Goal: Information Seeking & Learning: Check status

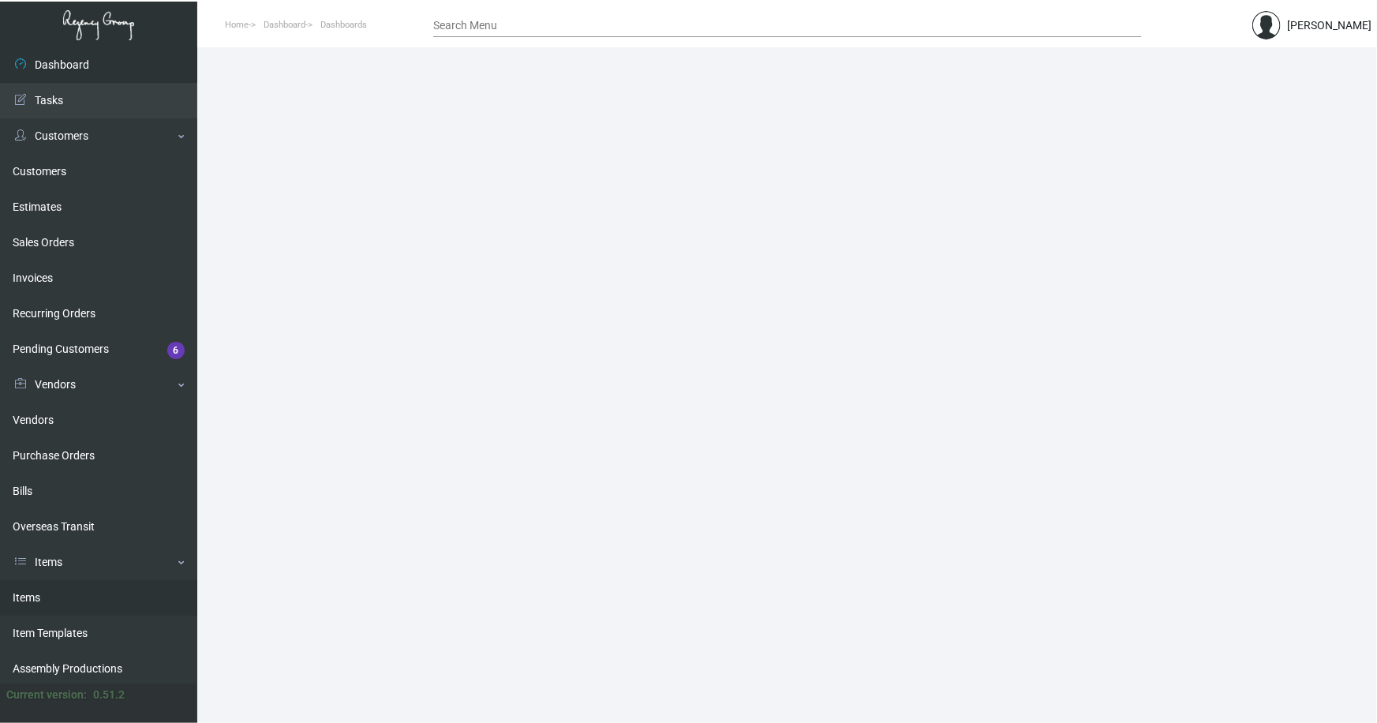
click at [33, 594] on link "Items" at bounding box center [98, 598] width 197 height 36
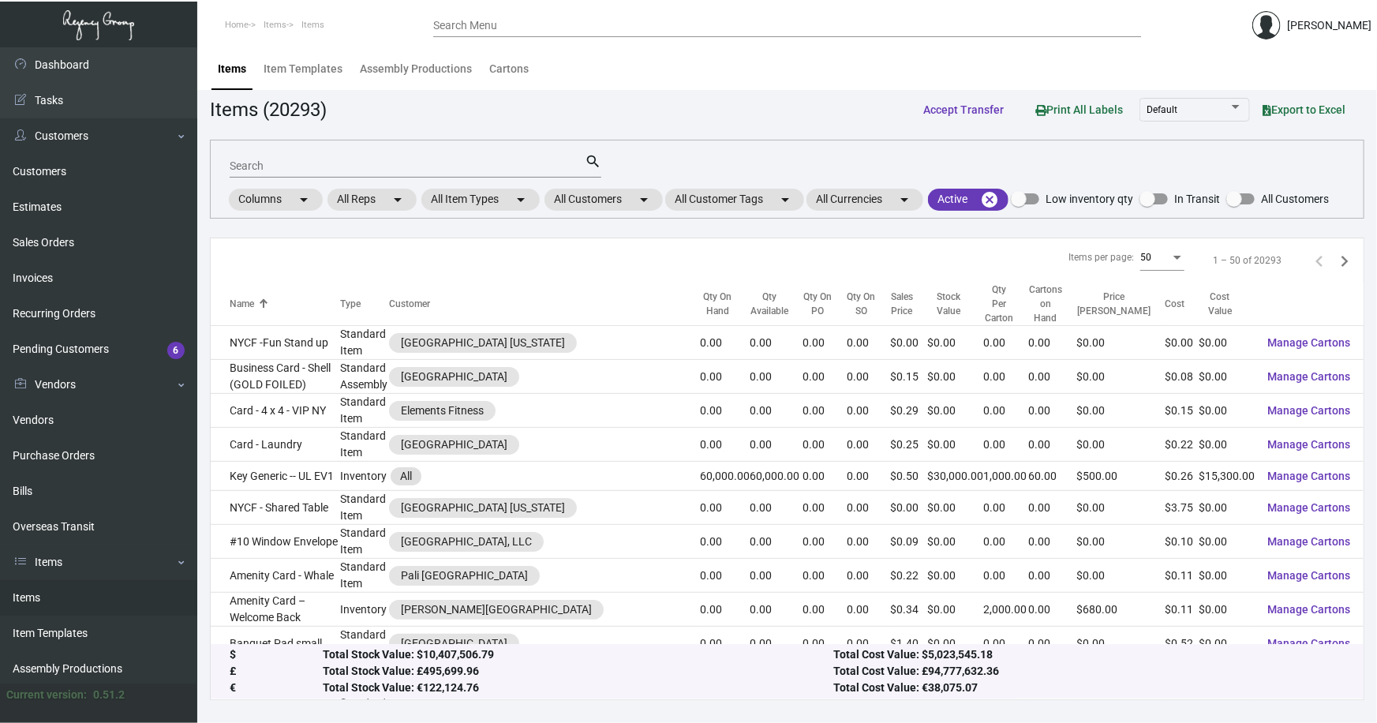
click at [268, 167] on input "Search" at bounding box center [407, 166] width 355 height 13
click at [605, 195] on mat-chip "All Customers arrow_drop_down" at bounding box center [604, 200] width 118 height 22
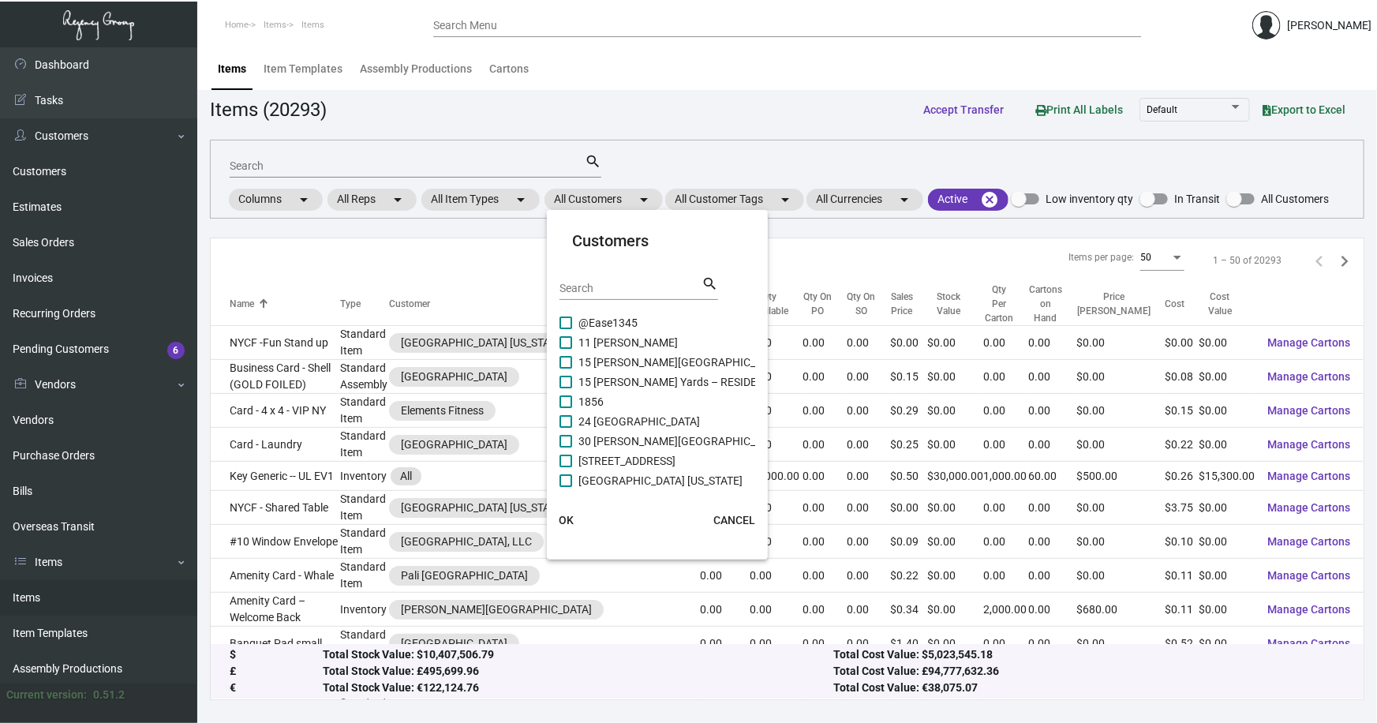
click at [616, 287] on input "Search" at bounding box center [631, 289] width 142 height 13
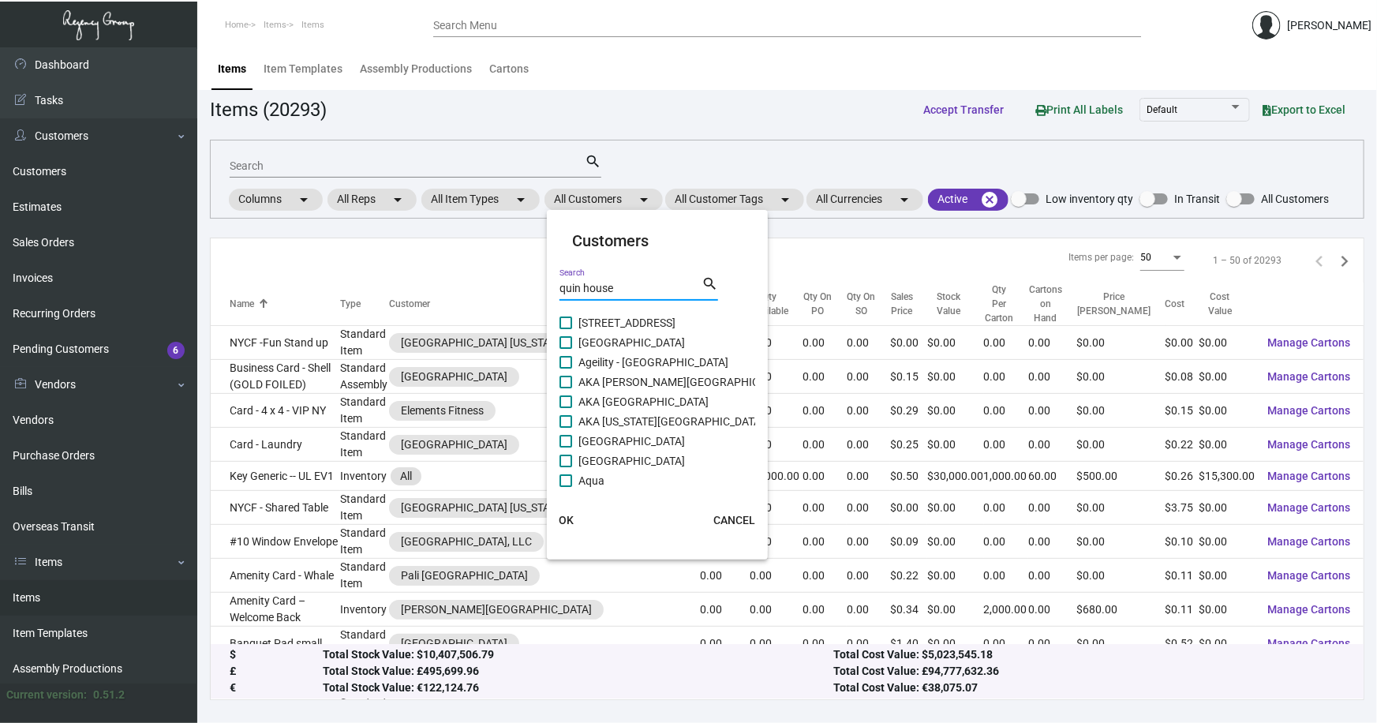
type input "quin house"
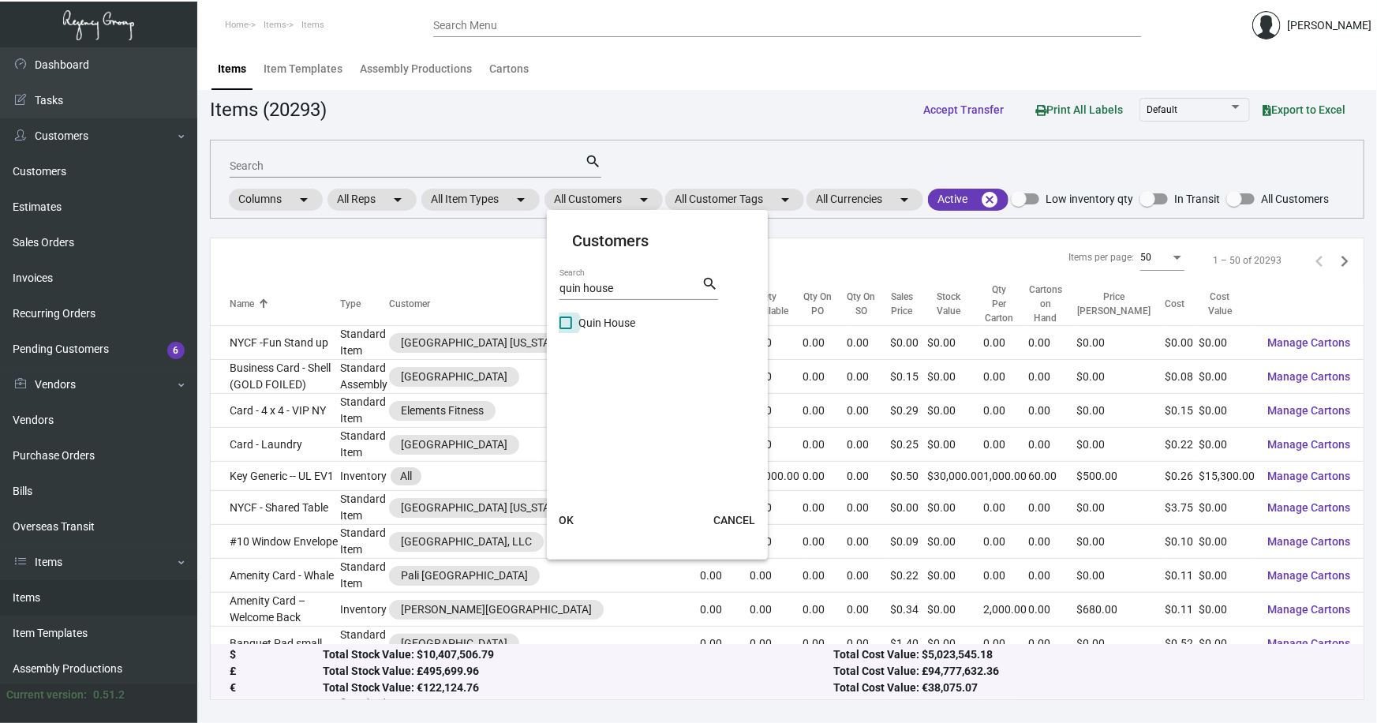
click at [615, 320] on span "Quin House" at bounding box center [607, 322] width 57 height 19
click at [566, 329] on input "Quin House" at bounding box center [565, 329] width 1 height 1
checkbox input "true"
click at [566, 508] on button "OK" at bounding box center [566, 520] width 51 height 28
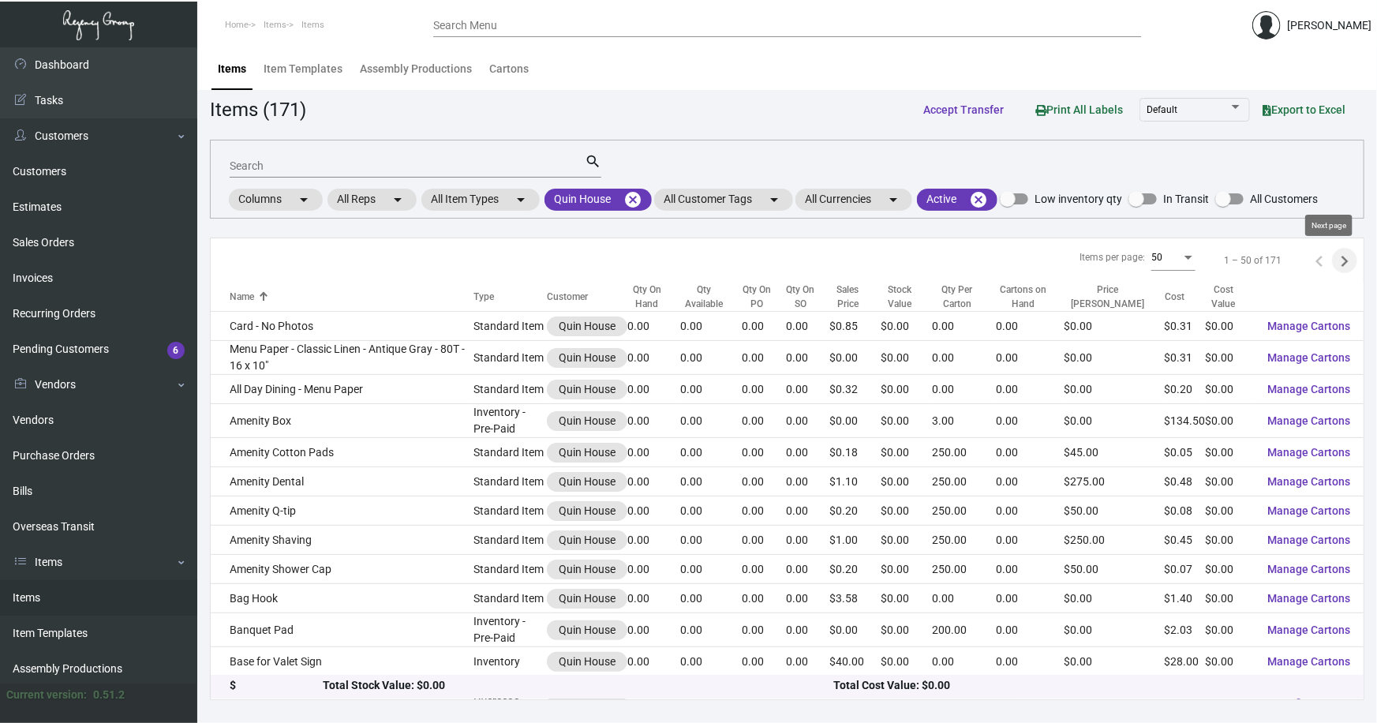
click at [1342, 257] on icon "Next page" at bounding box center [1345, 261] width 7 height 11
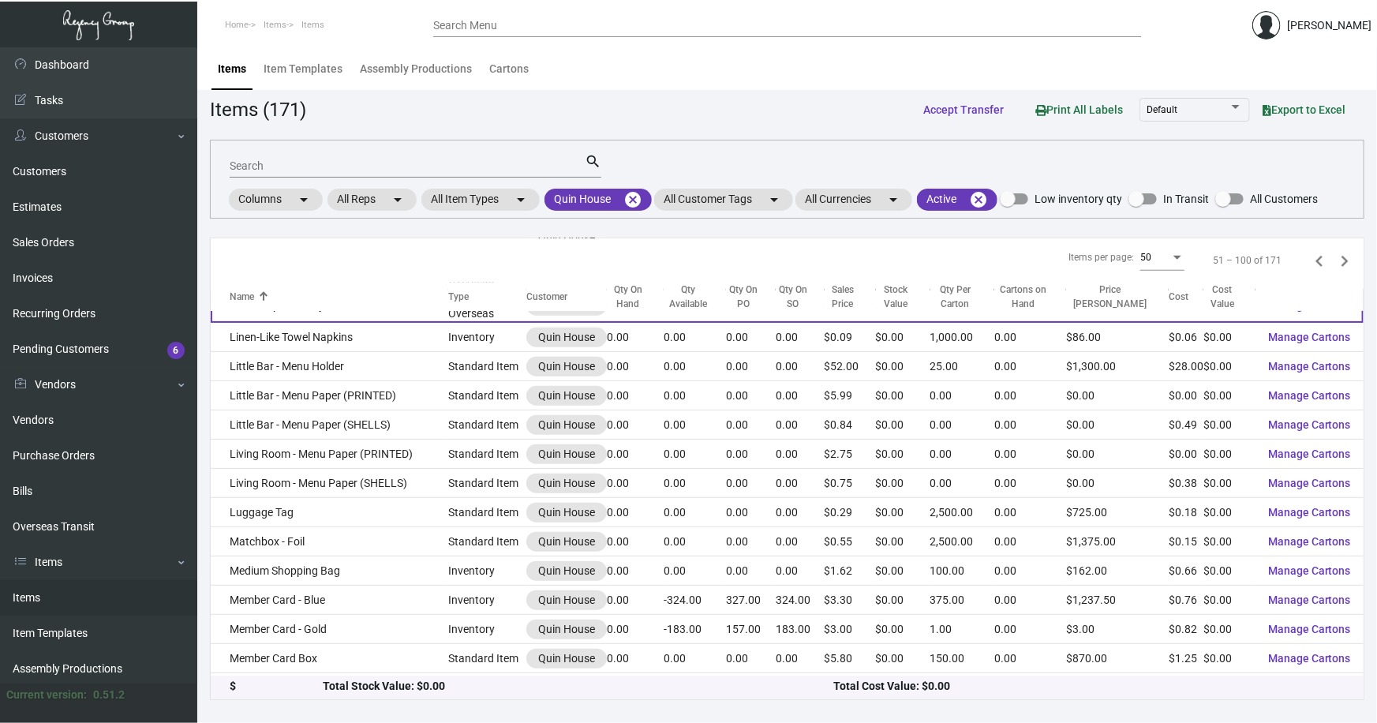
scroll to position [789, 0]
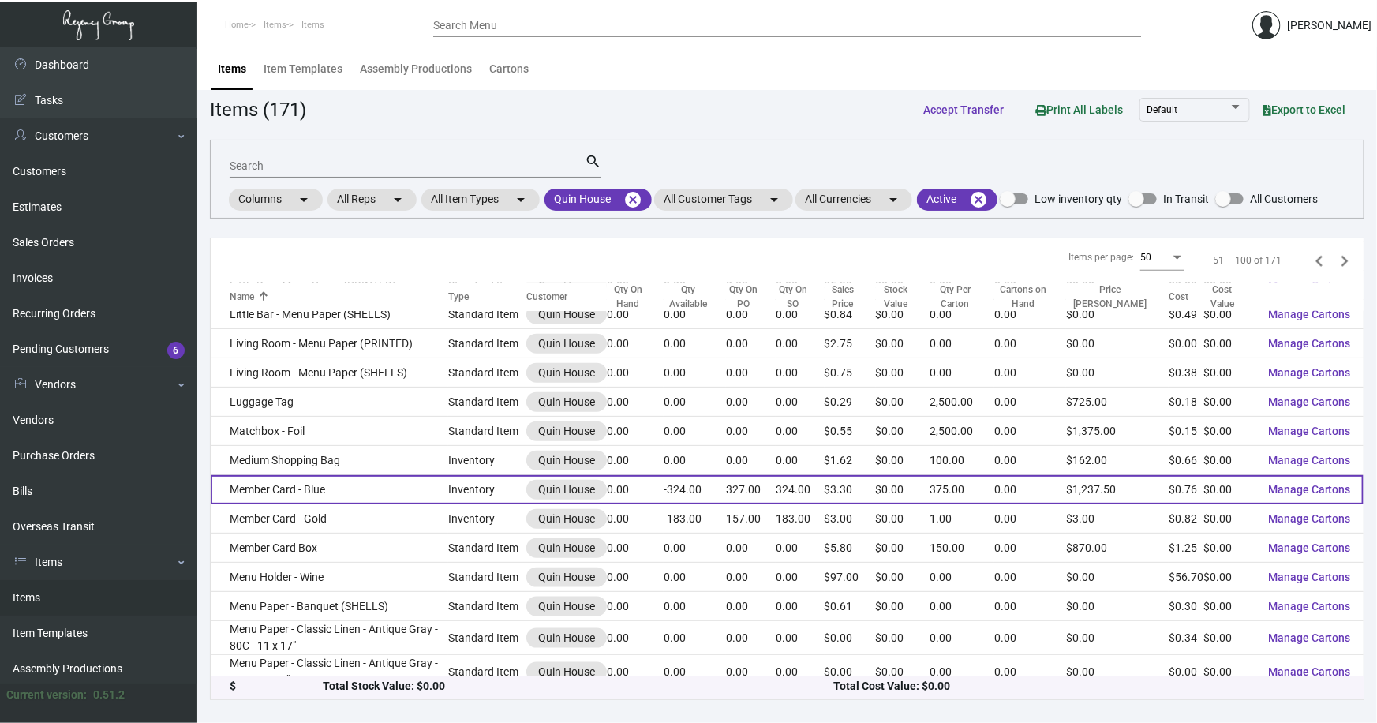
click at [272, 486] on td "Member Card - Blue" at bounding box center [330, 489] width 238 height 29
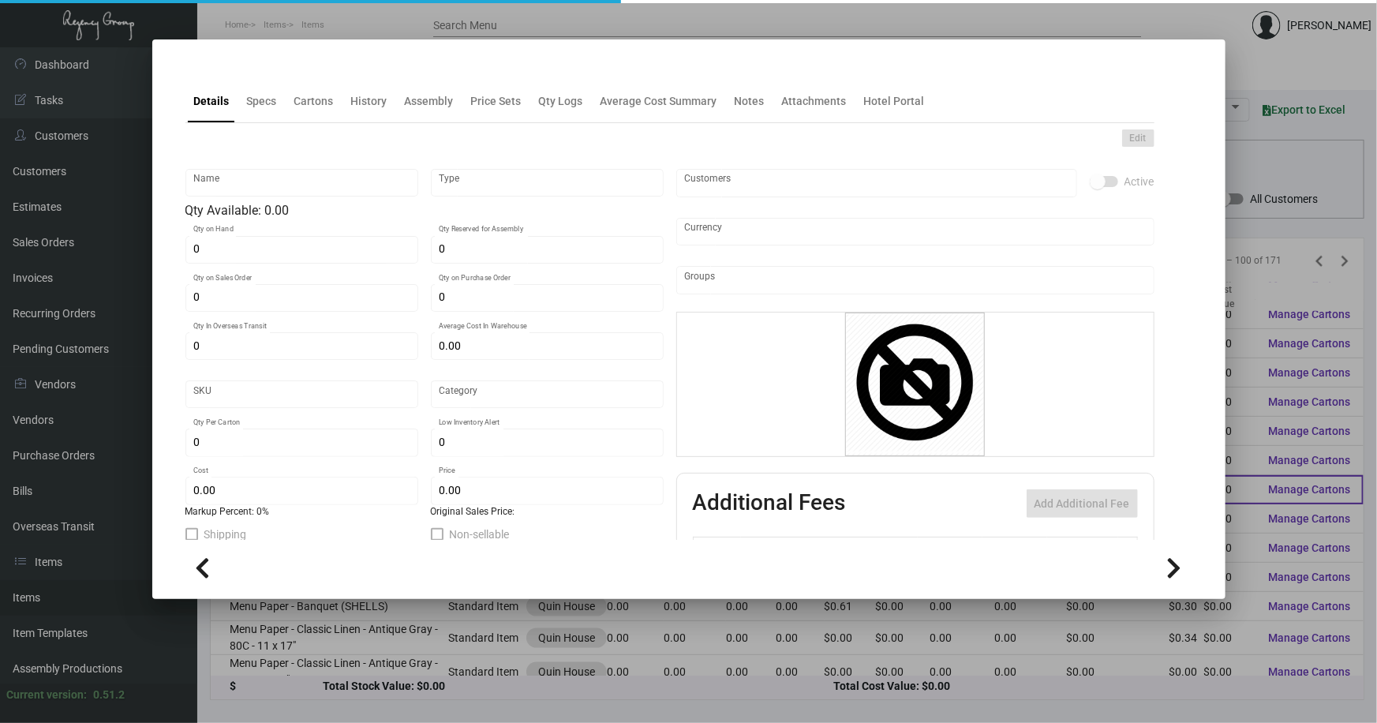
type input "Member Card - Blue"
type input "Inventory"
type input "324"
type input "327"
type input "203"
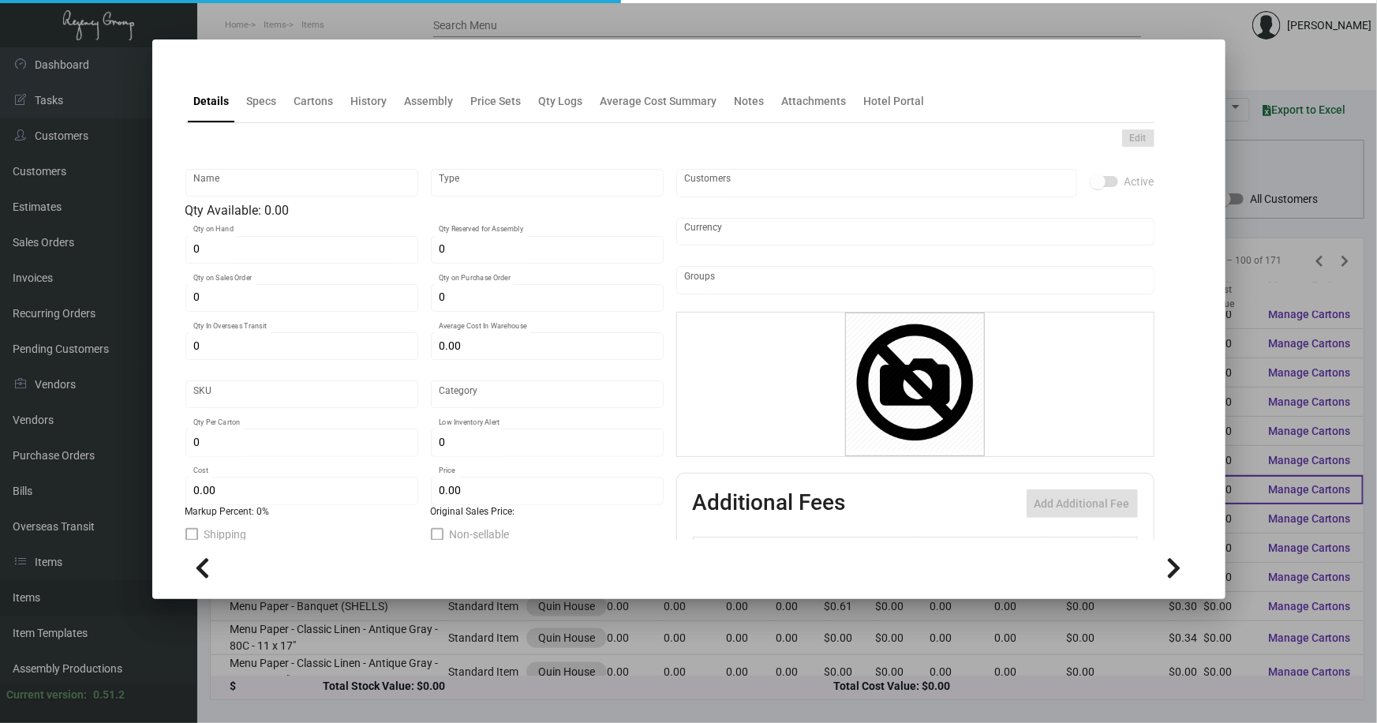
type input "$ 2.6978"
type input "QBST-Key Card -93"
type input "Overseas"
type input "375"
type input "$ 0.76"
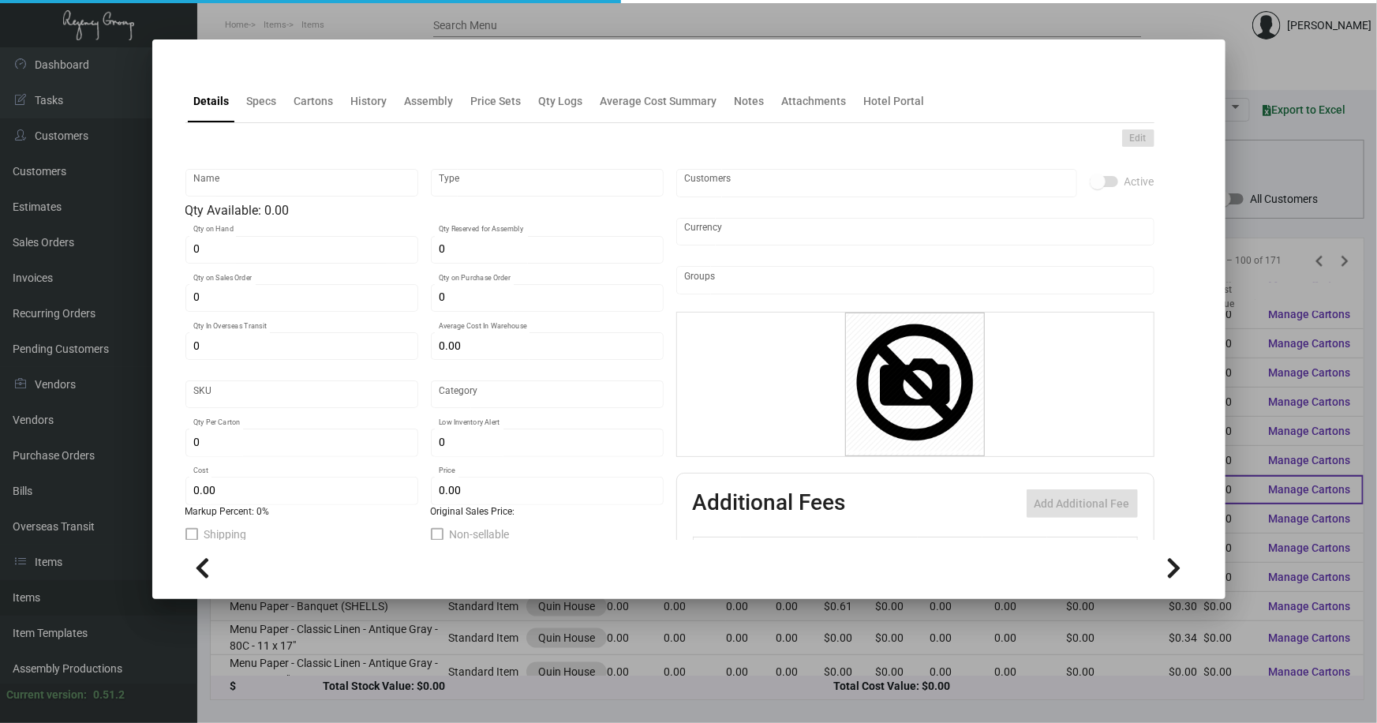
type input "$ 3.30"
checkbox input "true"
type input "United States Dollar $"
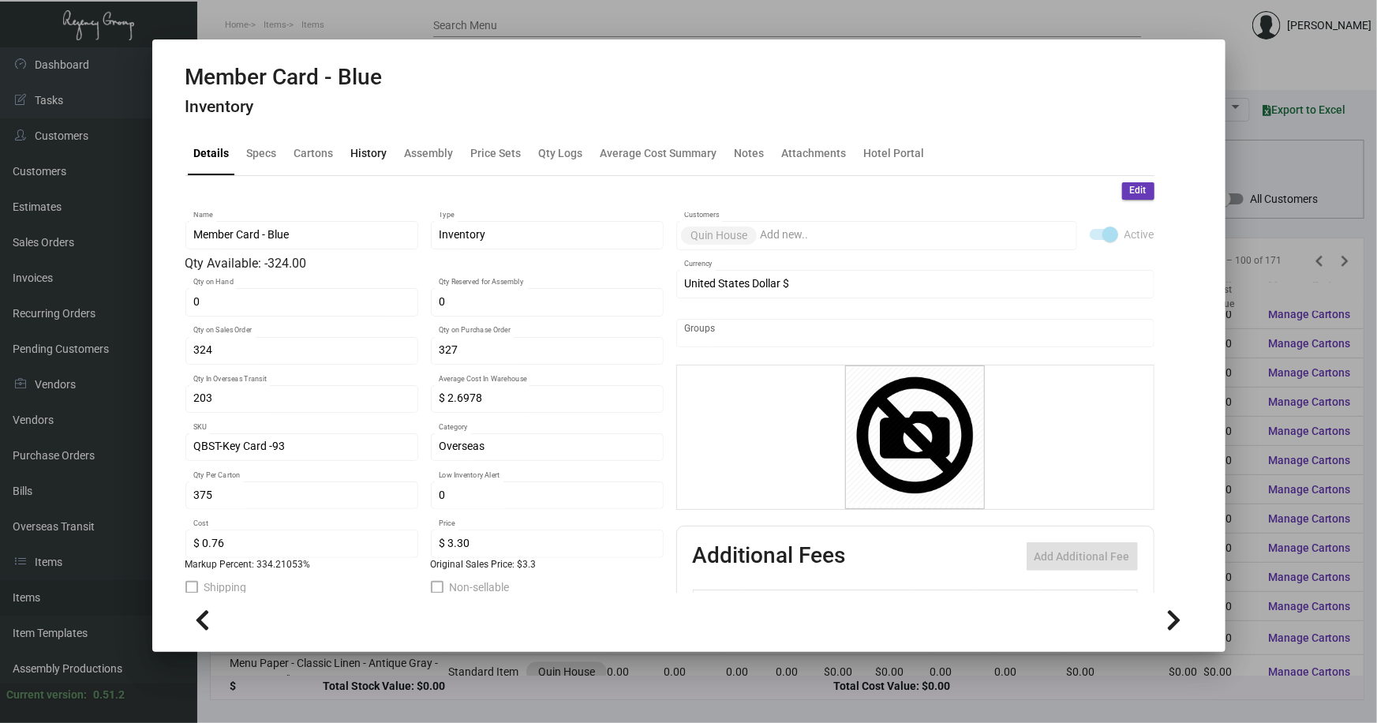
click at [367, 157] on div "History" at bounding box center [369, 153] width 36 height 17
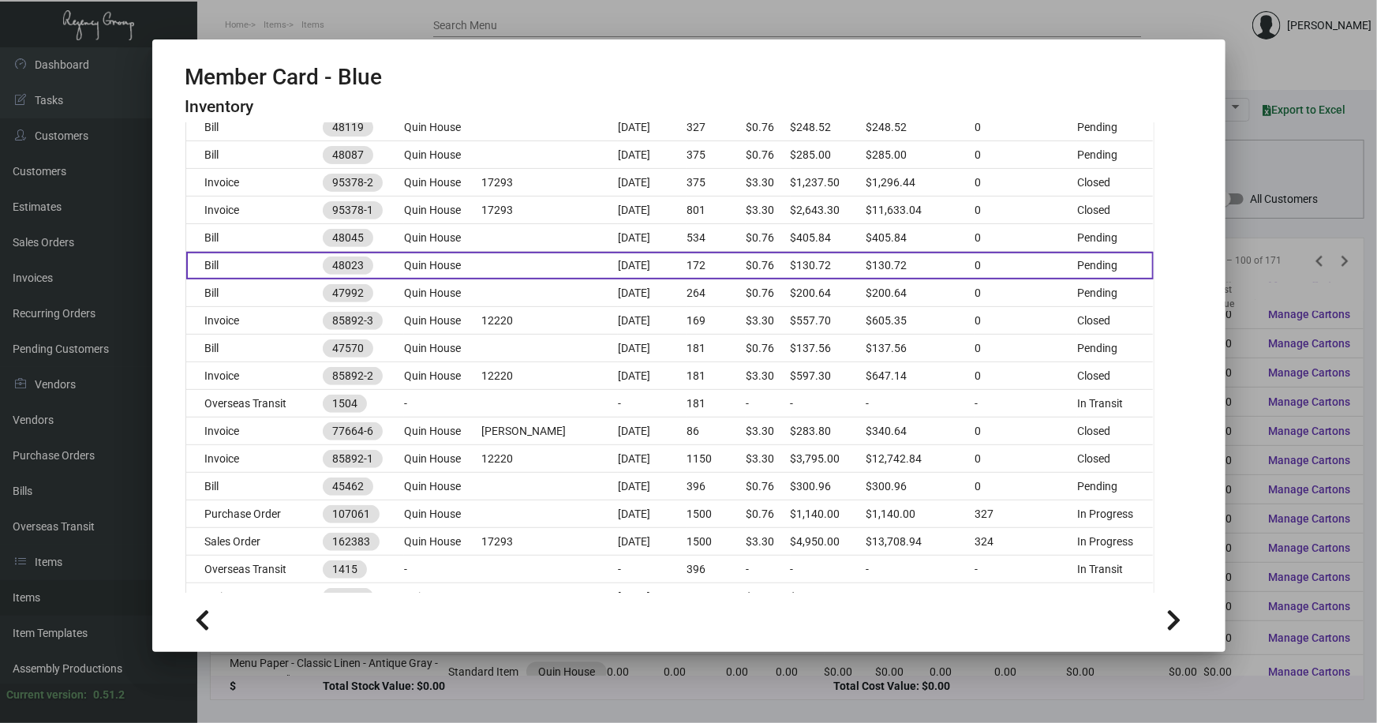
scroll to position [358, 0]
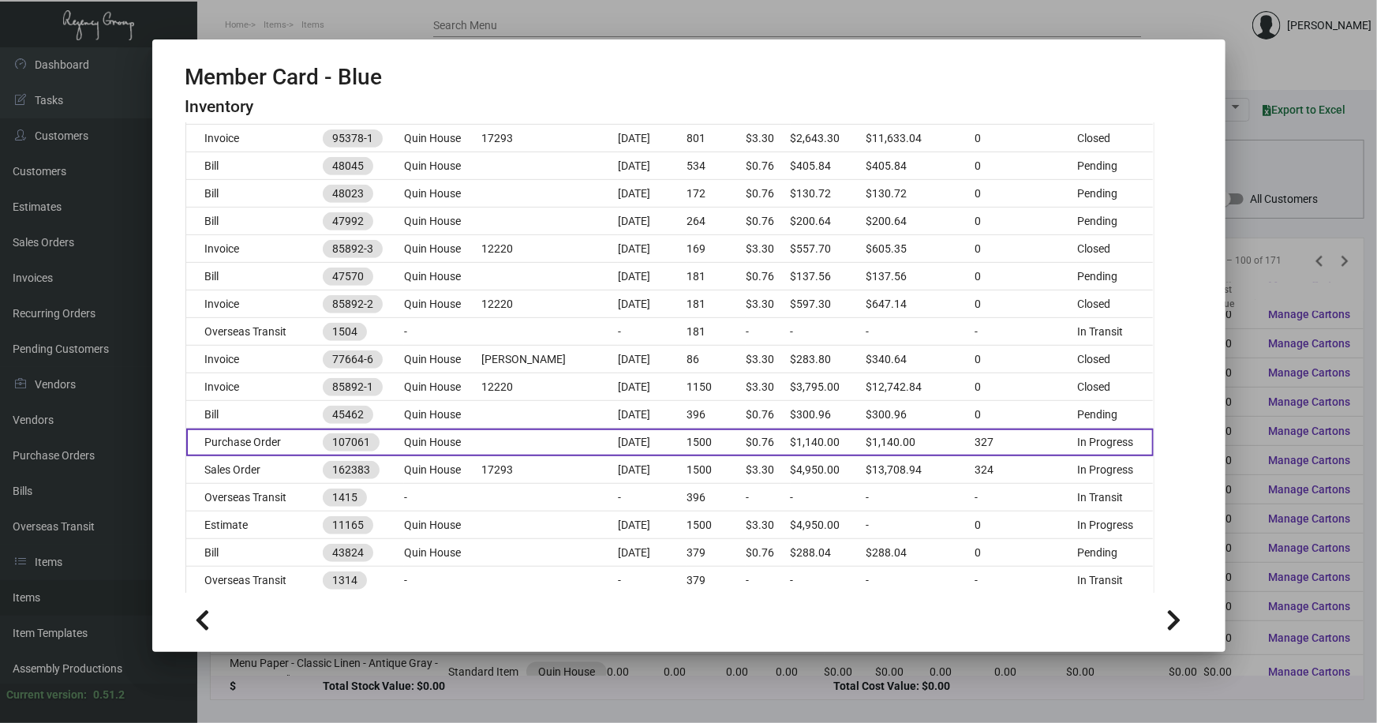
click at [483, 434] on td at bounding box center [550, 443] width 137 height 28
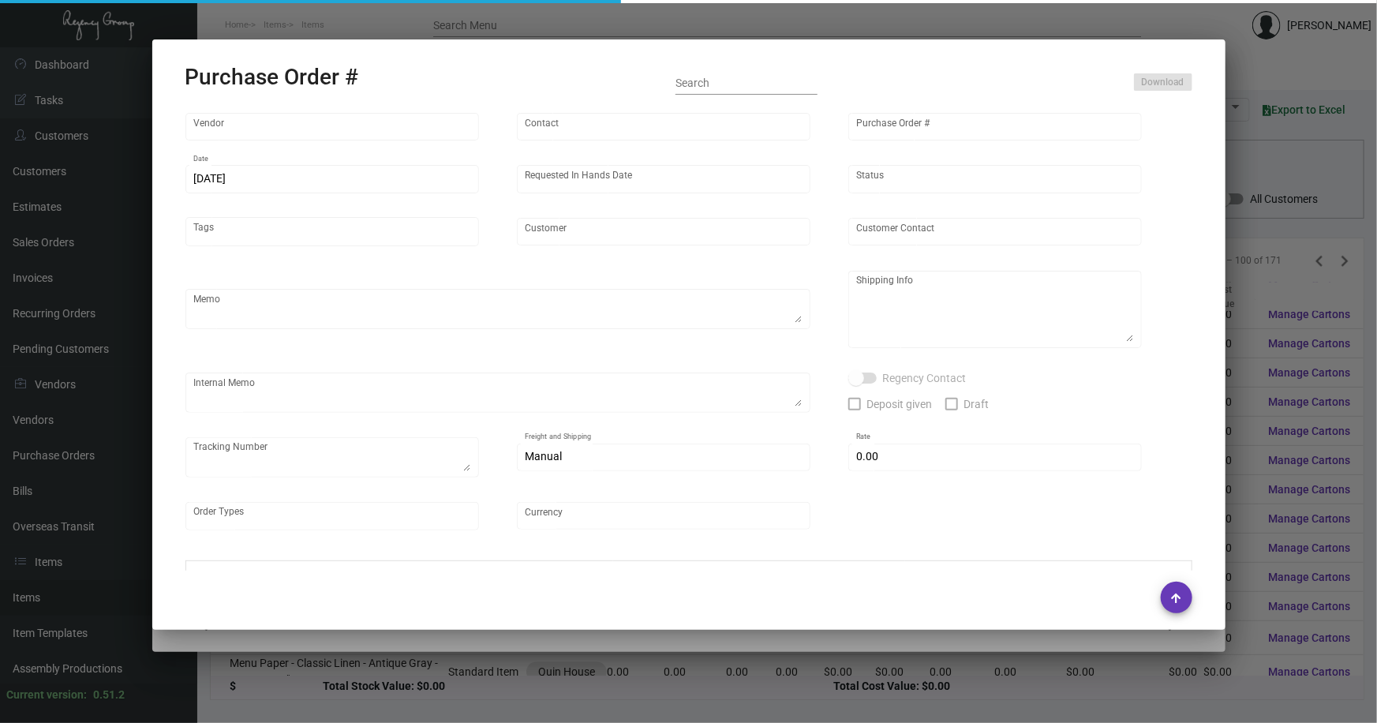
type input "CHENGDU MIND IOT TECHNOLOGY"
type input "[PERSON_NAME]"
type input "107061"
type input "[DATE]"
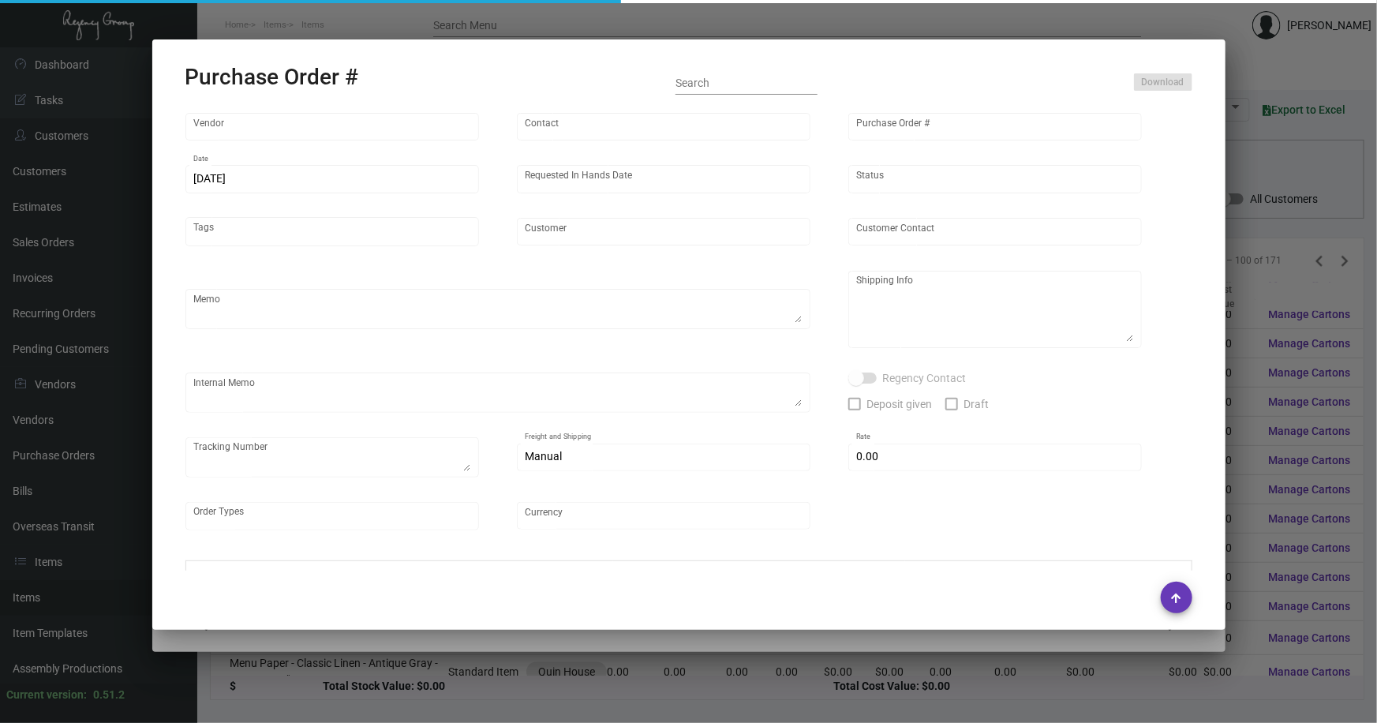
type input "Quin House"
type textarea "Pending membership list."
type textarea "Regency Group NJ - [PERSON_NAME] [STREET_ADDRESS]"
type textarea "Boxes to be send to – ArtCraft Attn: [PERSON_NAME] [STREET_ADDRESS][PERSON_NAME…"
checkbox input "true"
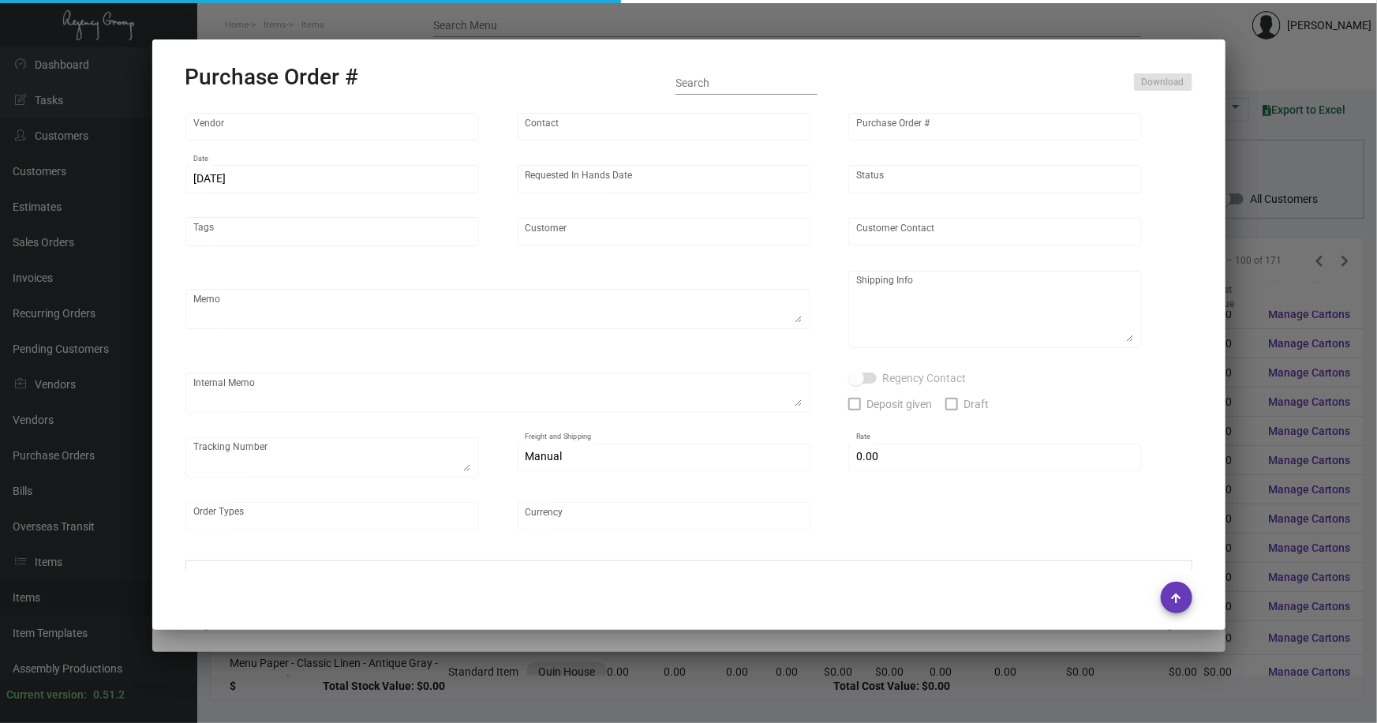
type input "$ 0.00"
type input "United States Dollar $"
type input "$ 0.76"
type input "$ 1,140.00"
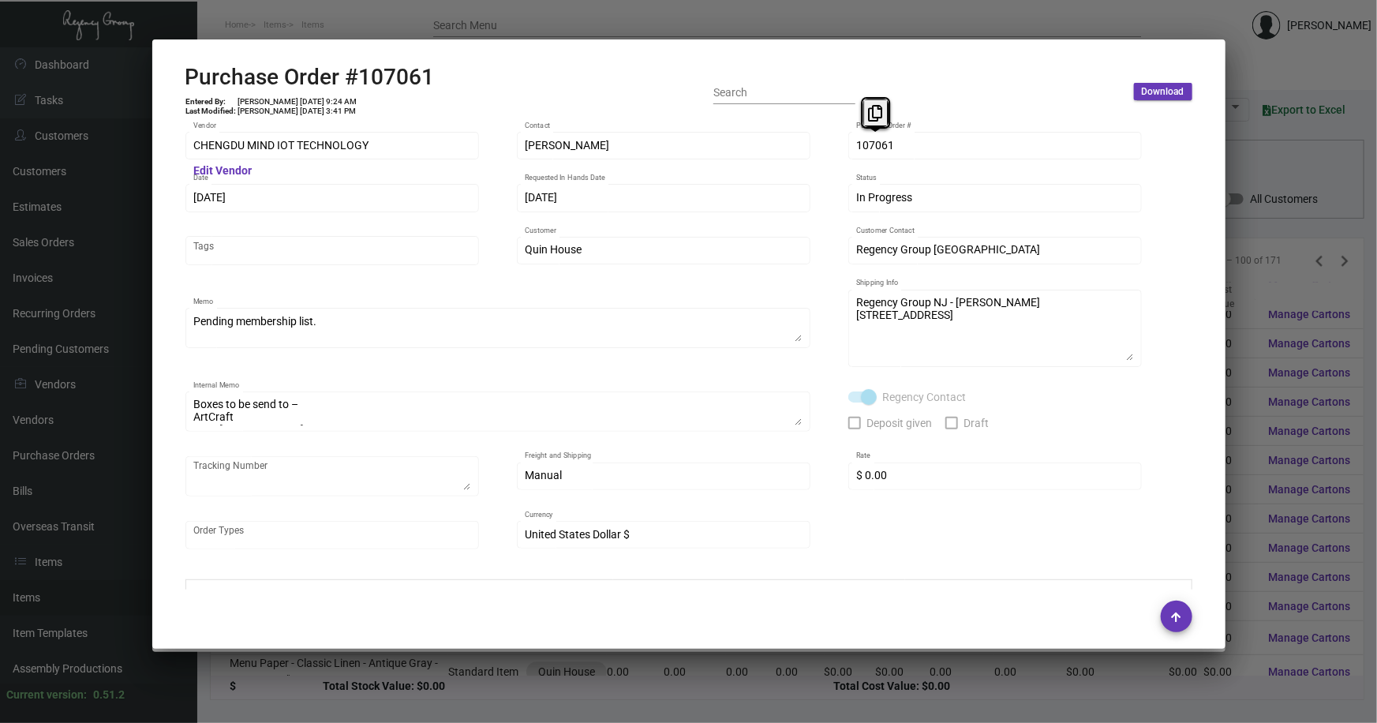
scroll to position [0, 0]
click at [803, 162] on div "CHENGDU MIND IOT TECHNOLOGY Vendor Edit Vendor [PERSON_NAME] Contact 107061 Pur…" at bounding box center [688, 348] width 1007 height 438
click at [1249, 279] on div at bounding box center [688, 361] width 1377 height 723
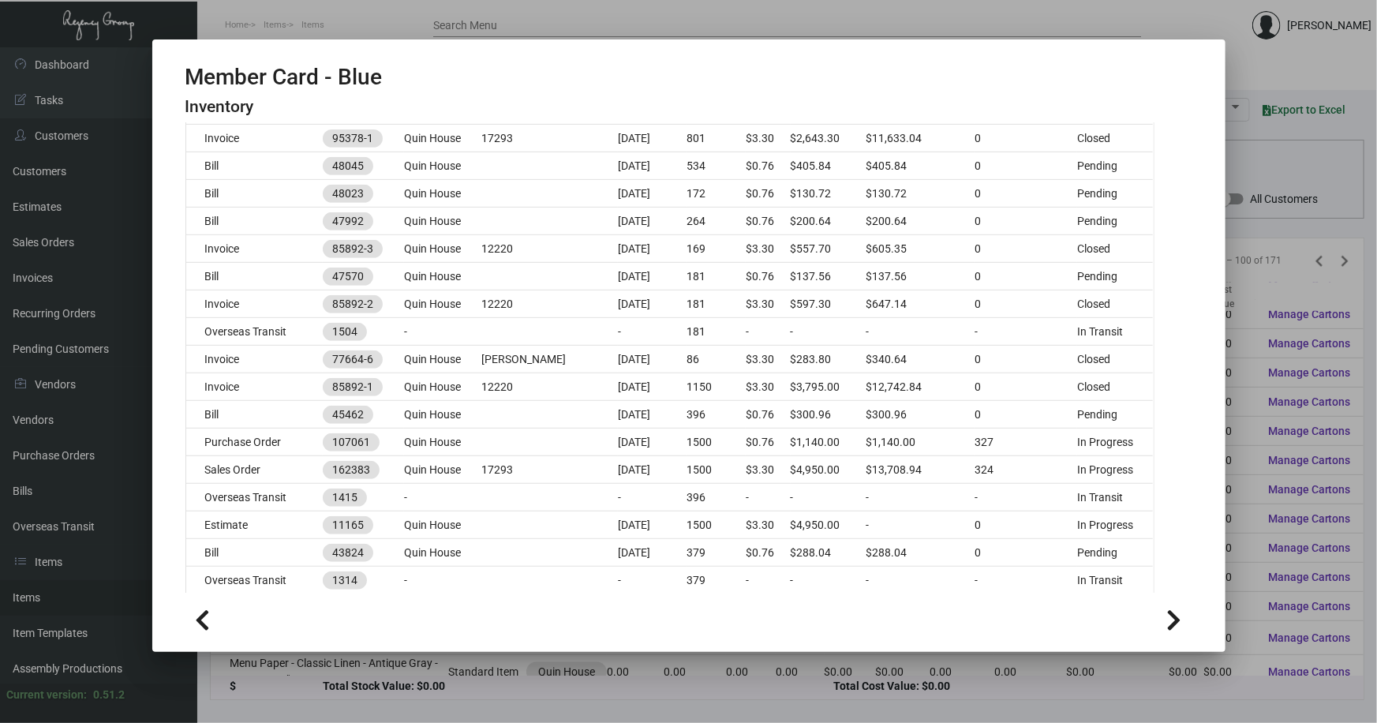
click at [1249, 279] on div at bounding box center [688, 361] width 1377 height 723
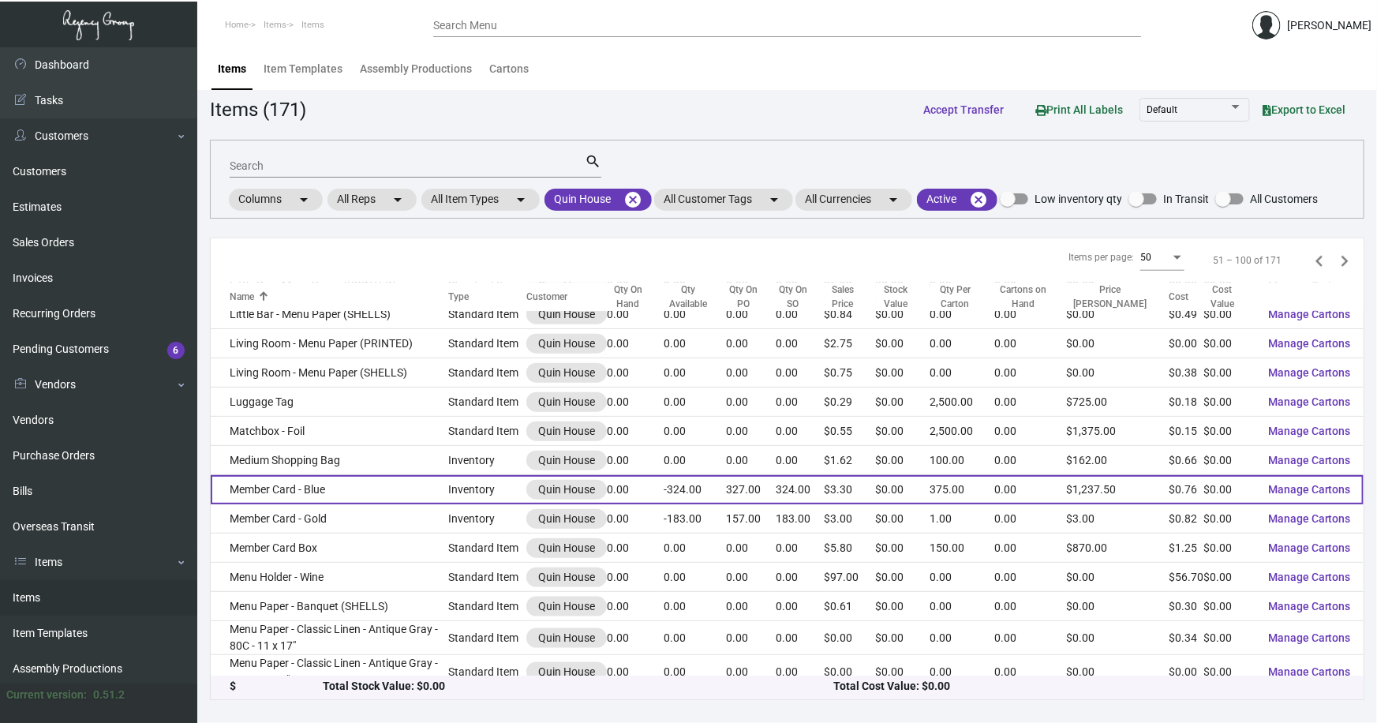
click at [339, 481] on td "Member Card - Blue" at bounding box center [330, 489] width 238 height 29
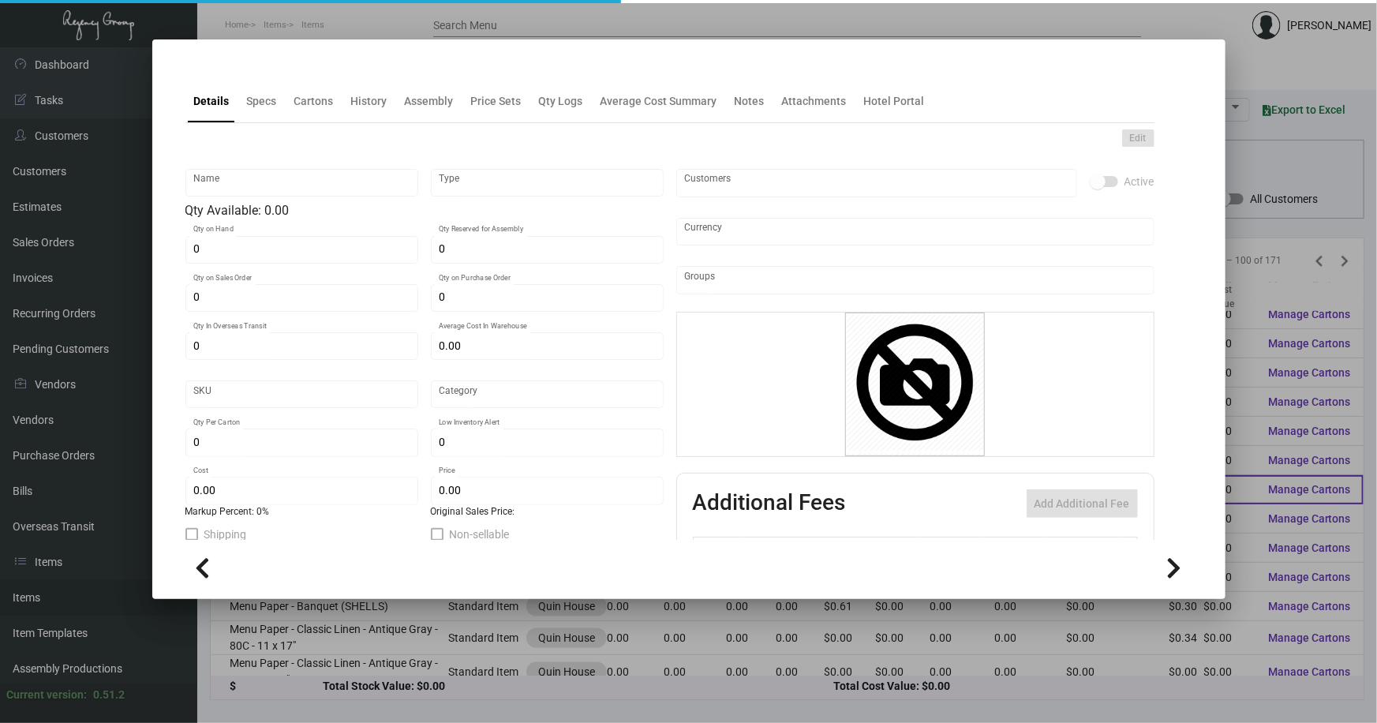
type input "Member Card - Blue"
type input "Inventory"
type input "324"
type input "327"
type input "203"
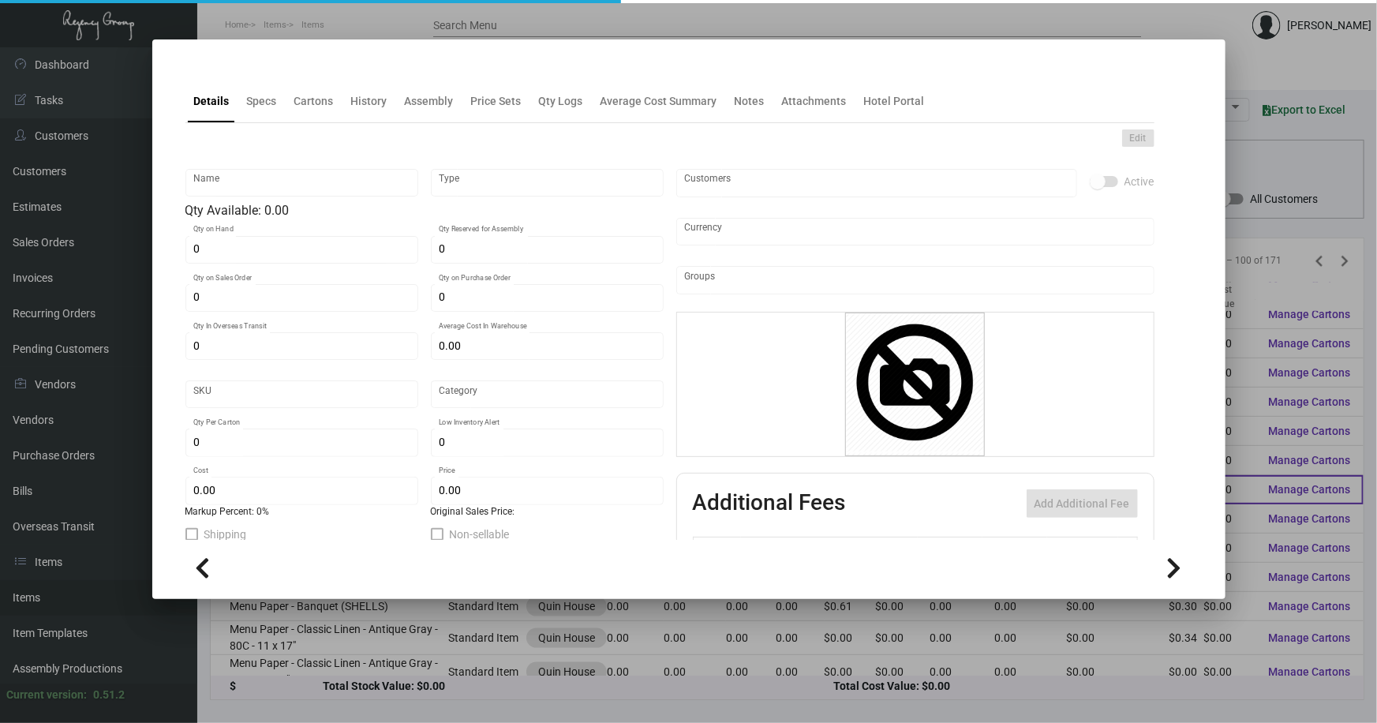
type input "$ 2.6978"
type input "QBST-Key Card -93"
type input "Overseas"
type input "375"
type input "$ 0.76"
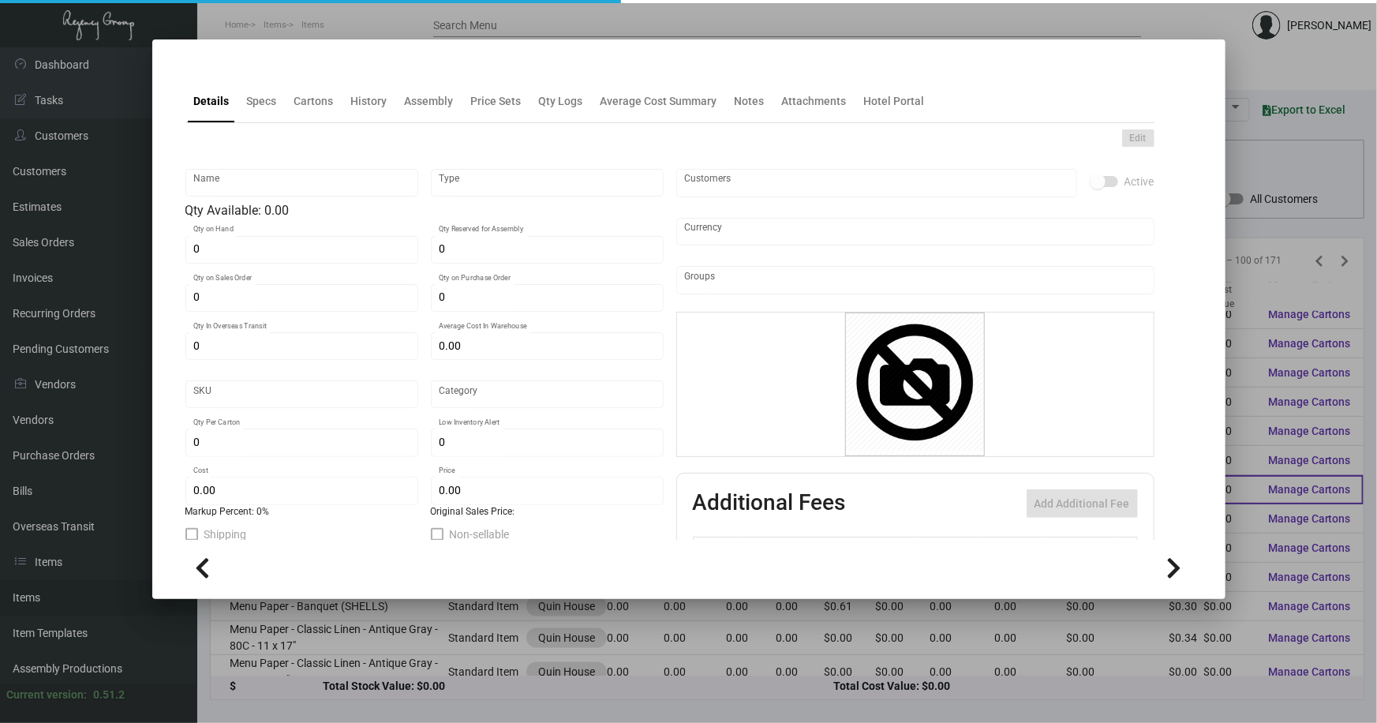
type input "$ 3.30"
checkbox input "true"
type input "United States Dollar $"
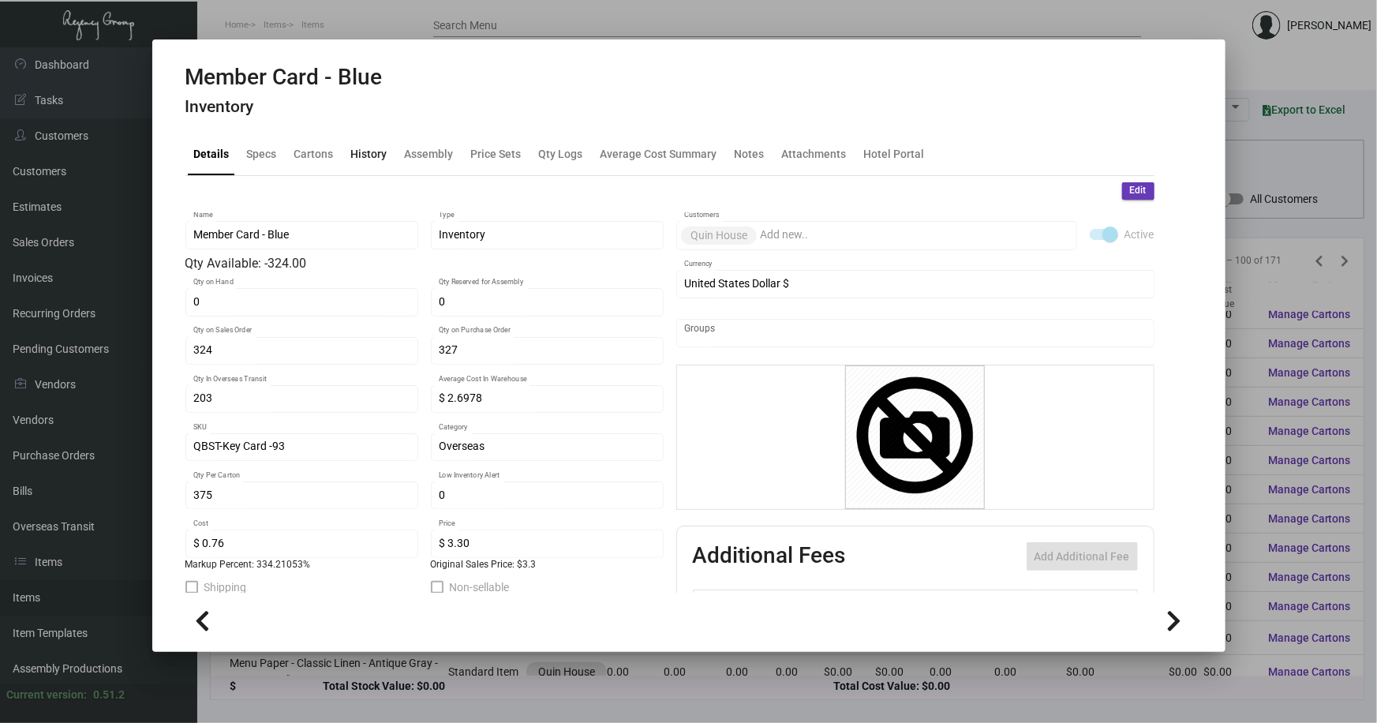
click at [362, 149] on div "History" at bounding box center [369, 153] width 36 height 17
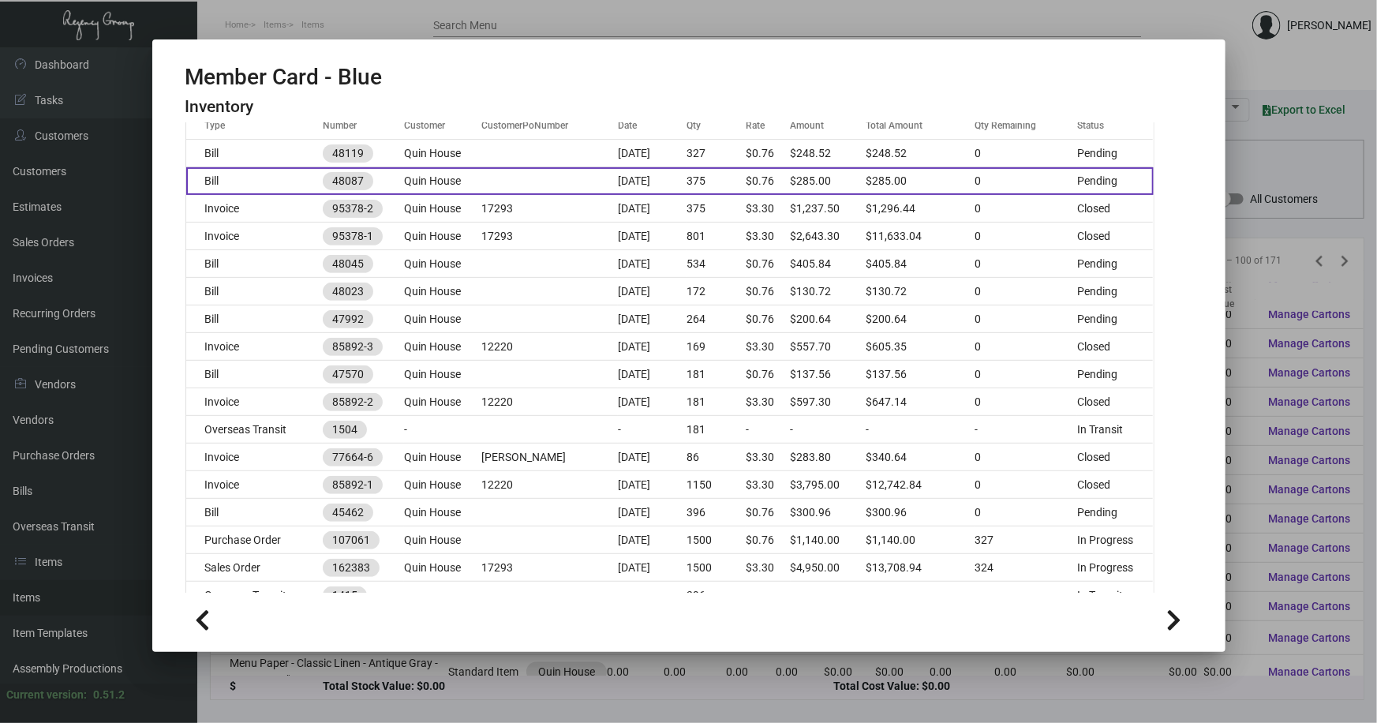
scroll to position [287, 0]
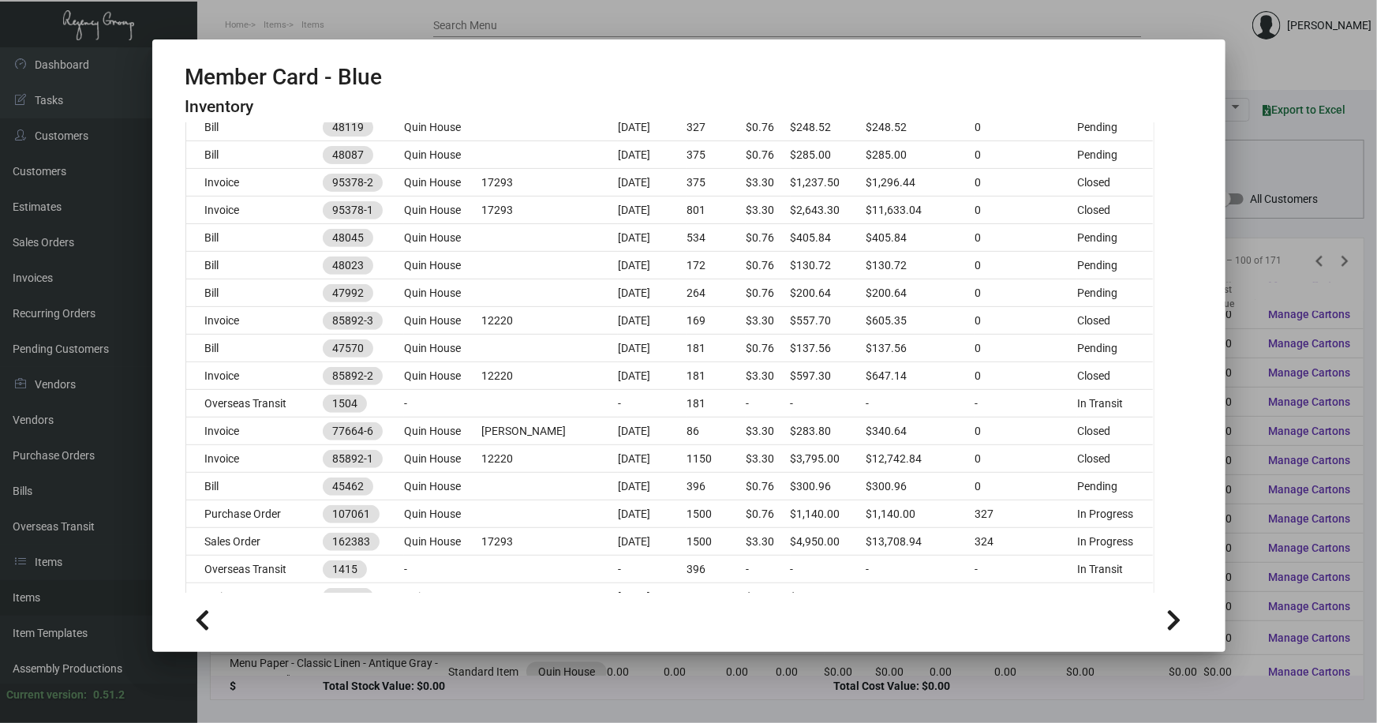
click at [1285, 287] on div at bounding box center [688, 361] width 1377 height 723
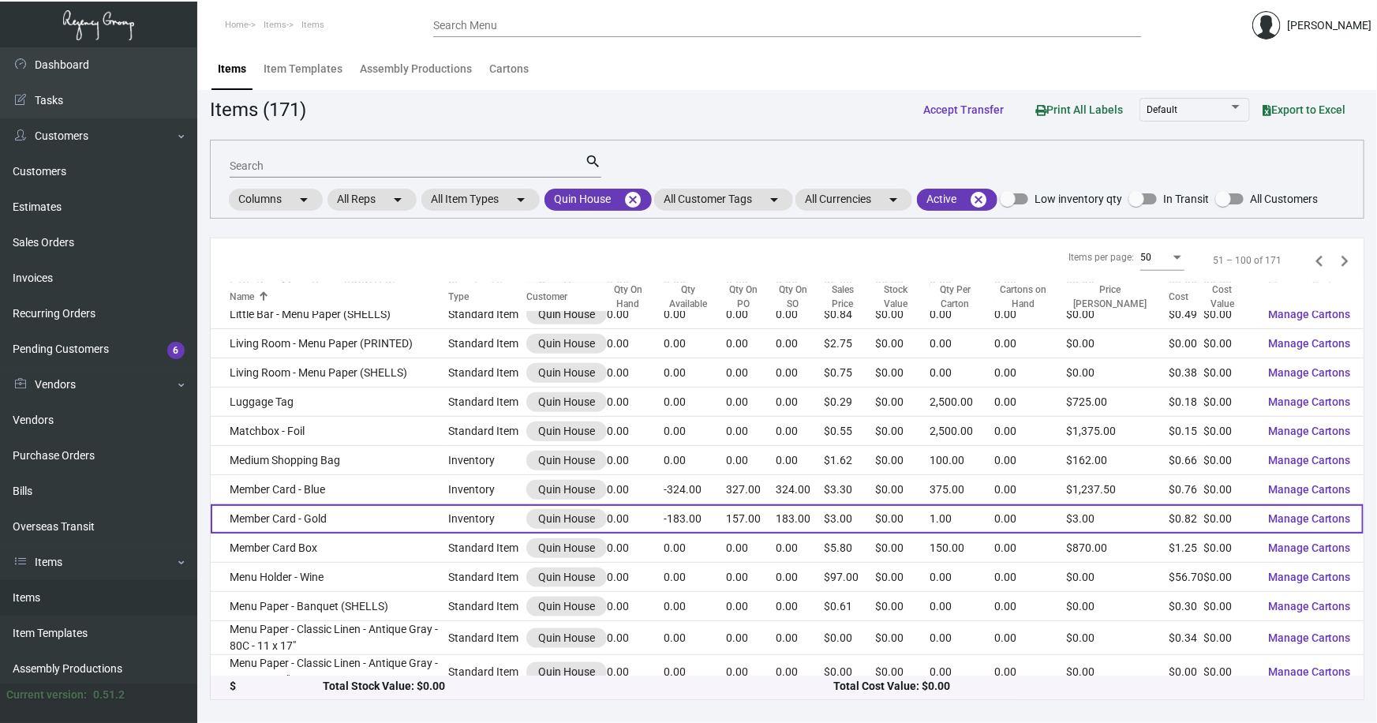
click at [319, 519] on td "Member Card - Gold" at bounding box center [330, 518] width 238 height 29
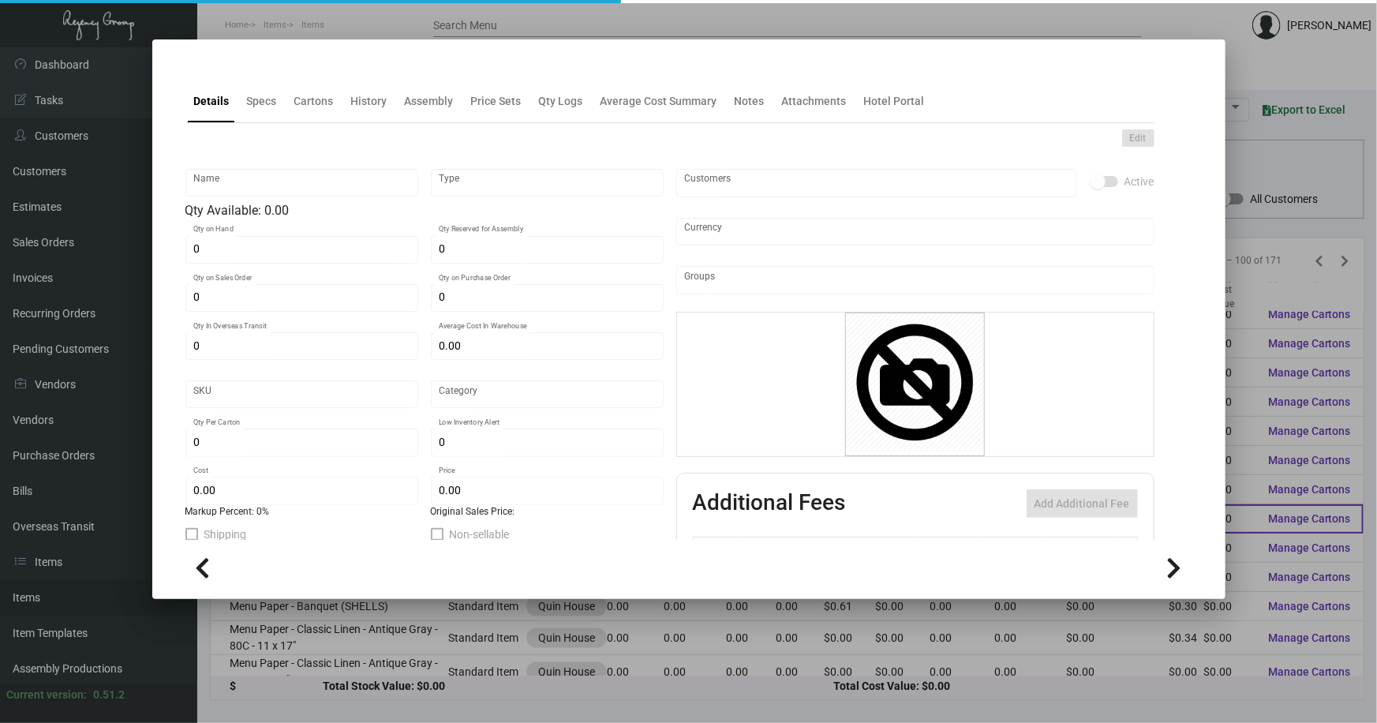
type input "Member Card - Gold"
type input "Inventory"
type input "183"
type input "157"
type input "82"
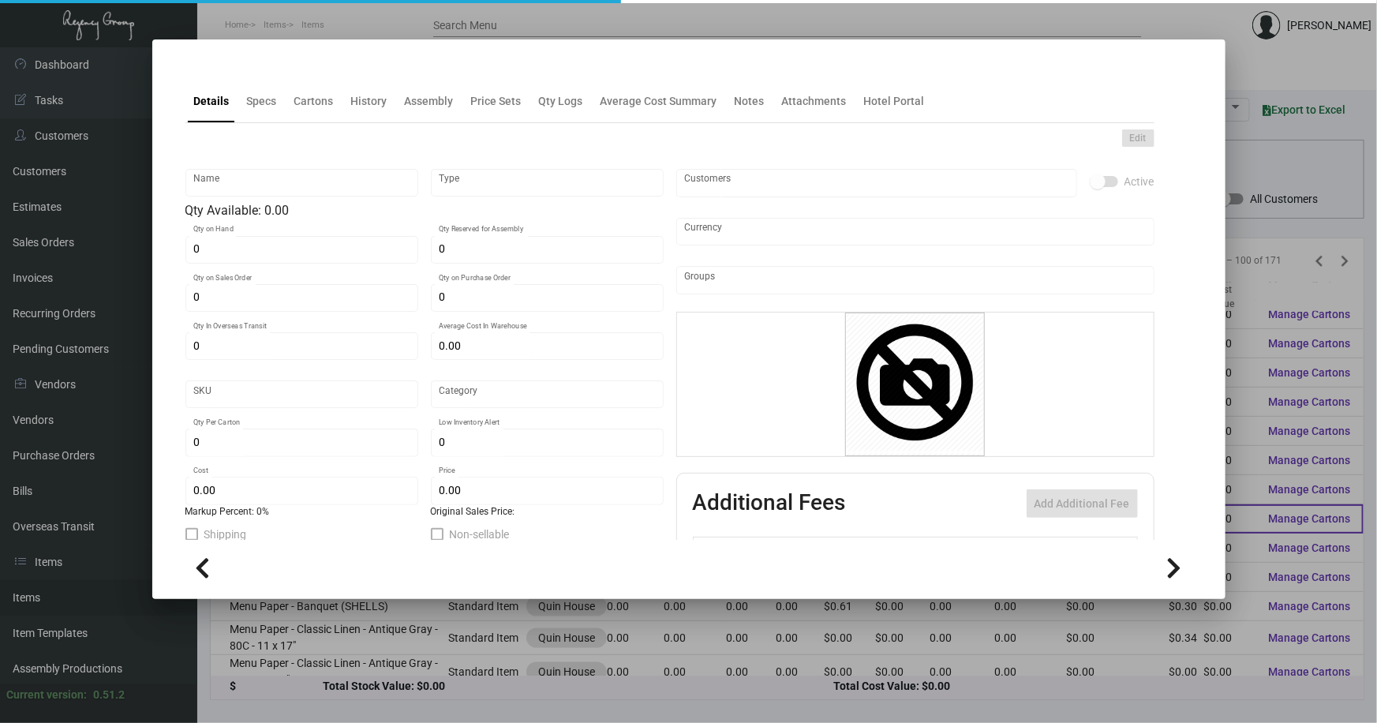
type input "$ 0.82"
type input "QBST-Key Card -93"
type input "Overseas"
type input "1"
type input "$ 0.82"
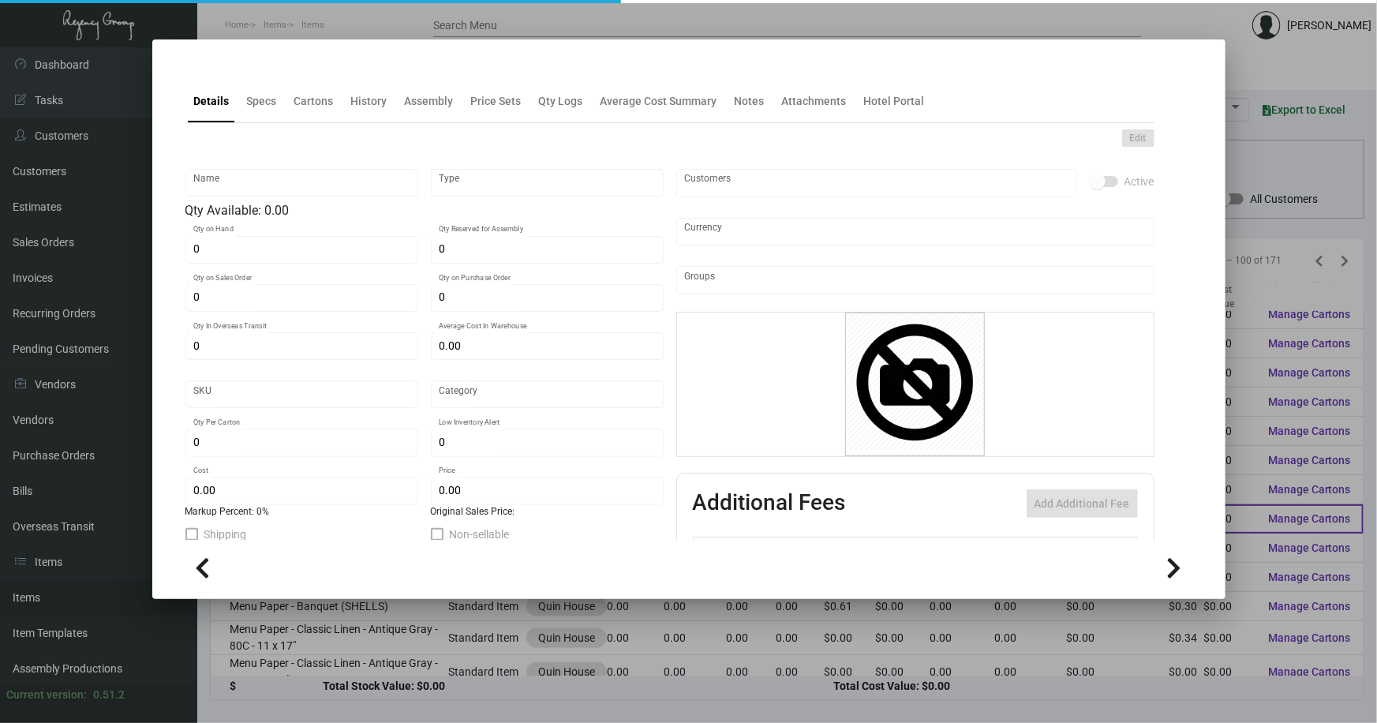
type input "$ 3.00"
checkbox input "true"
type input "United States Dollar $"
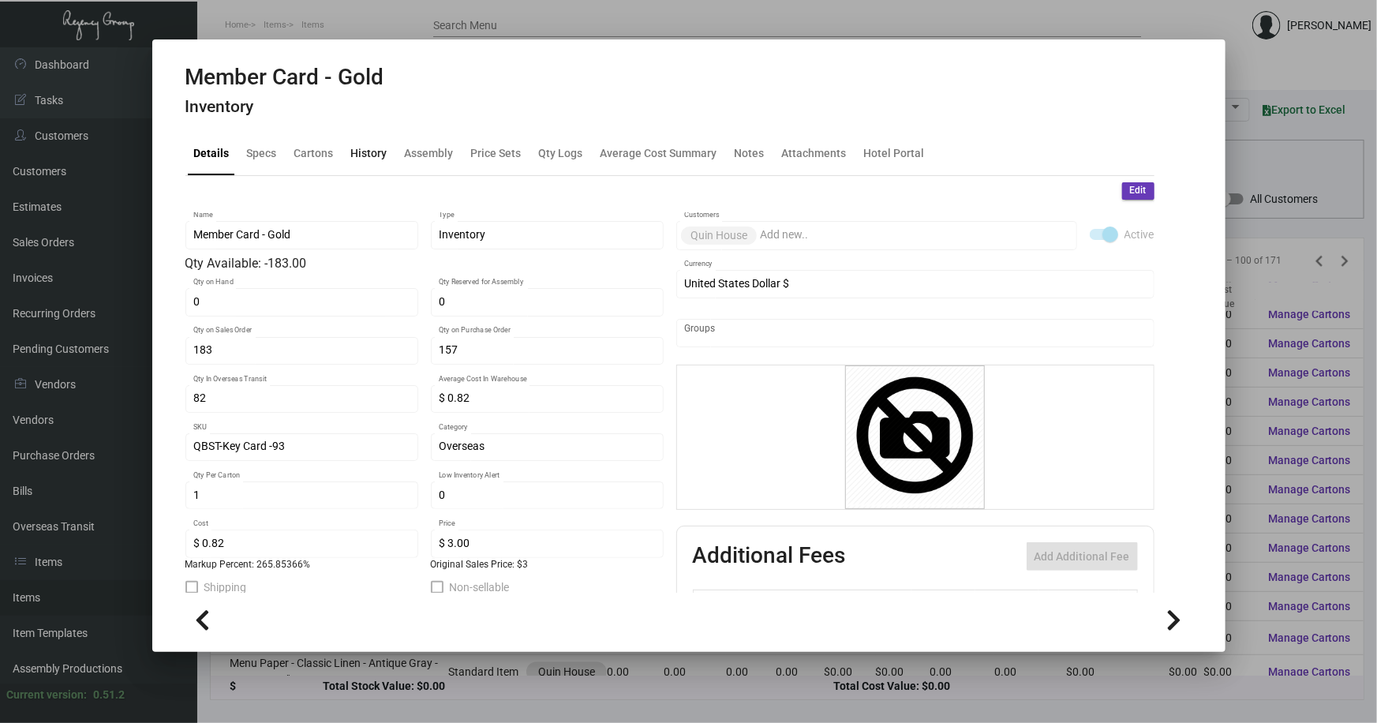
click at [361, 153] on div "History" at bounding box center [369, 153] width 36 height 17
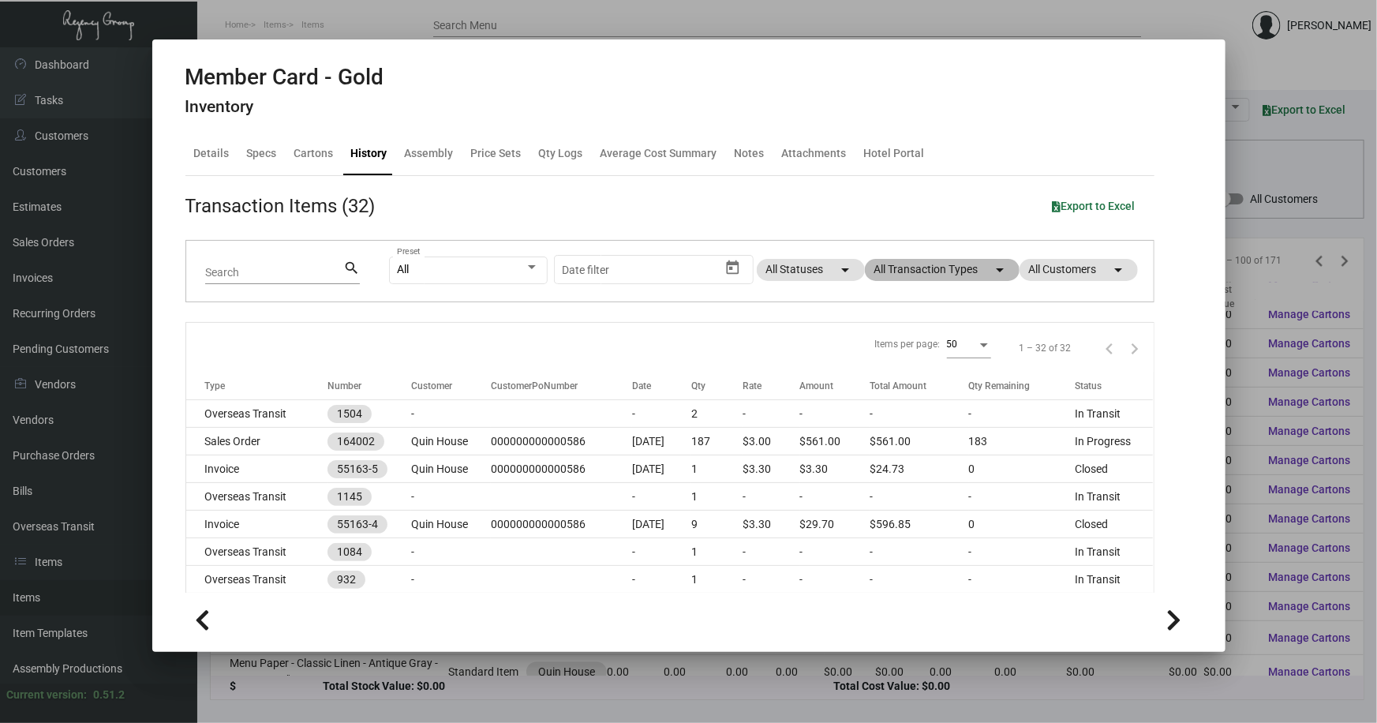
click at [922, 274] on mat-chip "All Transaction Types arrow_drop_down" at bounding box center [942, 270] width 155 height 22
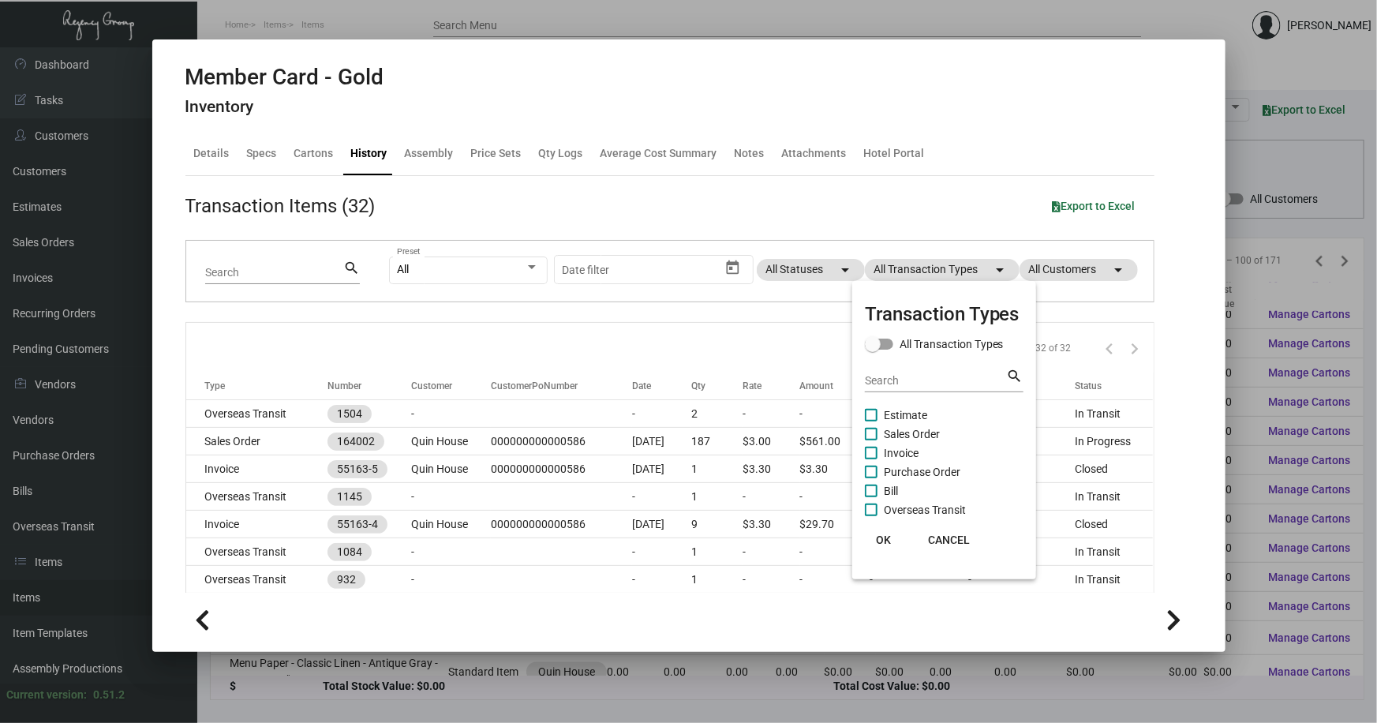
click at [918, 471] on span "Purchase Order" at bounding box center [922, 472] width 77 height 19
click at [871, 478] on input "Purchase Order" at bounding box center [871, 478] width 1 height 1
checkbox input "true"
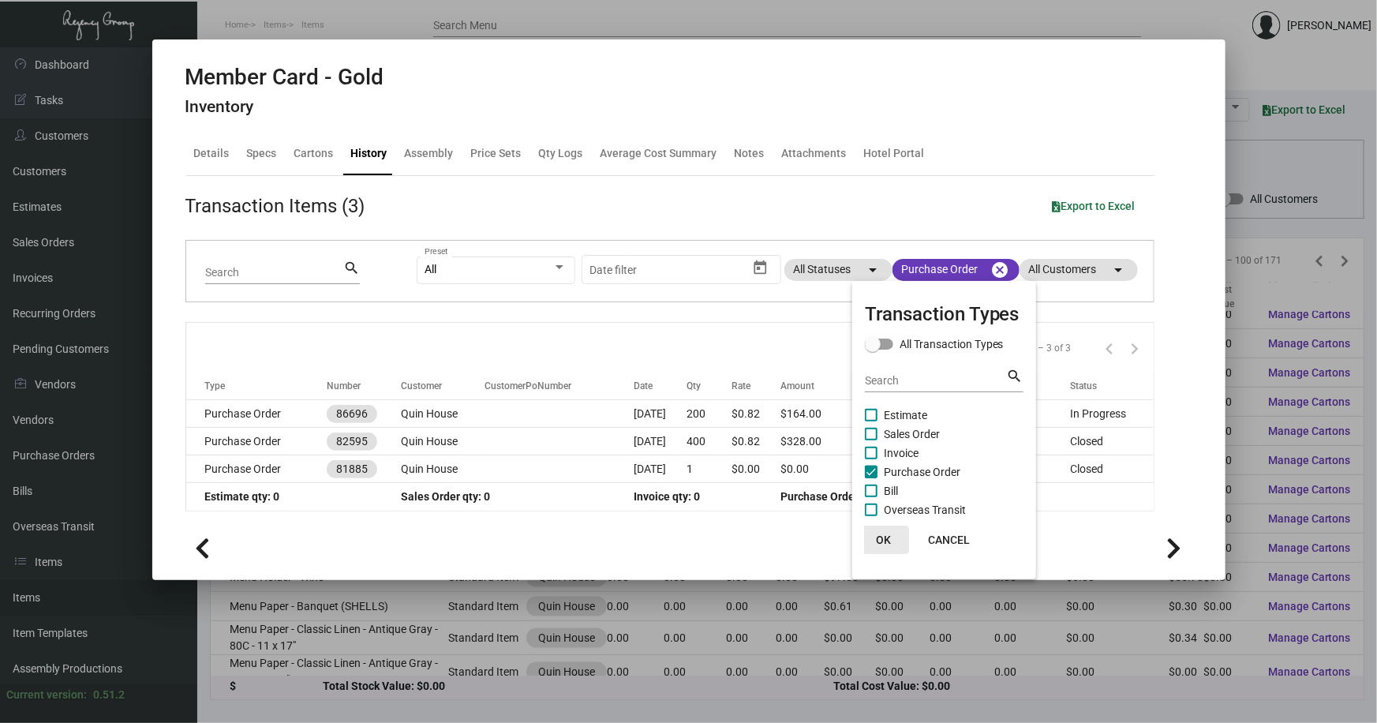
click at [882, 534] on span "OK" at bounding box center [883, 540] width 15 height 13
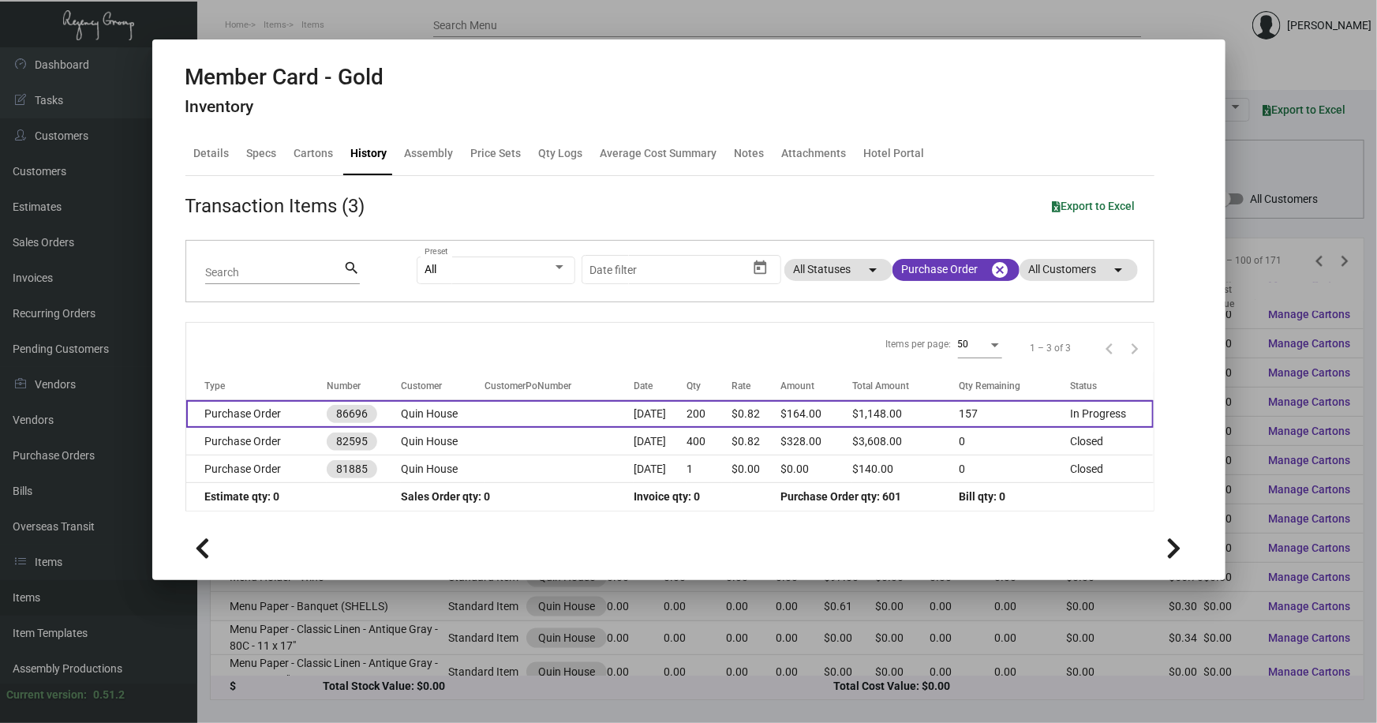
click at [252, 413] on td "Purchase Order" at bounding box center [256, 414] width 141 height 28
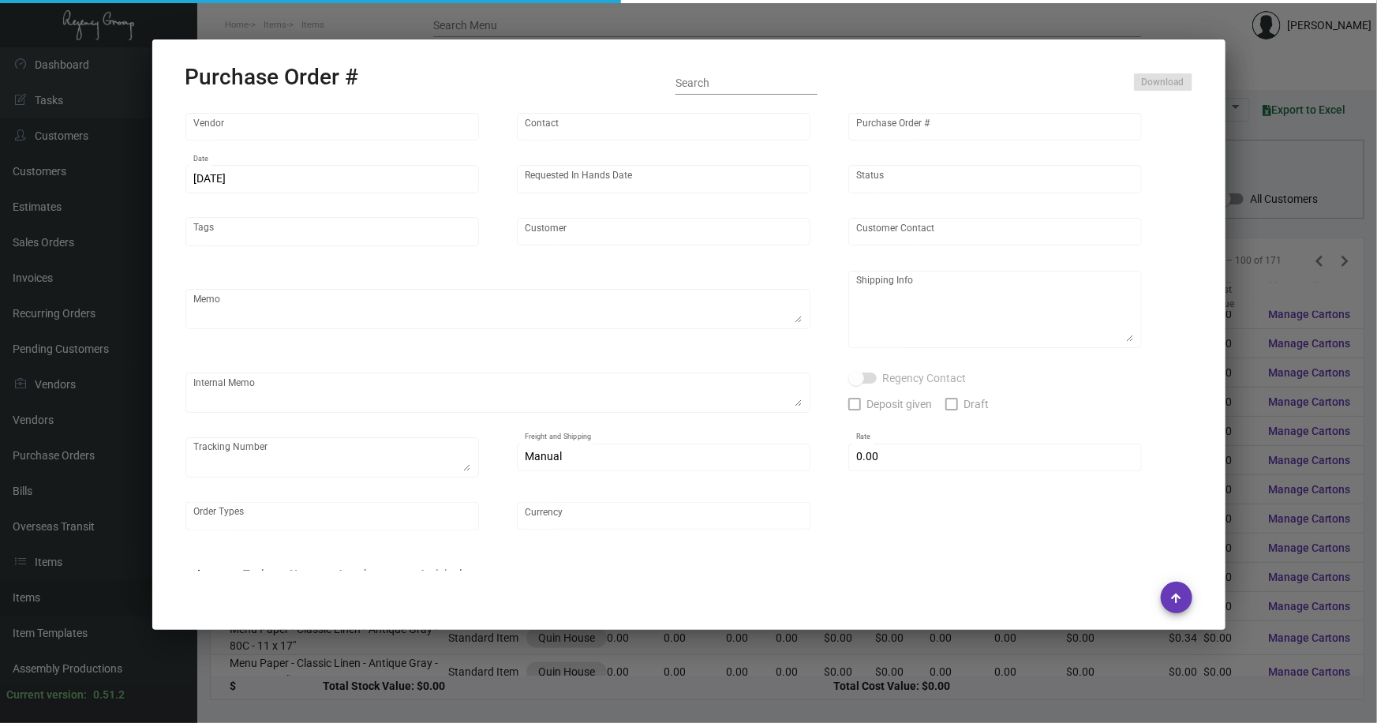
type input "CHENGDU MIND IOT TECHNOLOGY"
type input "[PERSON_NAME]"
type input "86696"
type input "[DATE]"
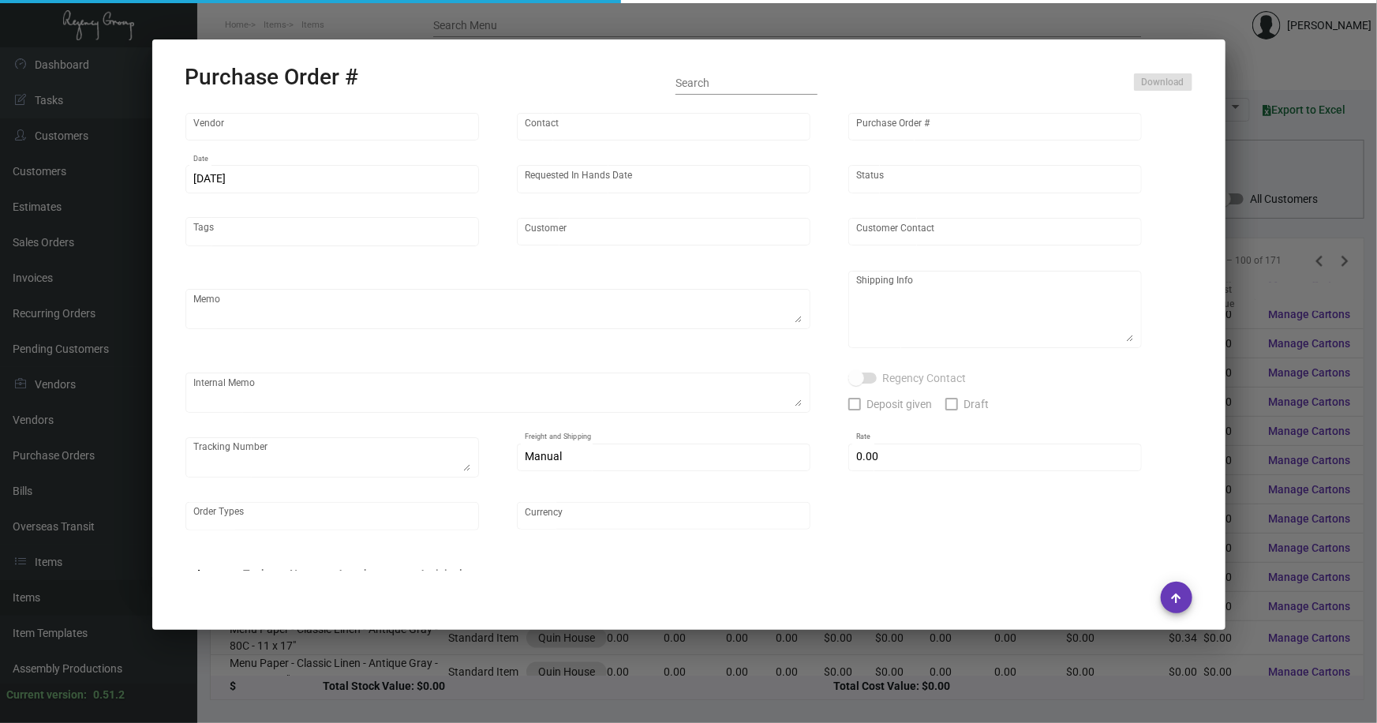
type input "Quin House"
type textarea "Ship by AIR"
type textarea "Regency Group NJ [PERSON_NAME] [STREET_ADDRESS]"
type textarea "PO#86696 include blue and gold membership card. Please receive separately. [DAT…"
checkbox input "true"
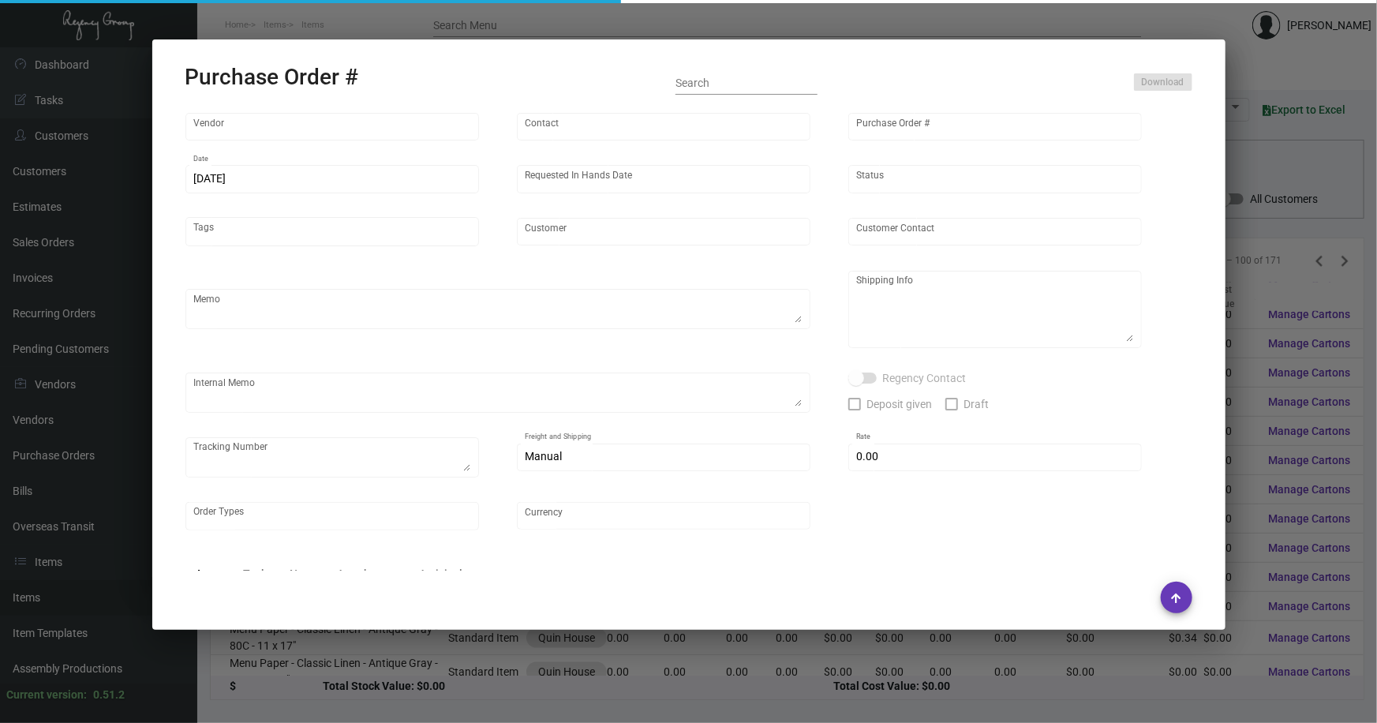
type input "$ 0.00"
type input "United States Dollar $"
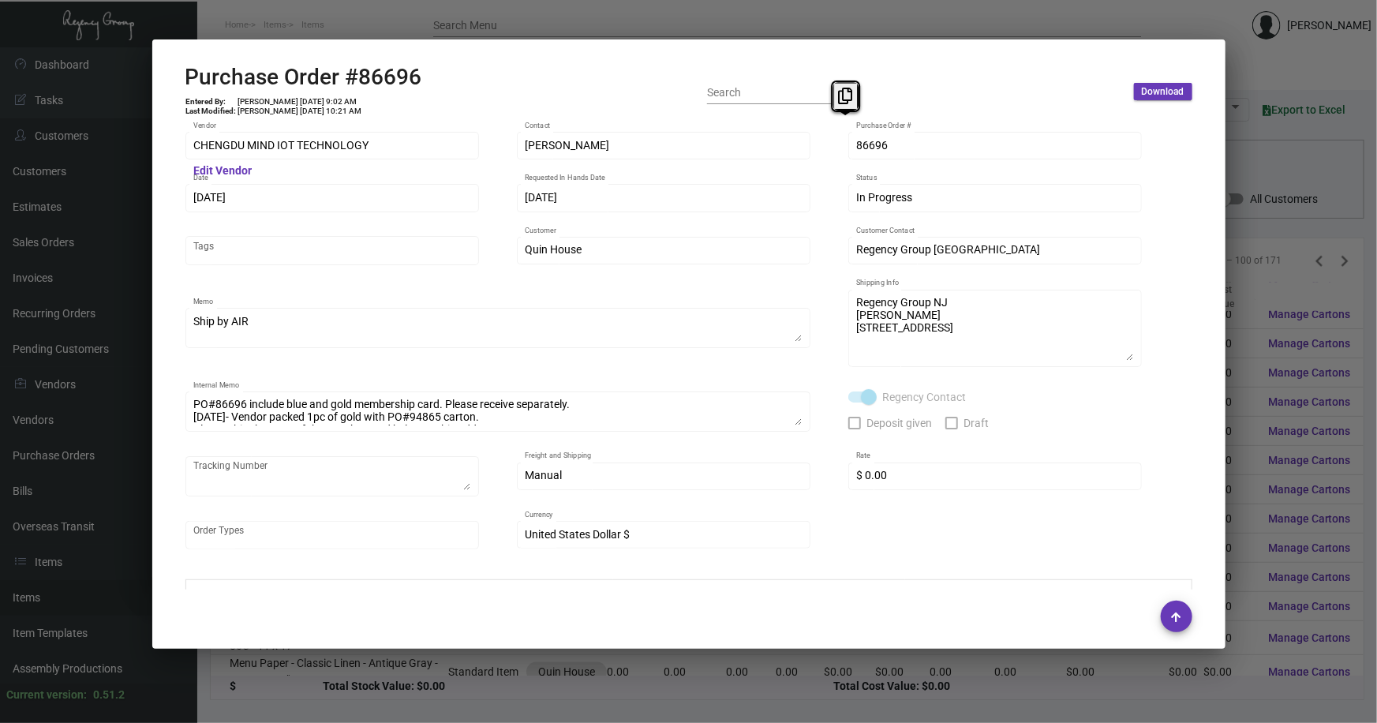
drag, startPoint x: 904, startPoint y: 152, endPoint x: 821, endPoint y: 155, distance: 82.9
click at [821, 155] on div "CHENGDU MIND IOT TECHNOLOGY Vendor Edit Vendor [PERSON_NAME] Contact 86696 Purc…" at bounding box center [688, 348] width 1007 height 438
copy div
click at [845, 145] on div "CHENGDU MIND IOT TECHNOLOGY Vendor Edit Vendor [PERSON_NAME] Contact 86696 Purc…" at bounding box center [688, 348] width 1007 height 438
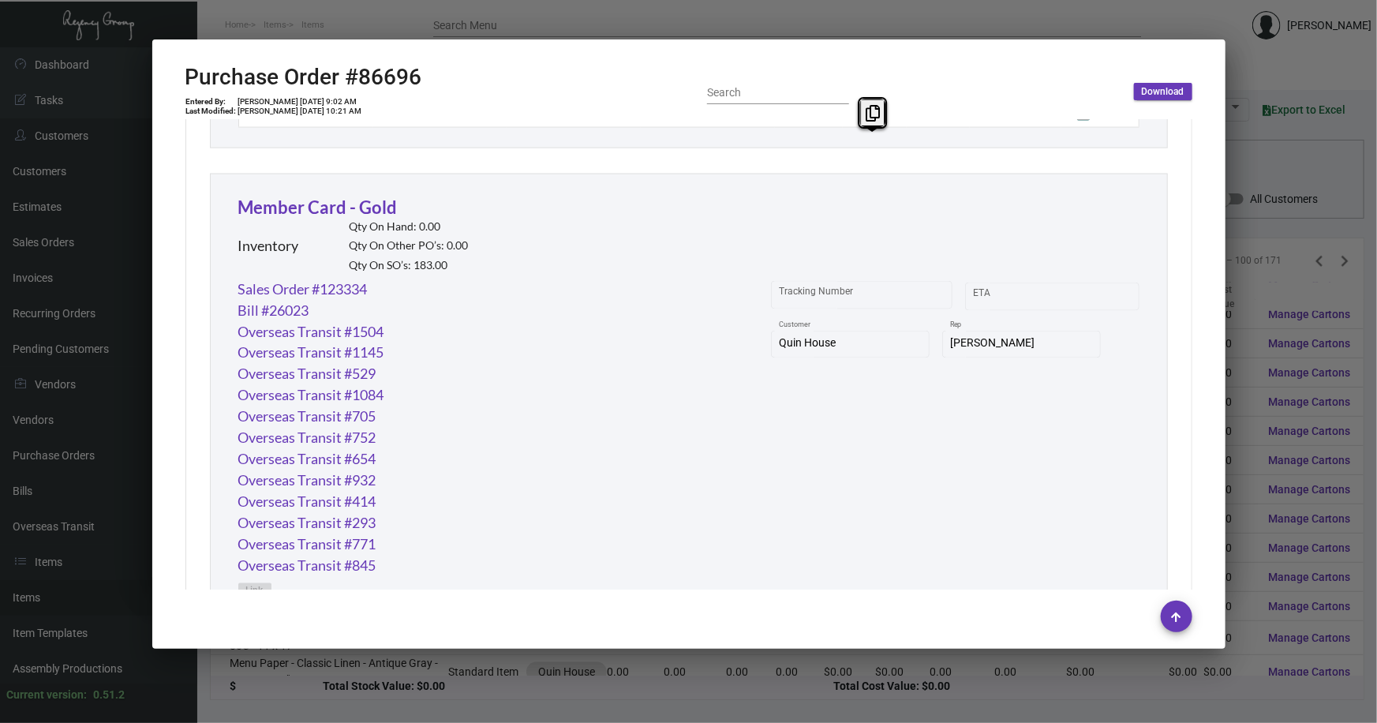
scroll to position [1255, 0]
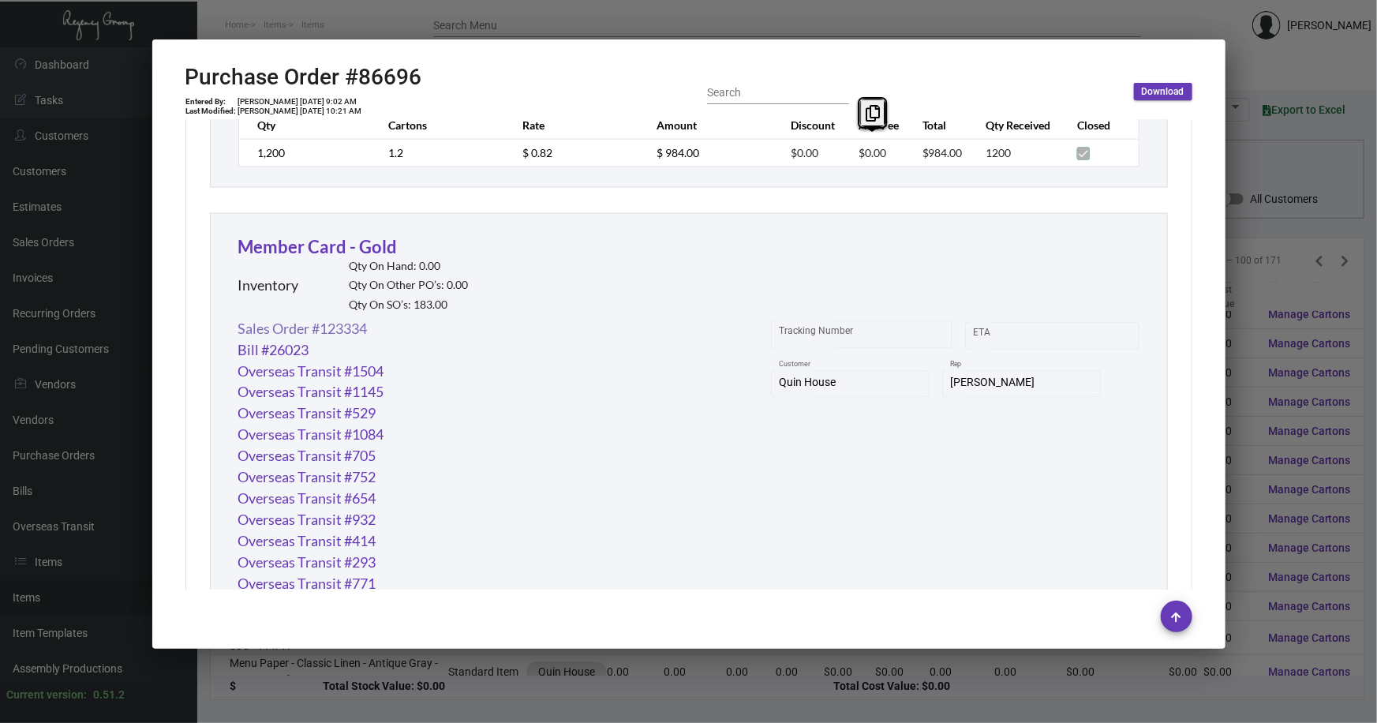
click at [344, 323] on link "Sales Order #123334" at bounding box center [302, 328] width 129 height 21
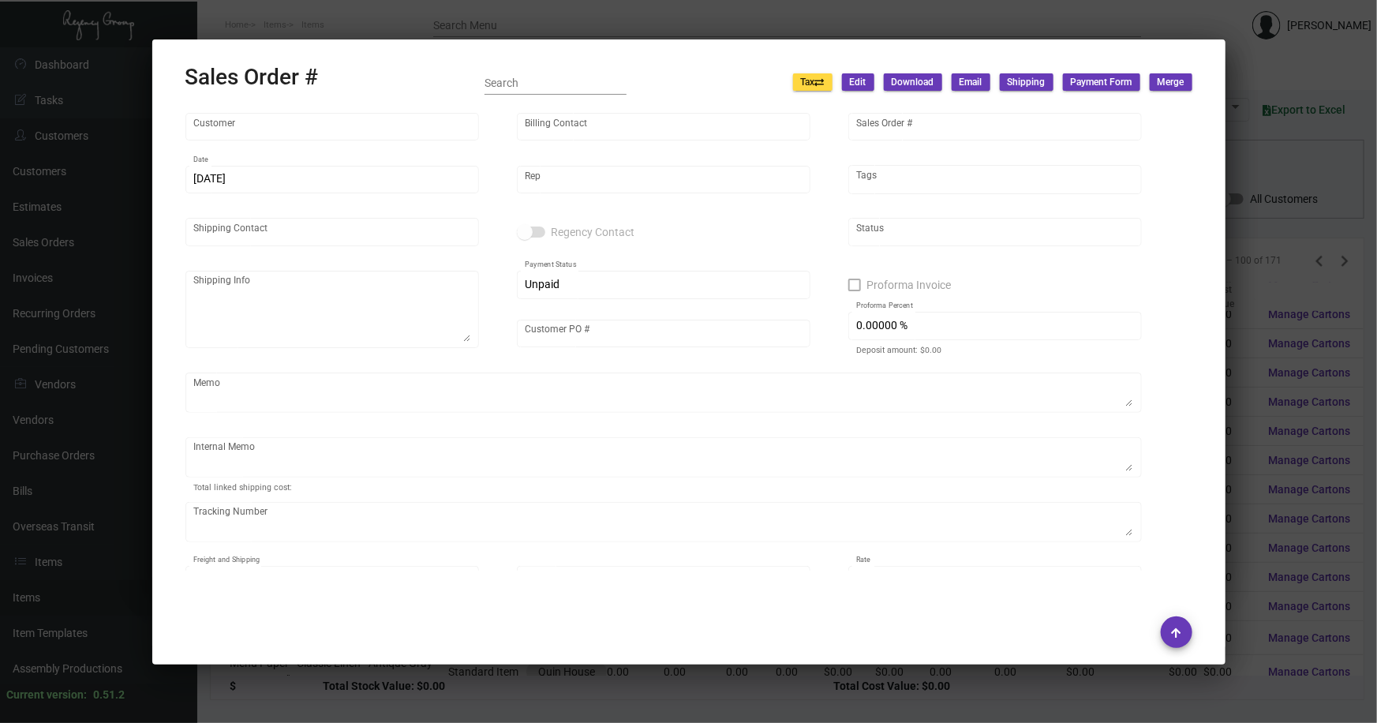
type input "Quin House"
type input "[PERSON_NAME]"
type input "123334"
type input "[DATE]"
type input "[PERSON_NAME]"
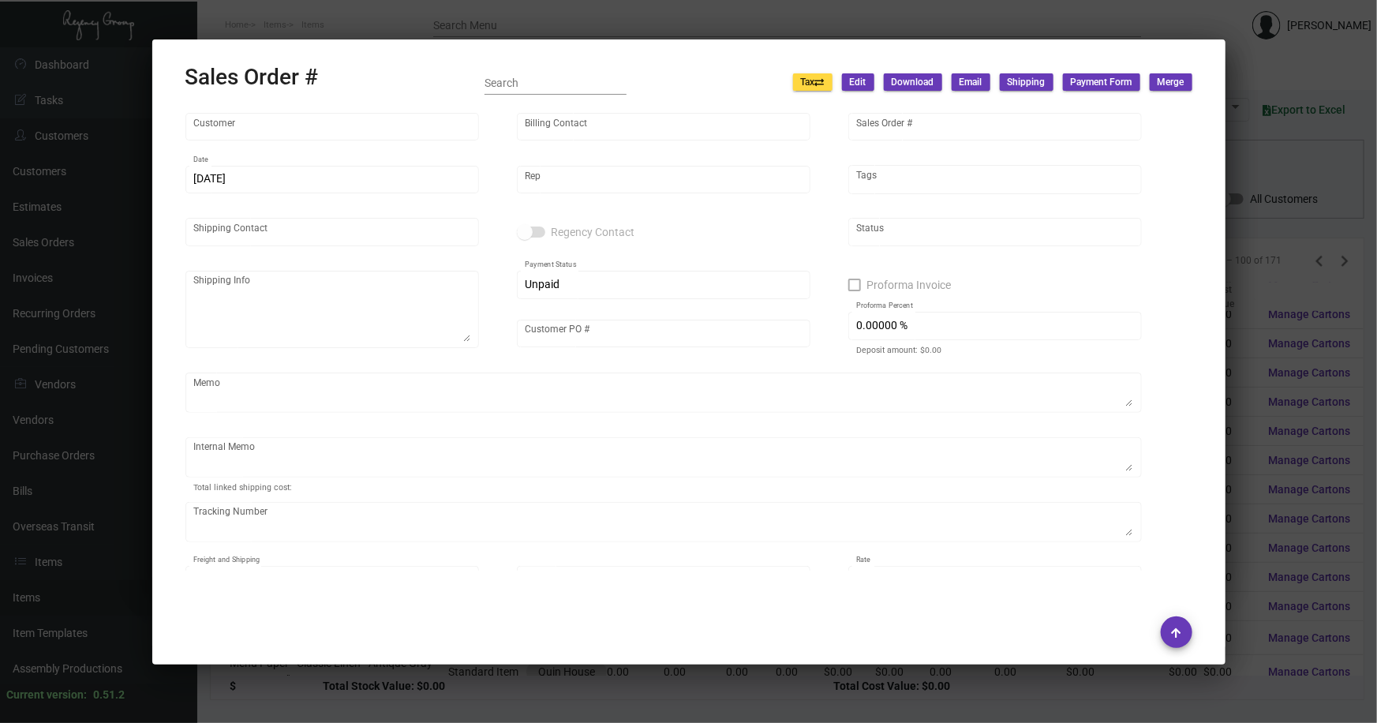
type input "[PERSON_NAME]"
type textarea "Quin House - [PERSON_NAME] [STREET_ADDRESS]"
type input "000000000000586"
type textarea "member card box 68.22 2200pcs -- shipping cost $99 to charge the customer Don't…"
type input "United States Dollar $"
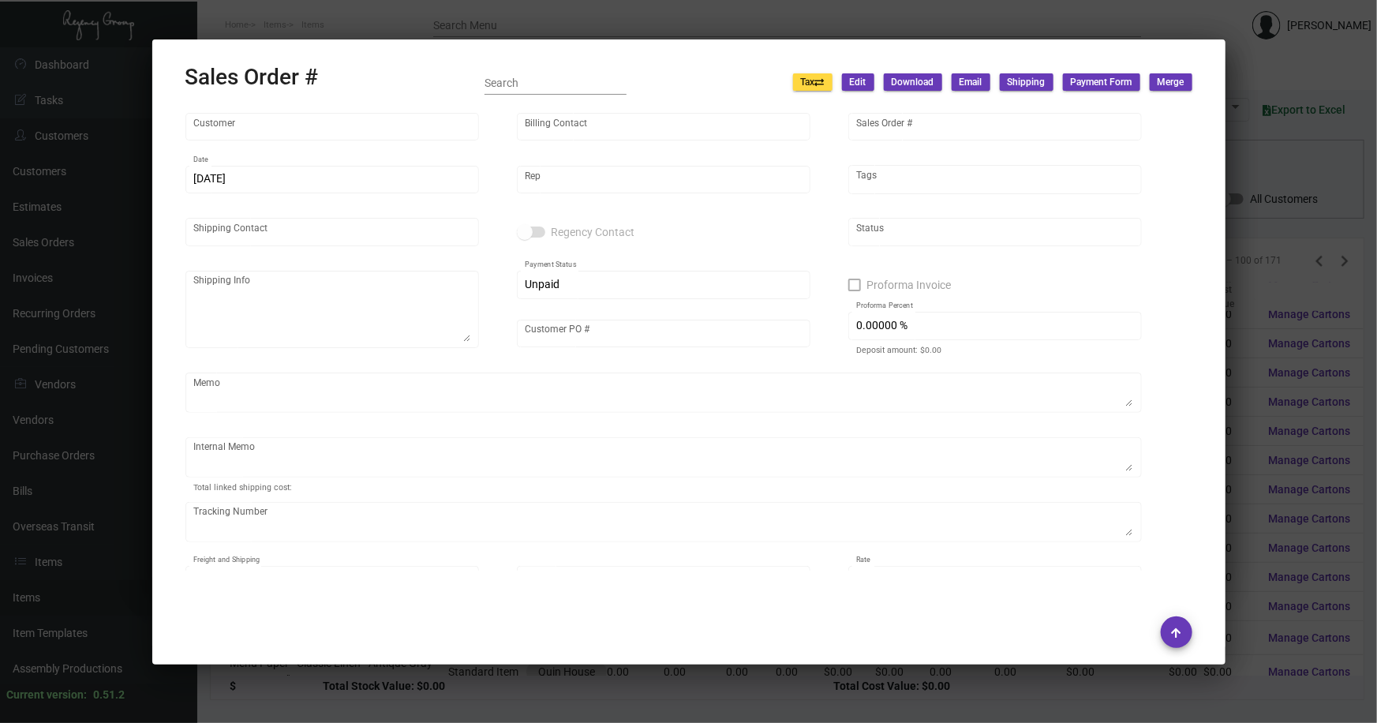
type input "$ 21.43"
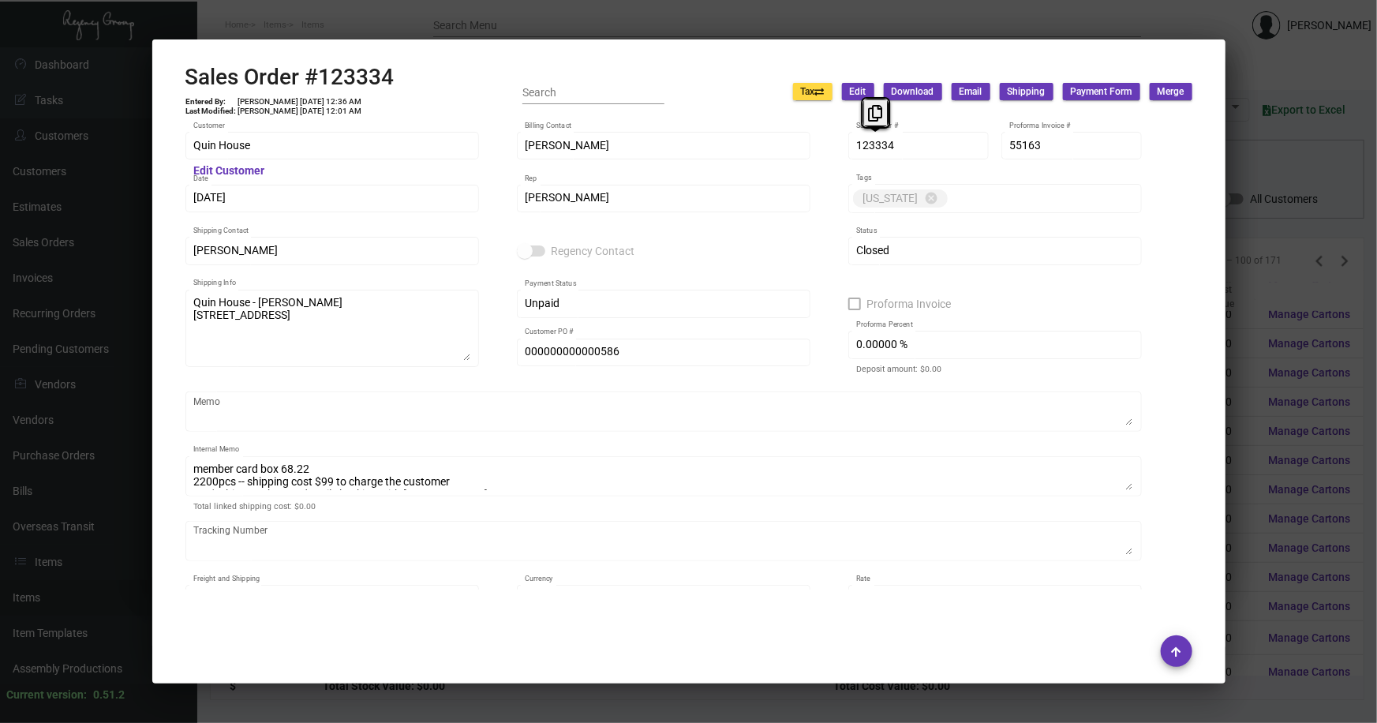
click at [853, 147] on div "123334 Sales Order #" at bounding box center [919, 144] width 141 height 31
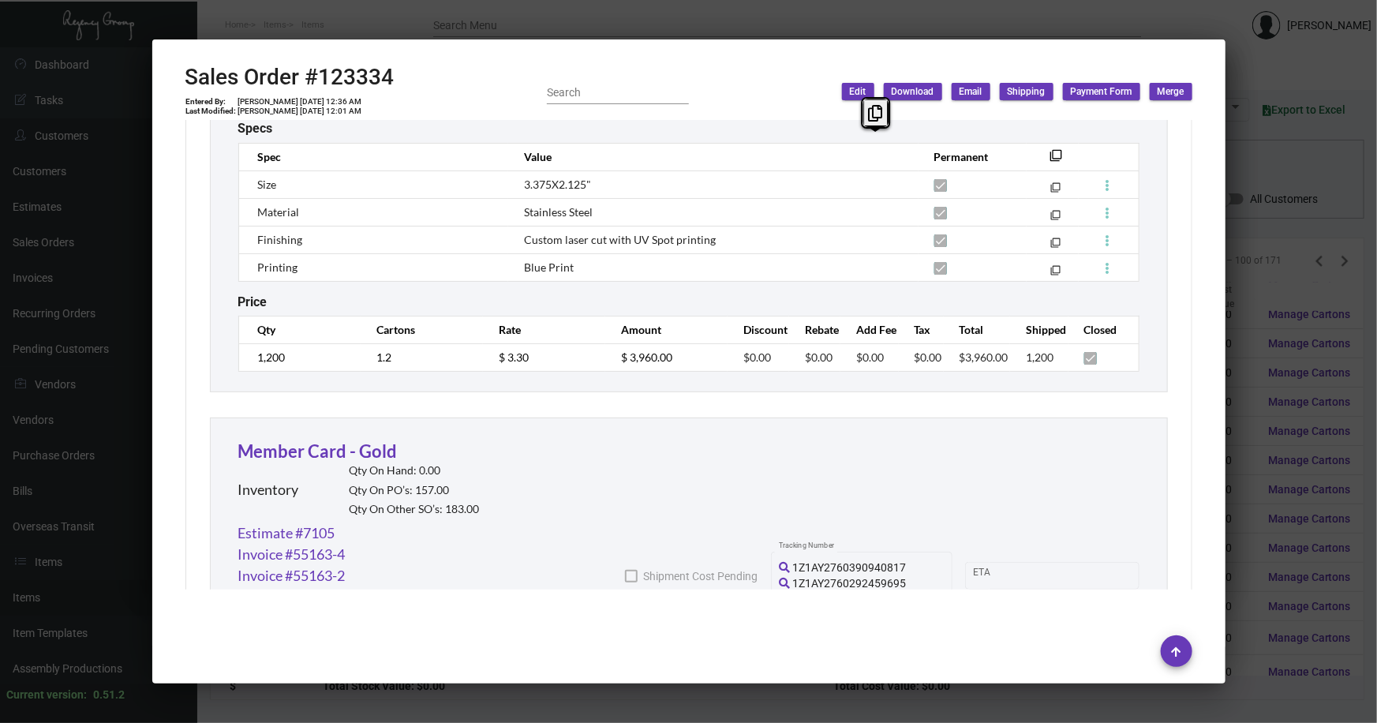
scroll to position [742, 0]
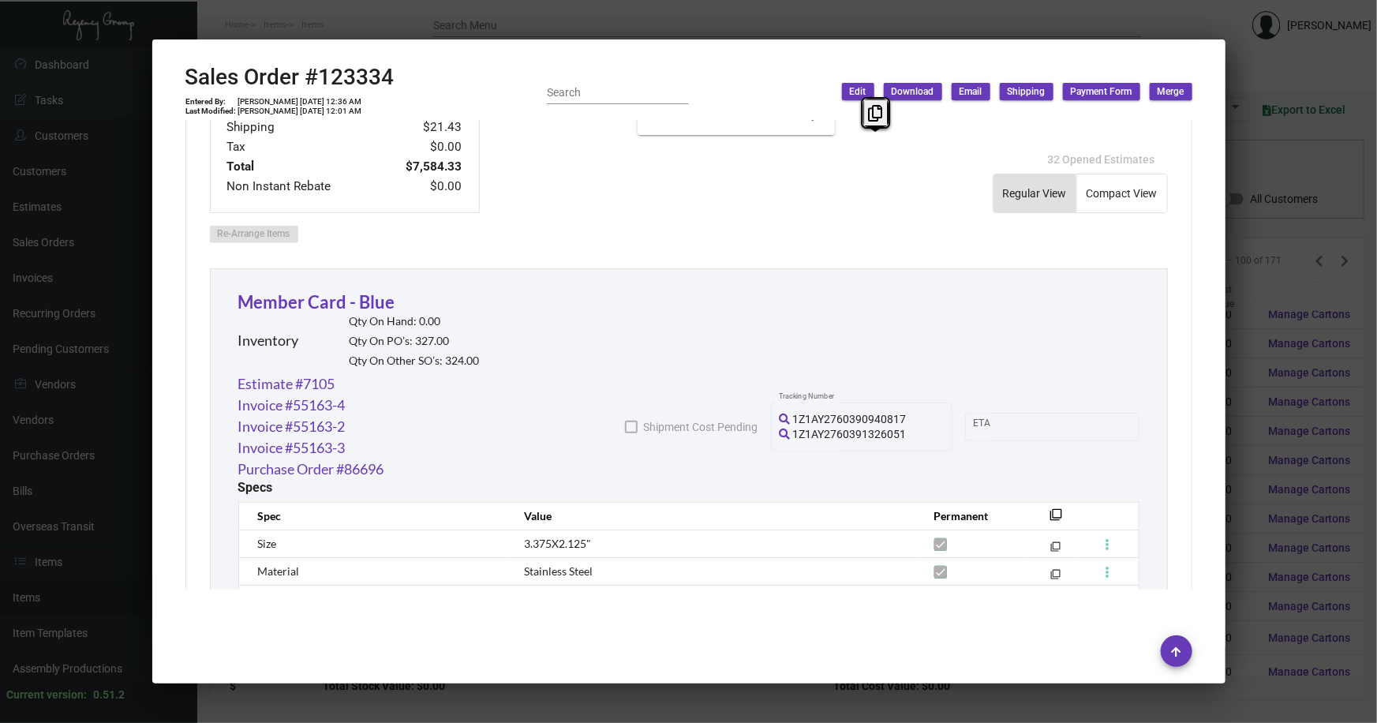
click at [1255, 235] on div at bounding box center [688, 361] width 1377 height 723
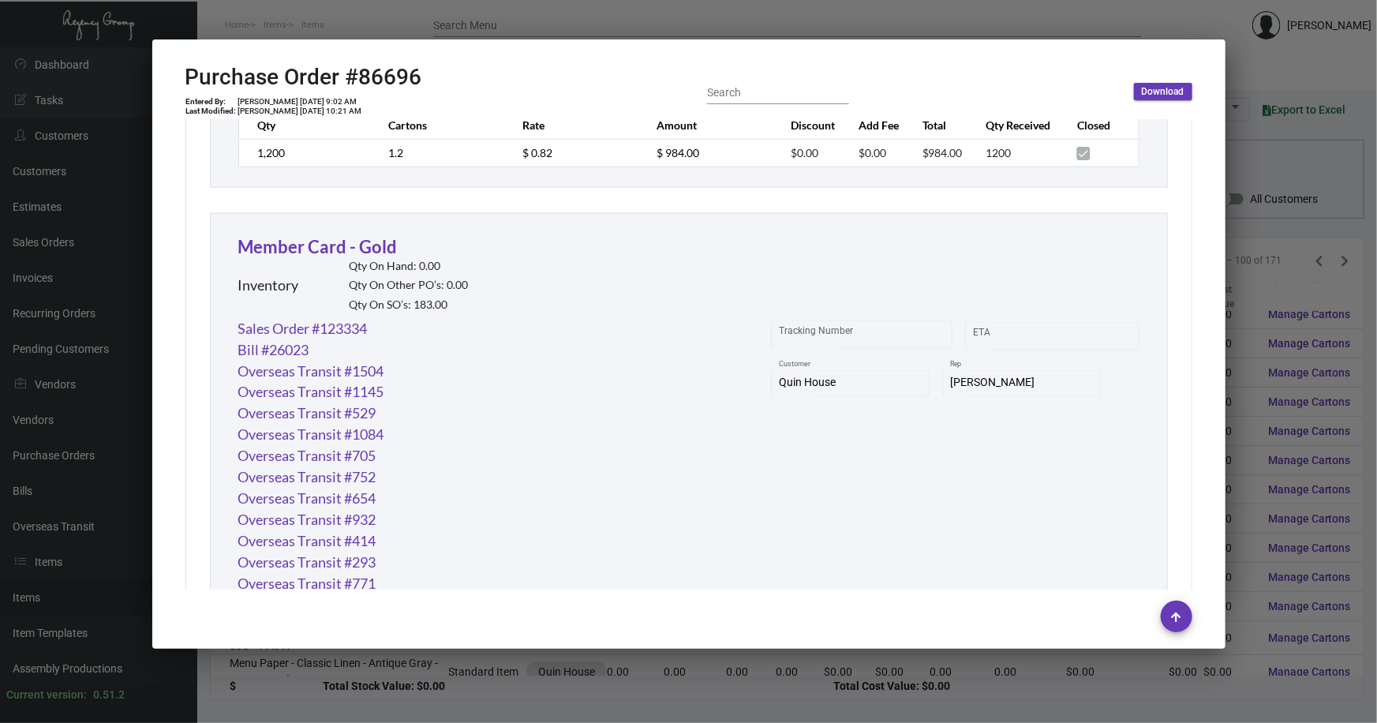
click at [1254, 235] on div at bounding box center [688, 361] width 1377 height 723
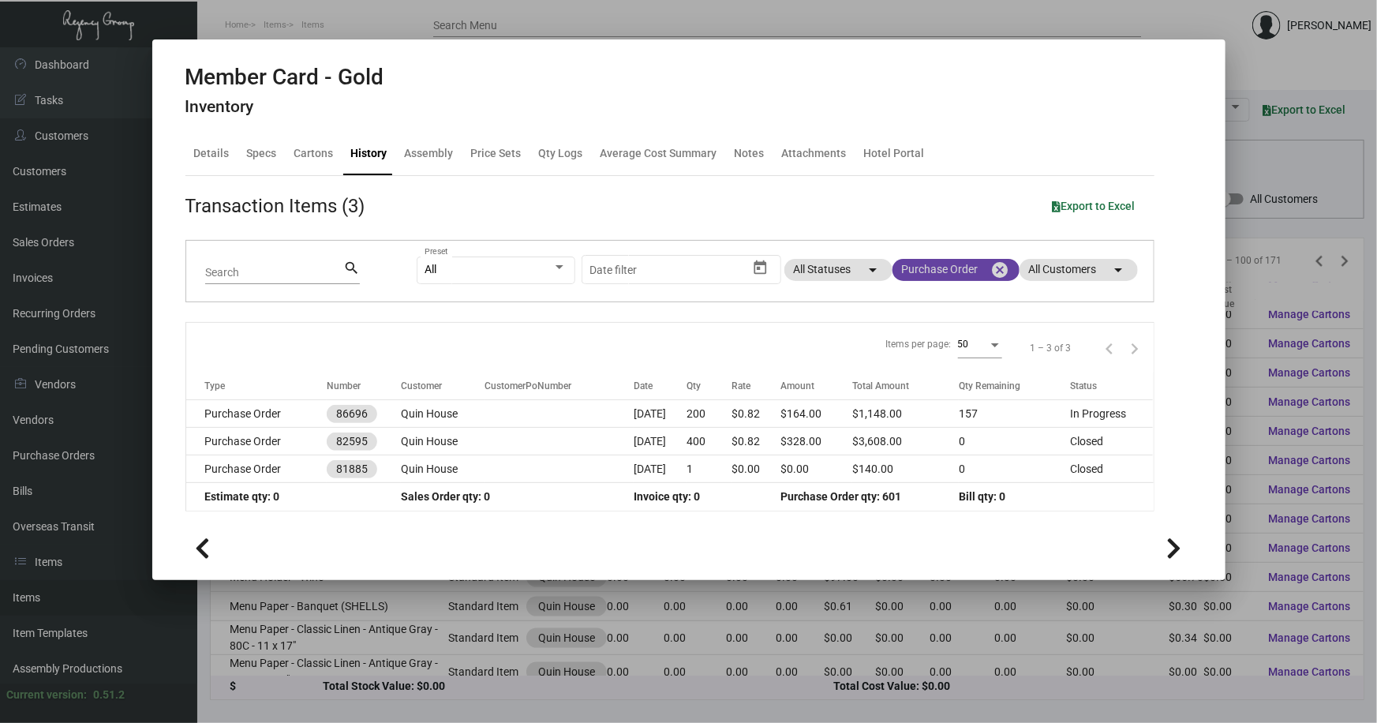
click at [1000, 268] on mat-icon "cancel" at bounding box center [1000, 269] width 19 height 19
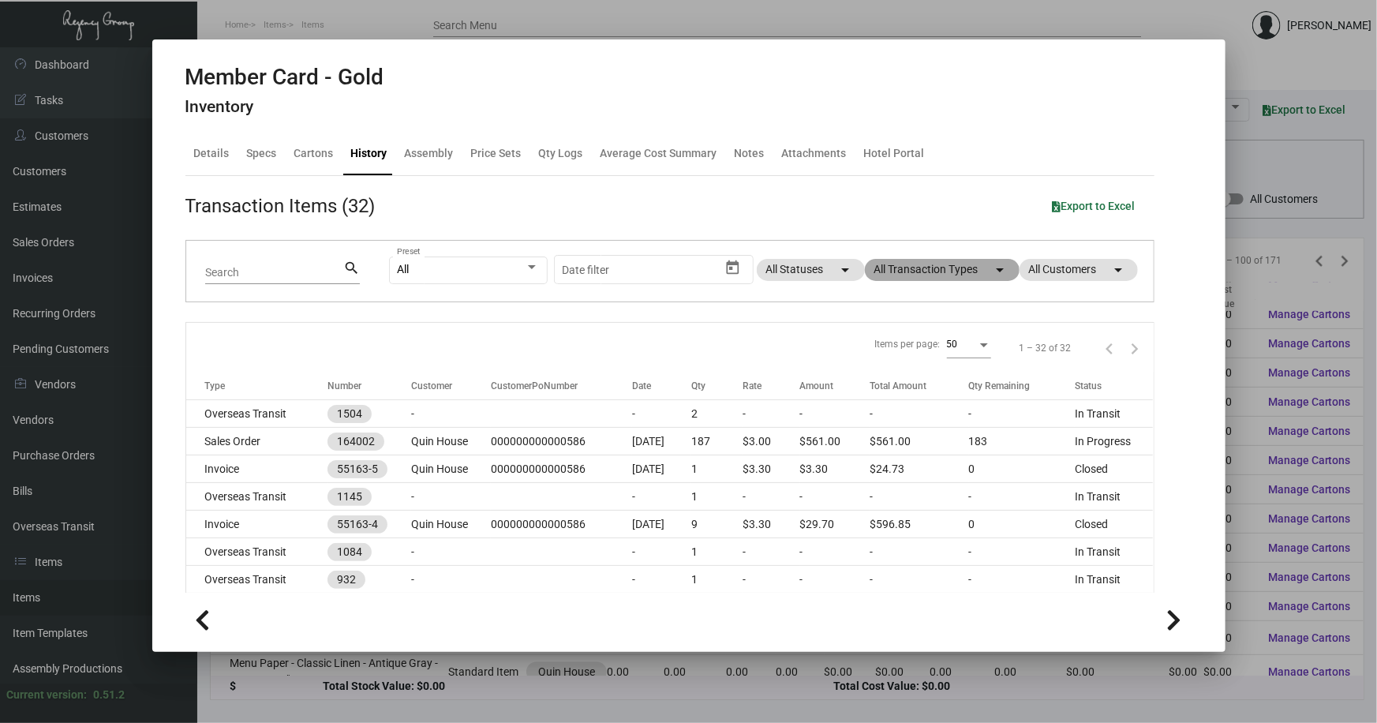
click at [991, 271] on mat-icon "arrow_drop_down" at bounding box center [1000, 269] width 19 height 19
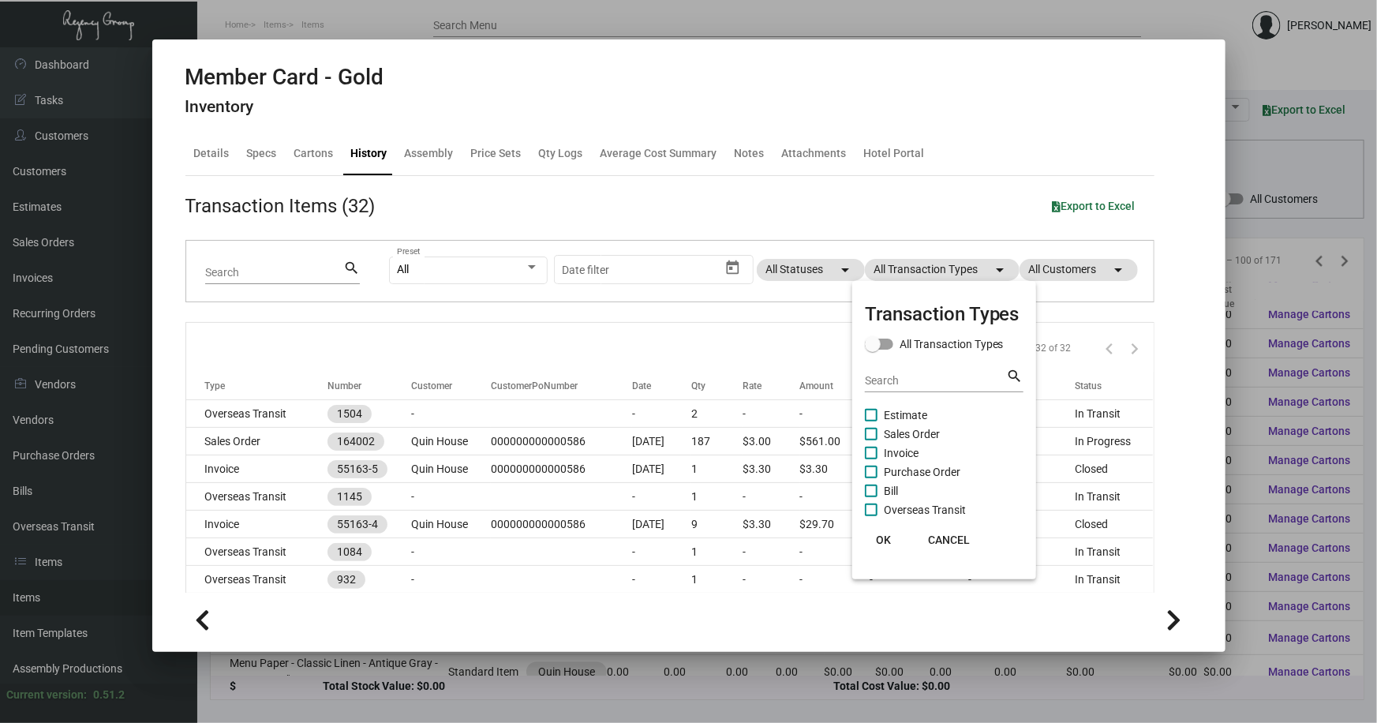
click at [918, 427] on span "Sales Order" at bounding box center [912, 434] width 56 height 19
click at [871, 440] on input "Sales Order" at bounding box center [871, 440] width 1 height 1
checkbox input "true"
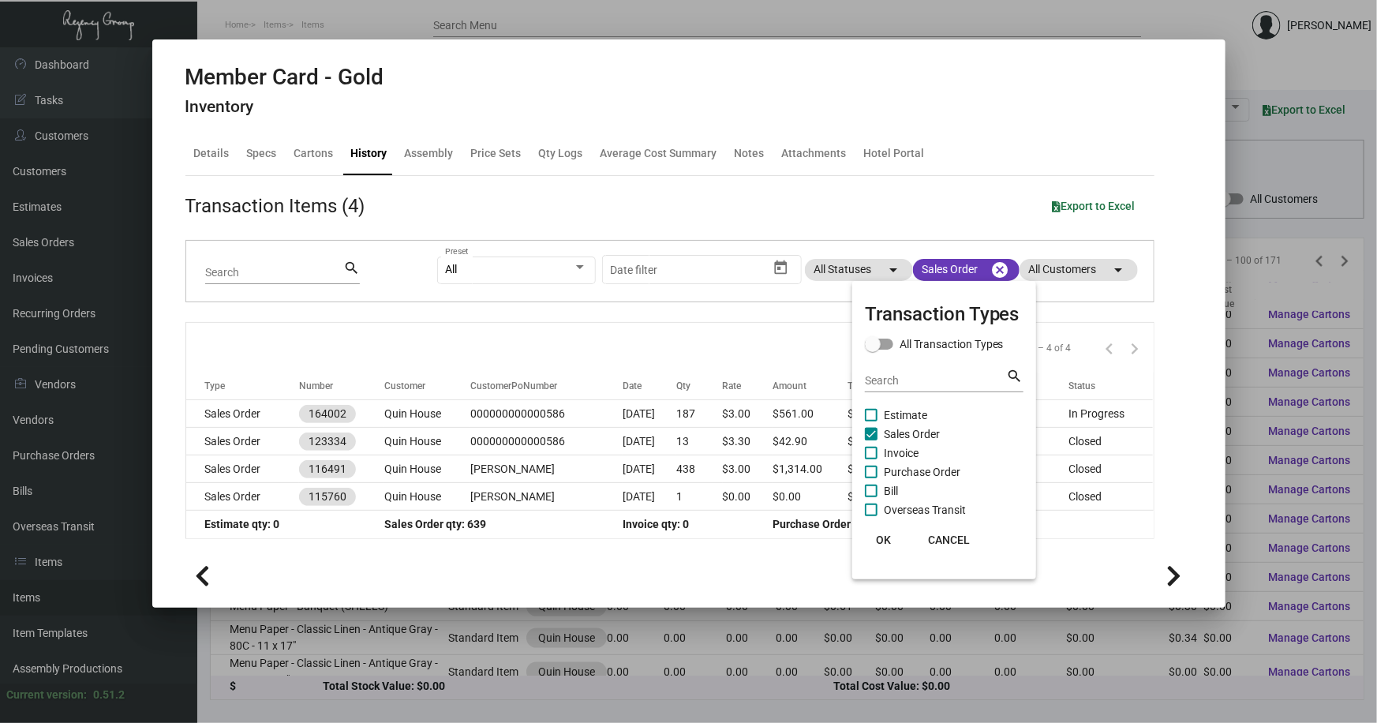
click at [251, 409] on div at bounding box center [688, 361] width 1377 height 723
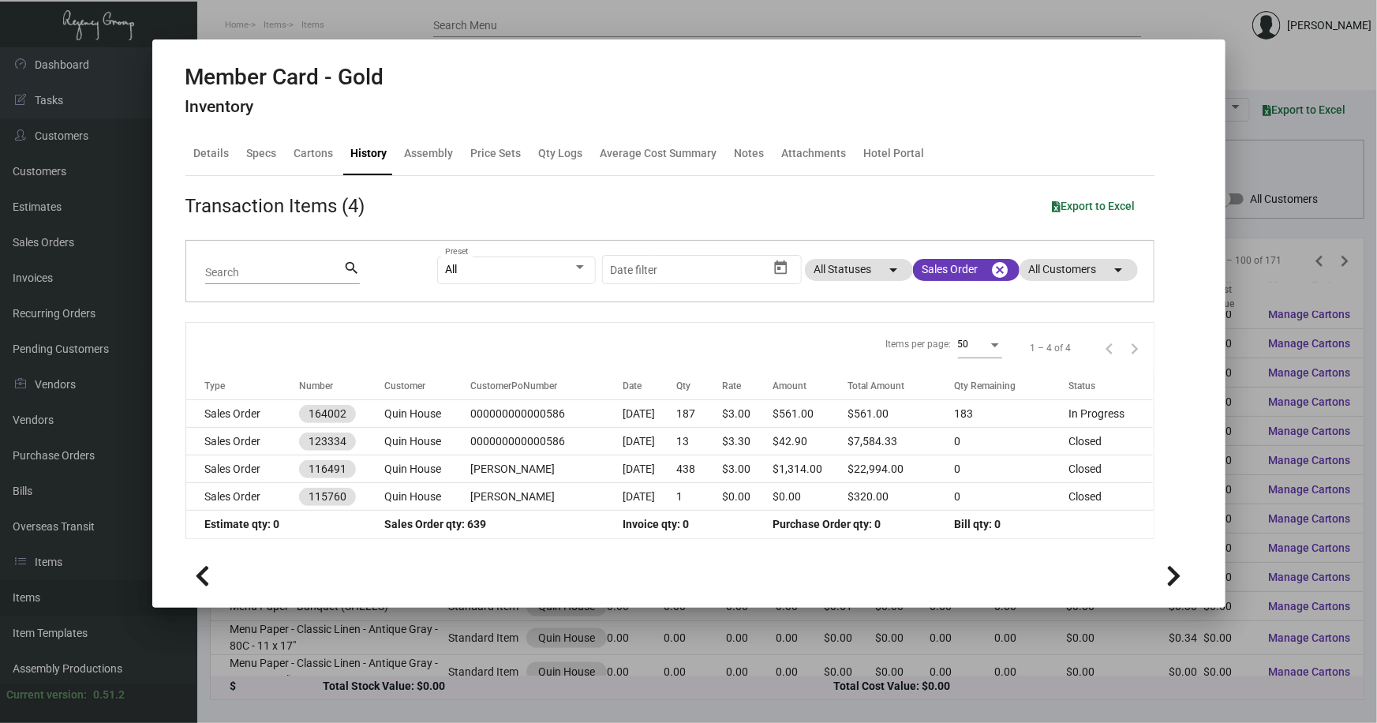
click at [251, 409] on td "Sales Order" at bounding box center [242, 414] width 113 height 28
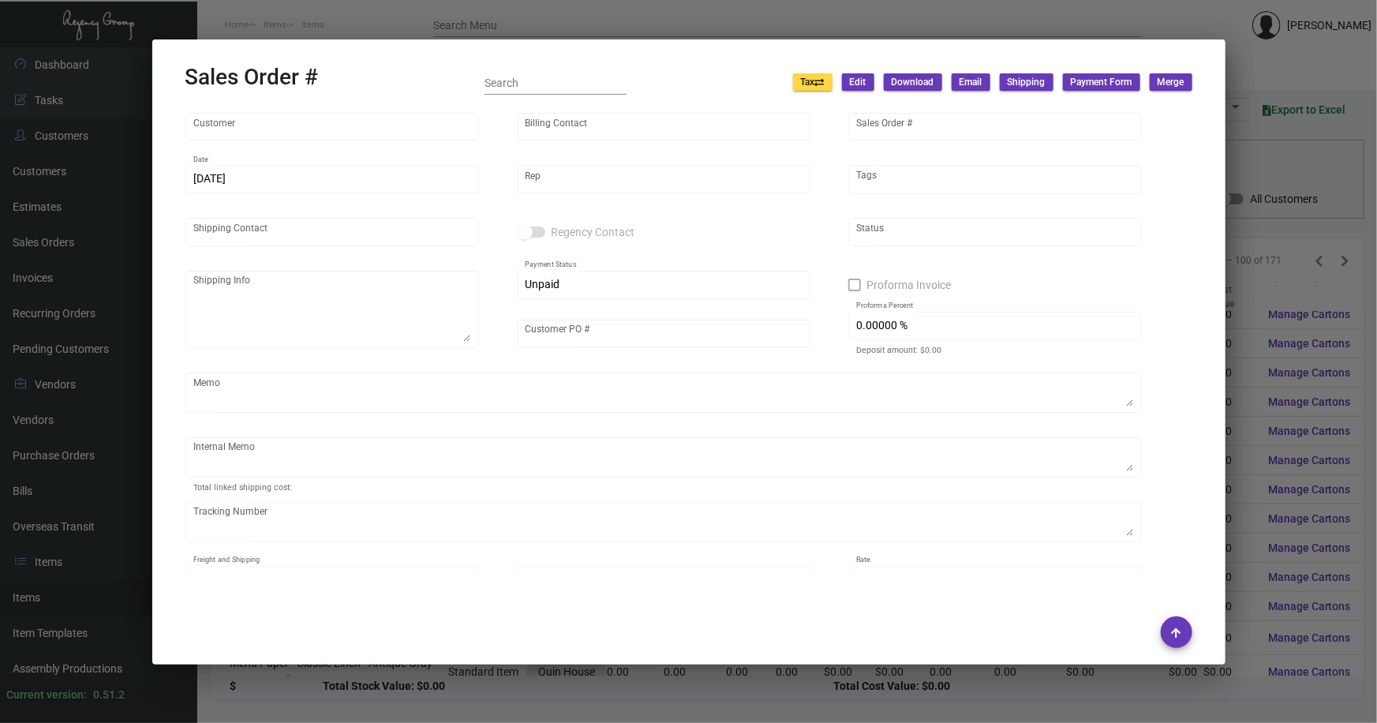
click at [251, 409] on div "Memo" at bounding box center [663, 400] width 957 height 55
type input "Quin House"
type input "Accounting Department"
type input "164002"
type input "[DATE]"
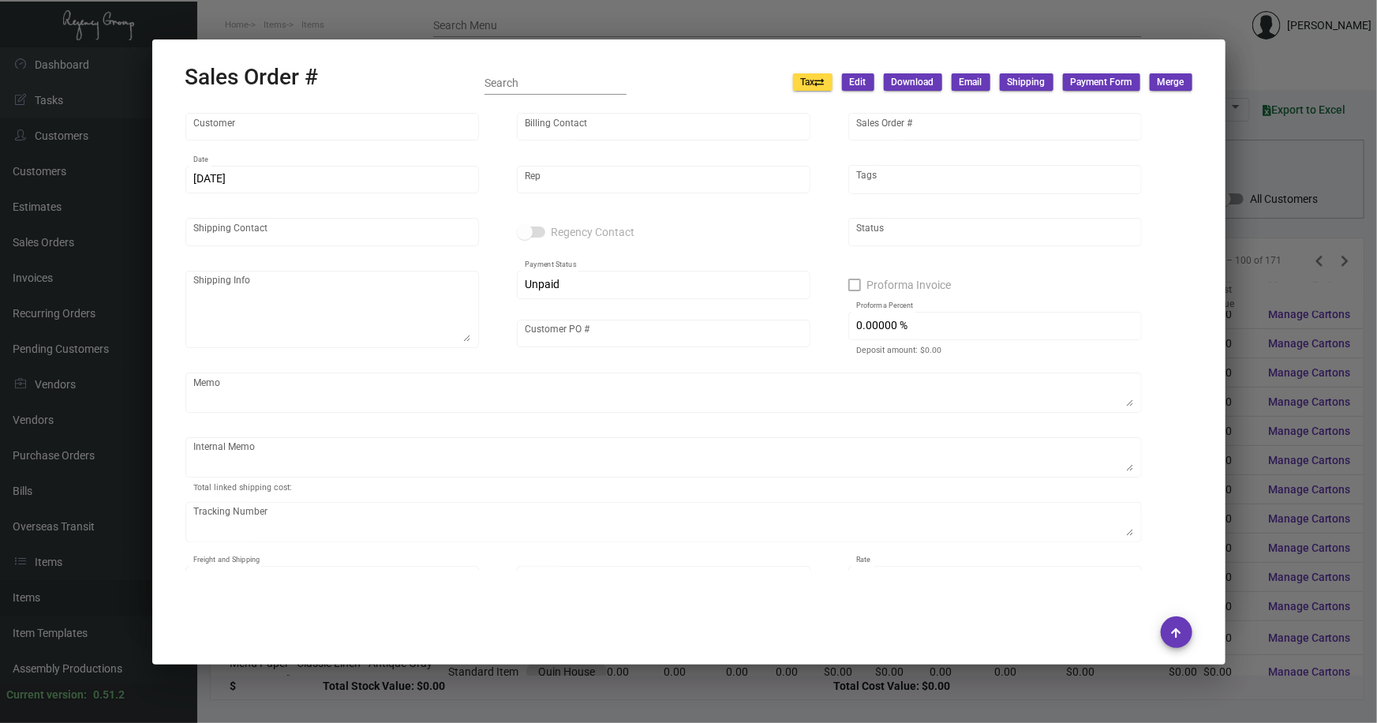
type input "[PERSON_NAME]"
type textarea "[GEOGRAPHIC_DATA] - [PERSON_NAME] [STREET_ADDRESS]"
type input "000000000000586"
type textarea "Carry over from SO#123334, 11.6- 8.35 - 2 cards 1 card - Shipped UPS Ground Cos…"
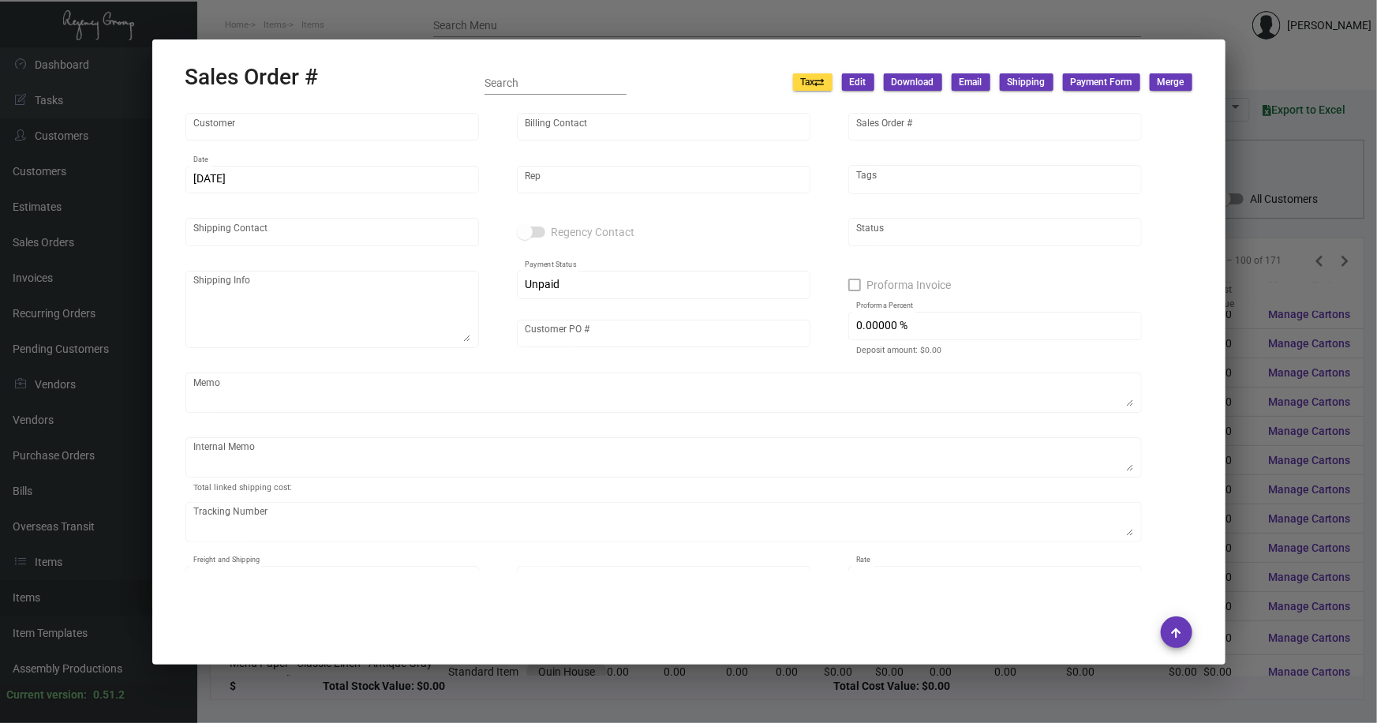
type input "United States Dollar $"
type input "$ 0.00"
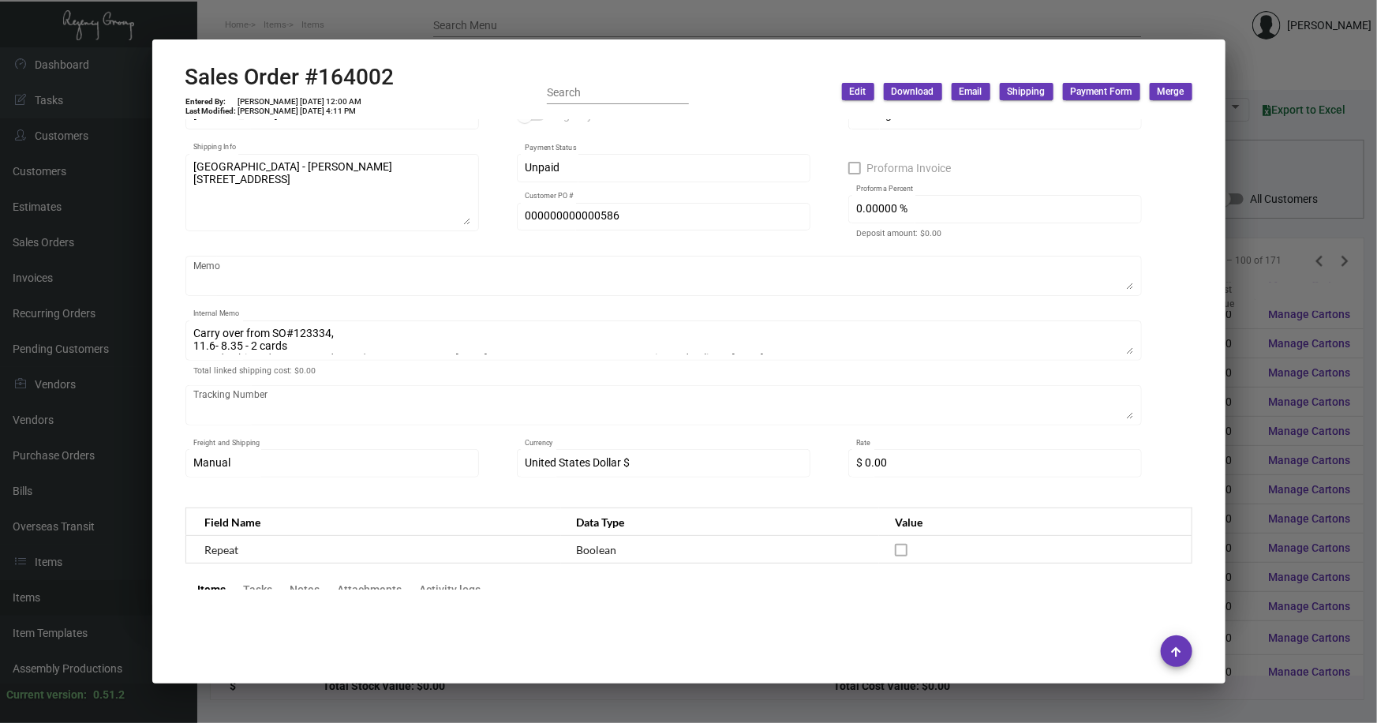
scroll to position [0, 0]
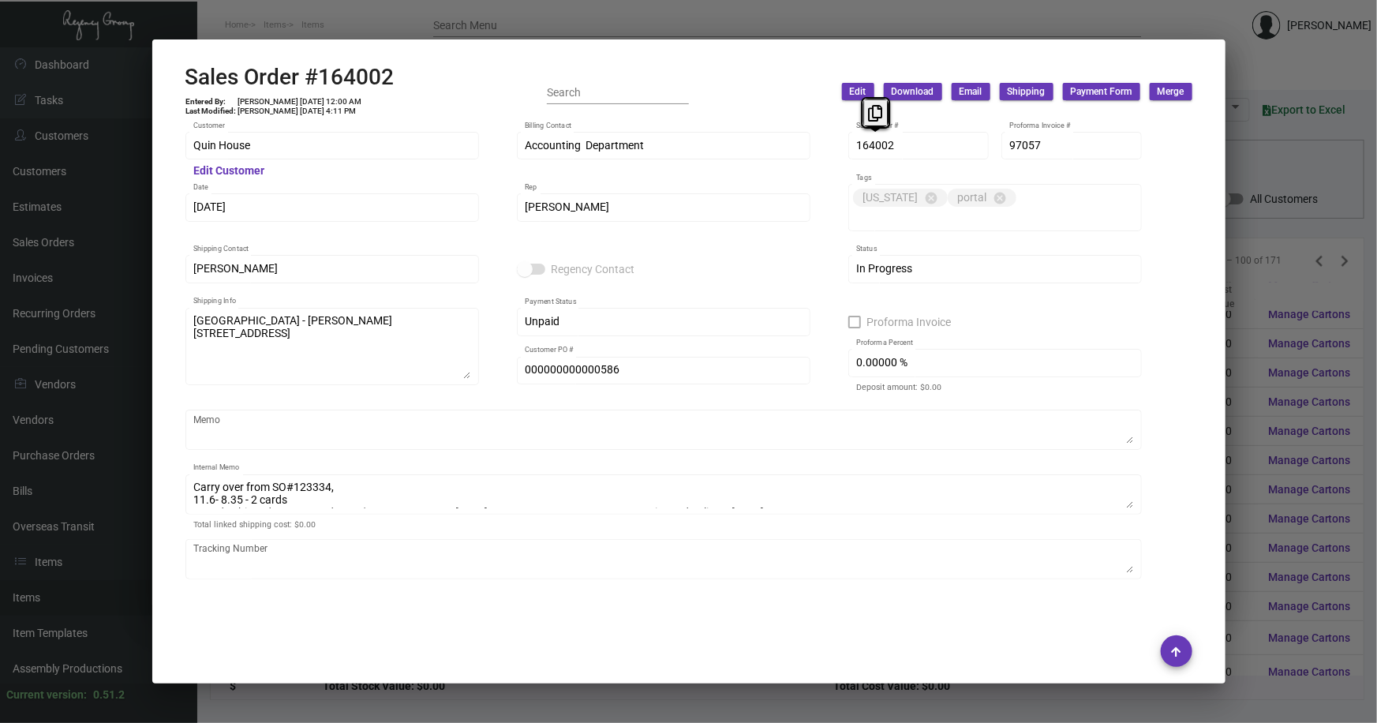
click at [853, 148] on div "164002 Sales Order #" at bounding box center [919, 144] width 141 height 31
click at [1239, 165] on div at bounding box center [688, 361] width 1377 height 723
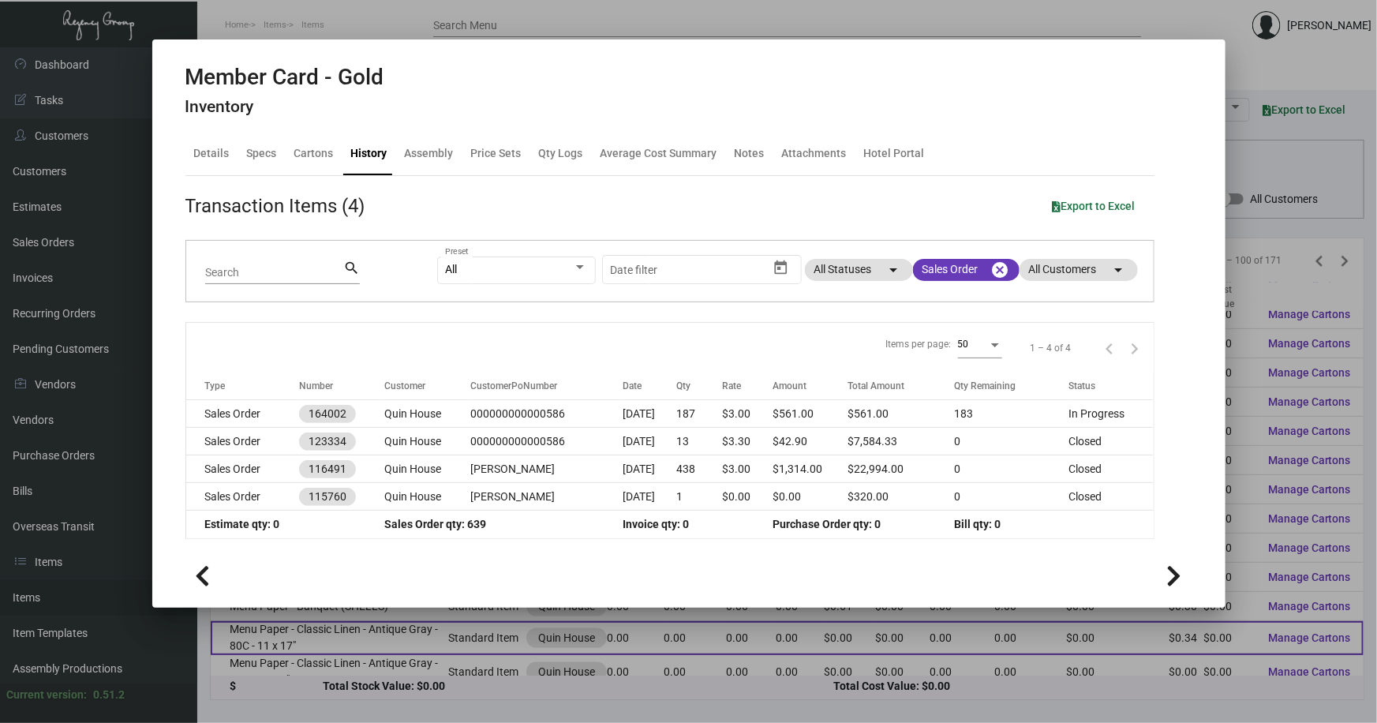
click at [535, 620] on div at bounding box center [688, 361] width 1377 height 723
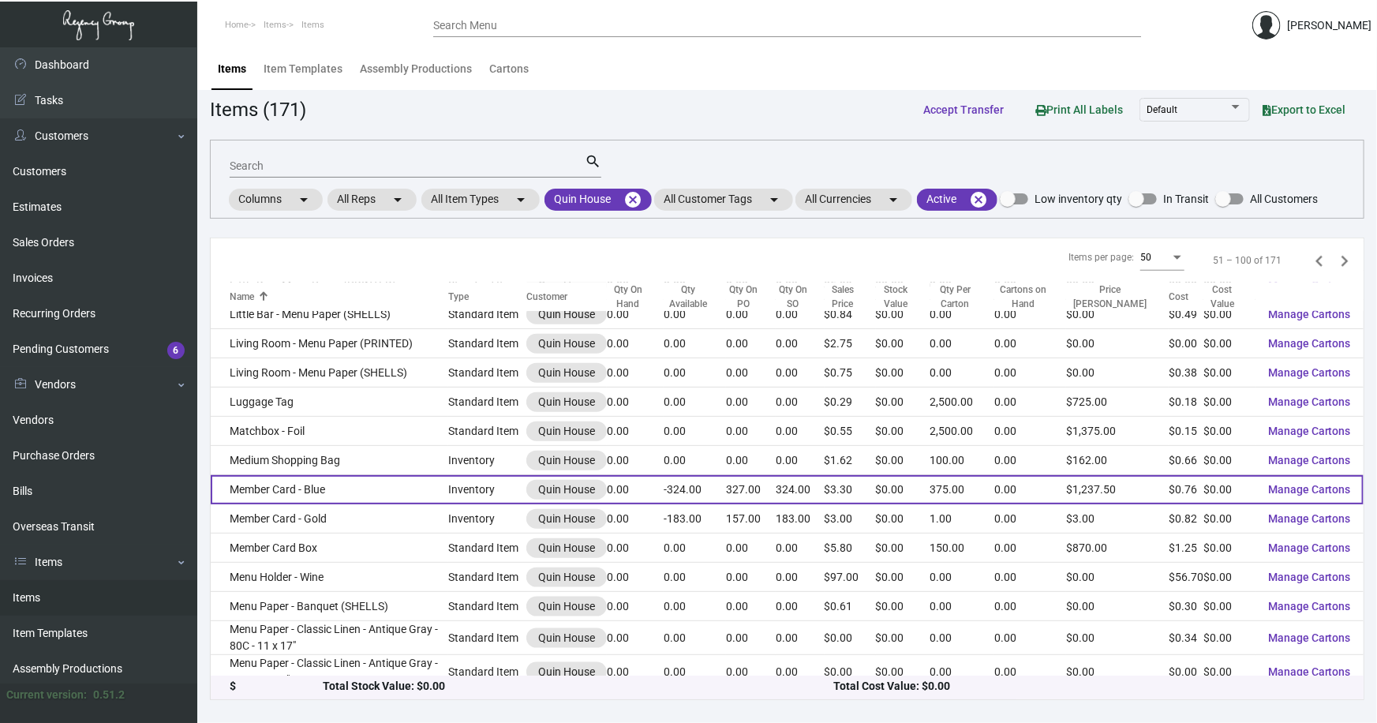
click at [275, 484] on td "Member Card - Blue" at bounding box center [330, 489] width 238 height 29
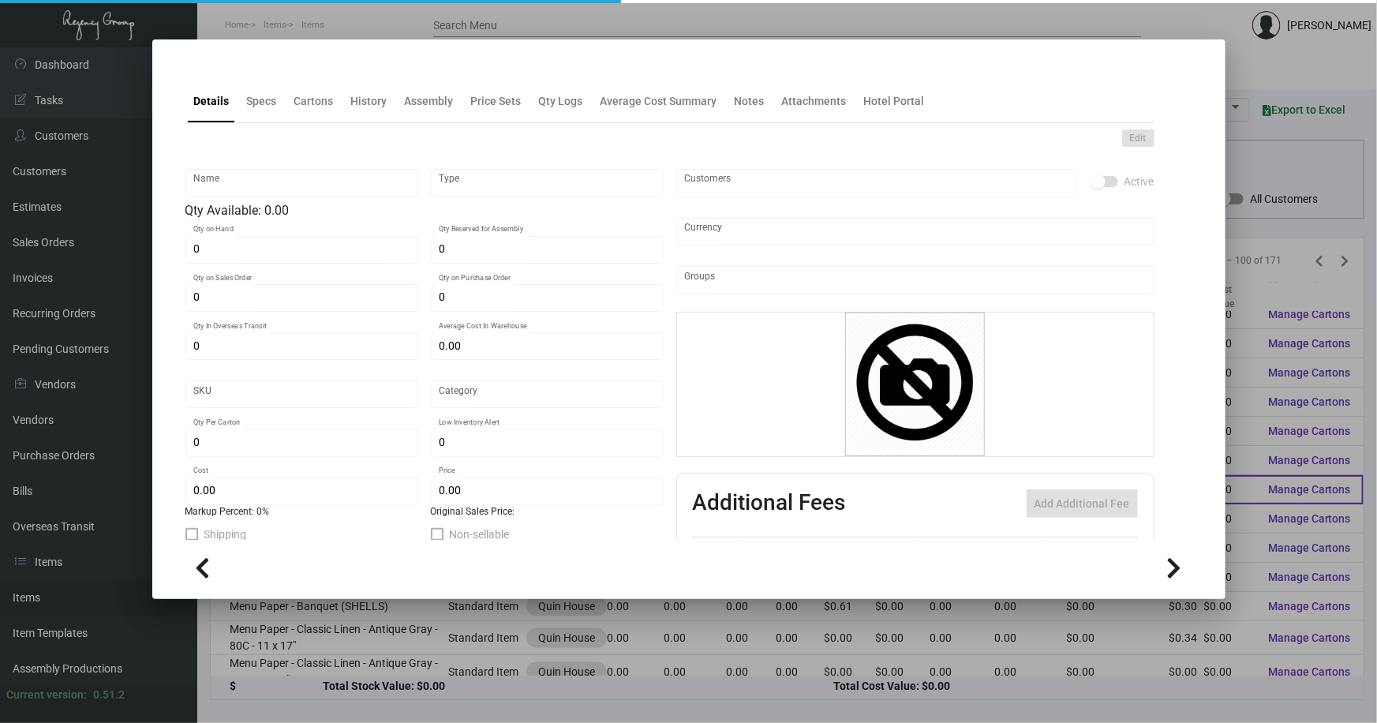
type input "Member Card - Blue"
type input "Inventory"
type input "324"
type input "327"
type input "203"
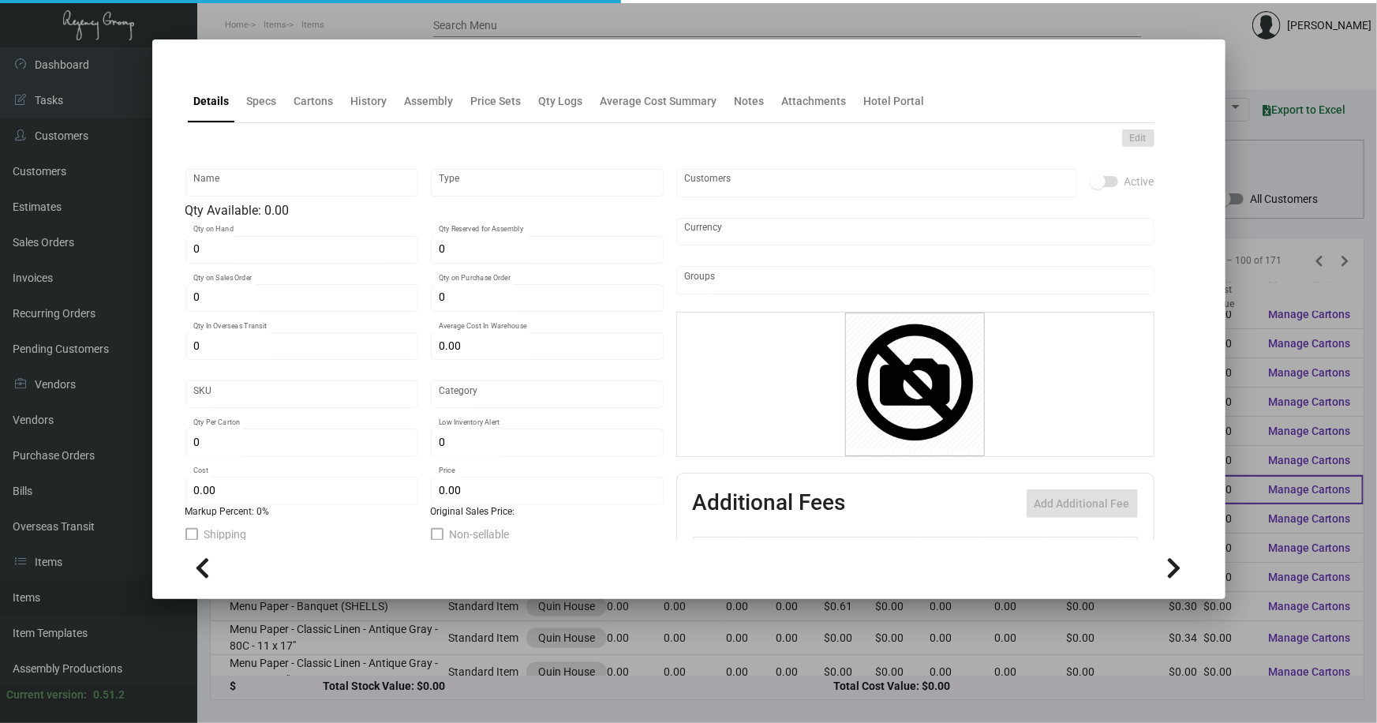
type input "$ 2.6978"
type input "QBST-Key Card -93"
type input "Overseas"
type input "375"
type input "$ 0.76"
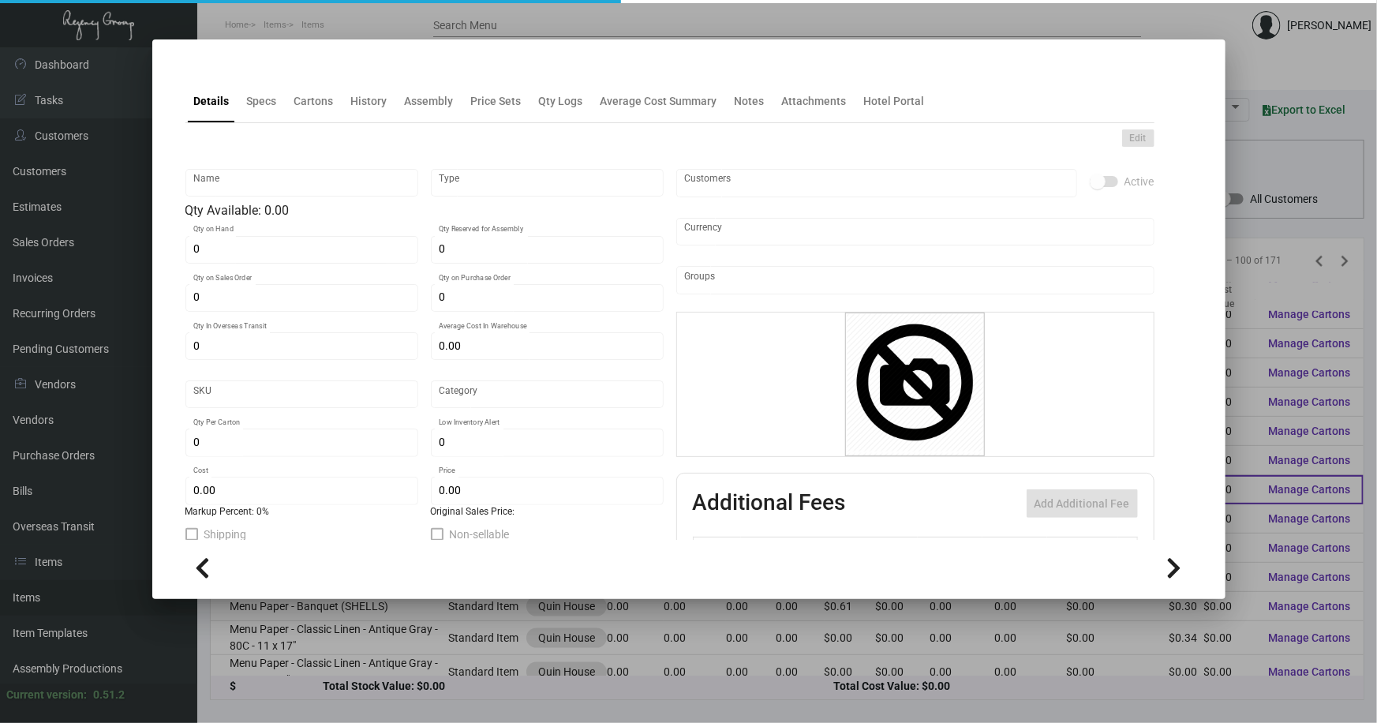
type input "$ 3.30"
checkbox input "true"
type input "United States Dollar $"
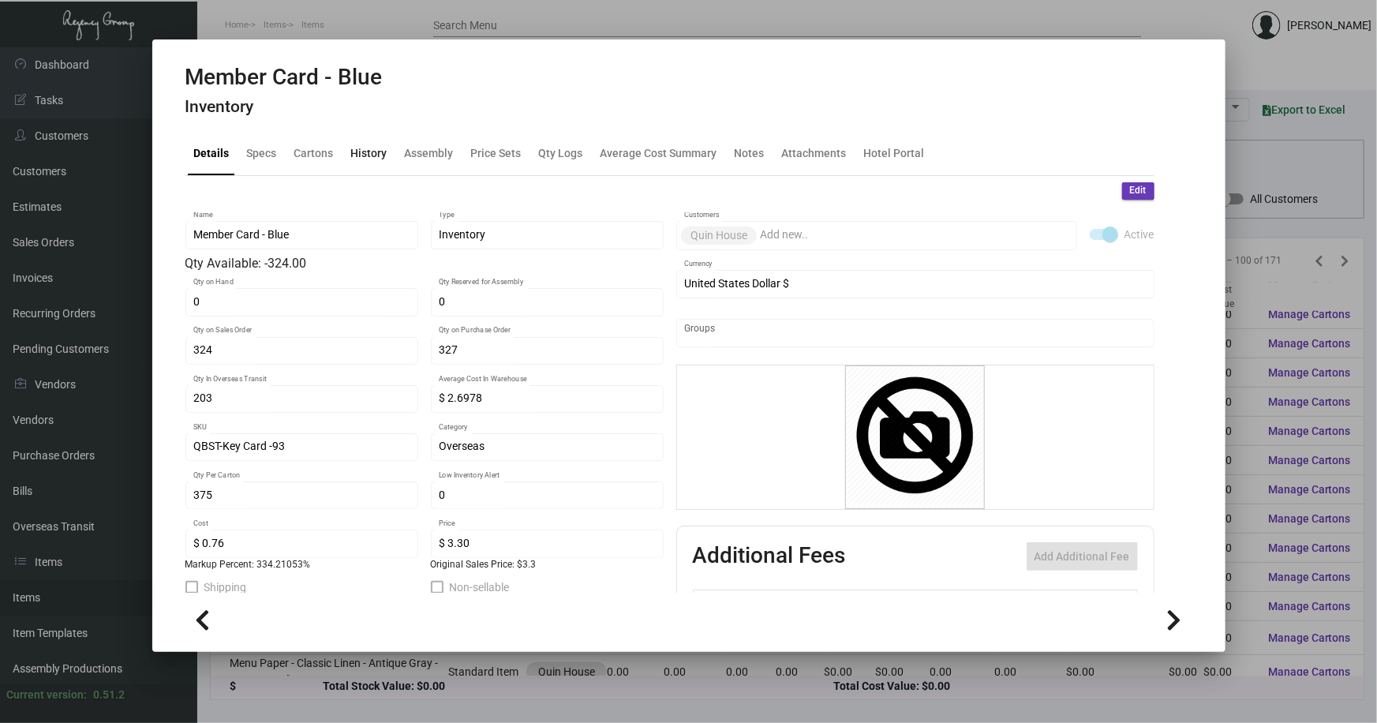
click at [372, 154] on div "History" at bounding box center [369, 153] width 36 height 17
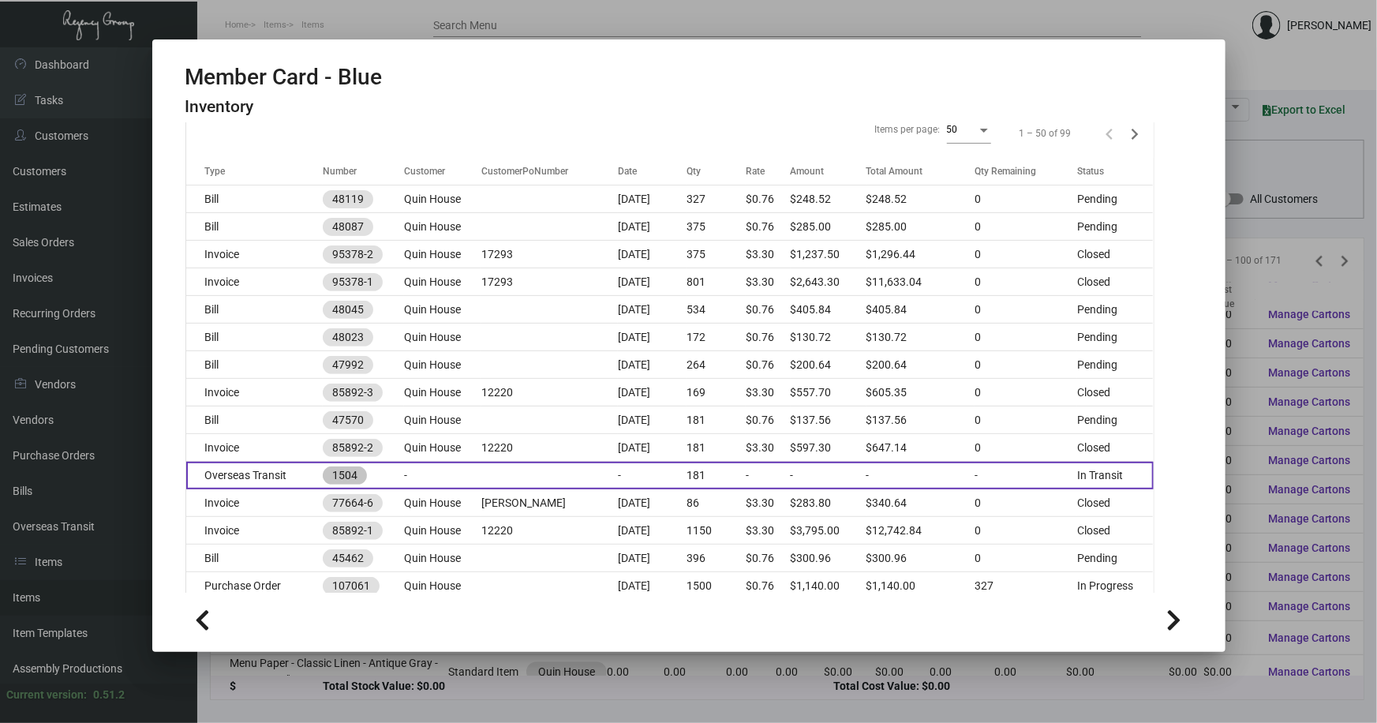
scroll to position [287, 0]
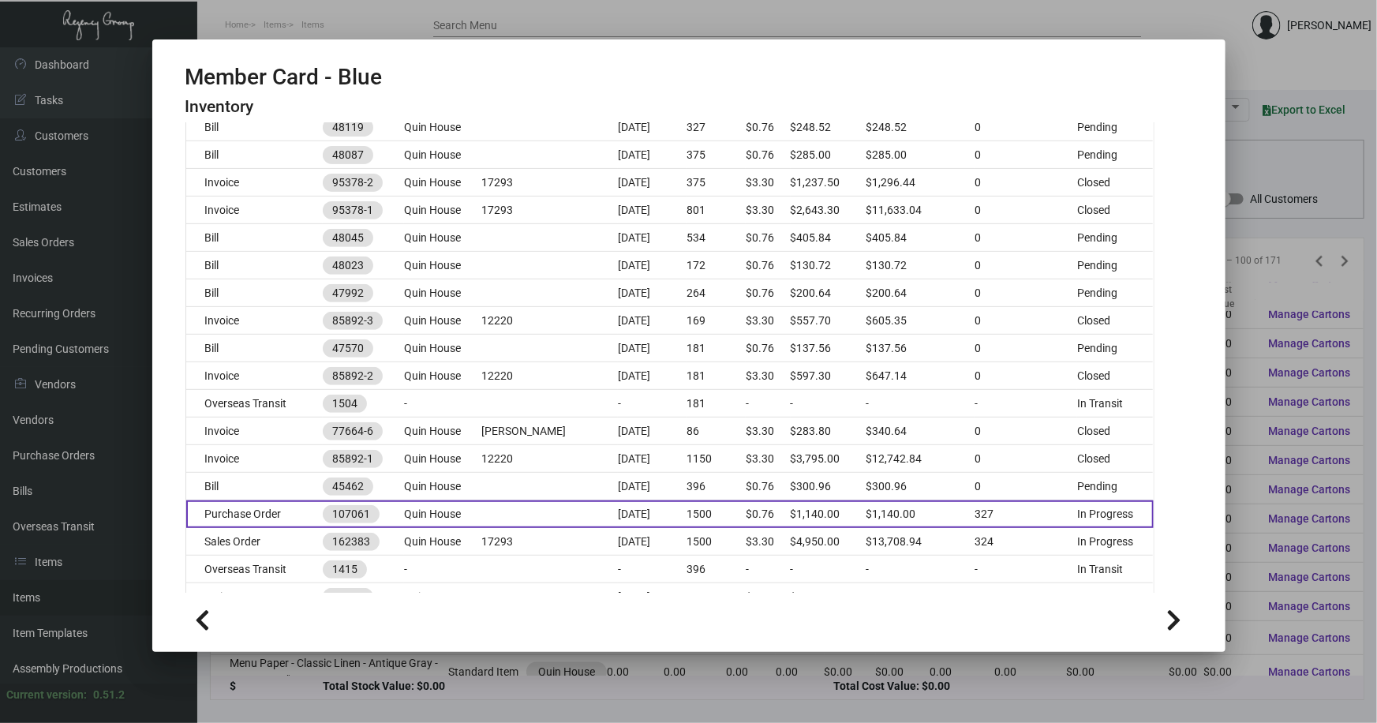
click at [465, 505] on td "Quin House" at bounding box center [442, 514] width 77 height 28
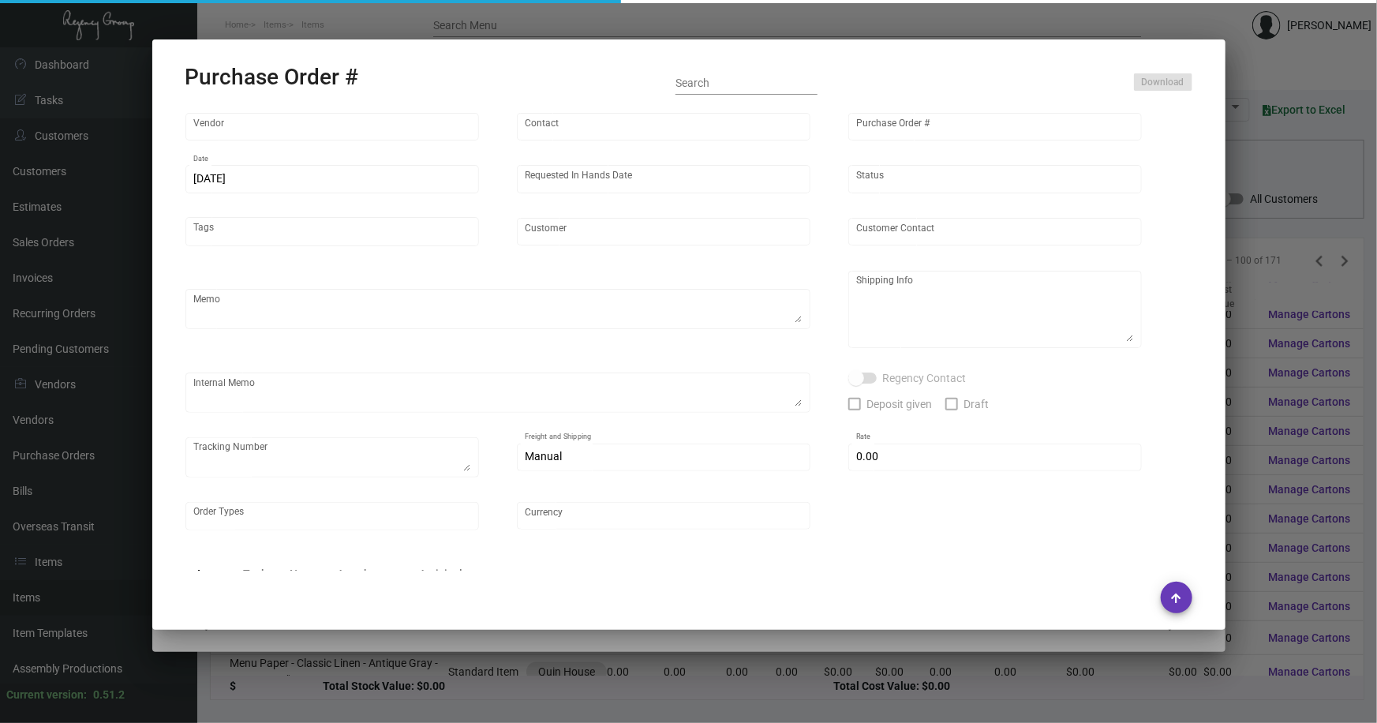
type input "CHENGDU MIND IOT TECHNOLOGY"
type input "[PERSON_NAME]"
type input "107061"
type input "[DATE]"
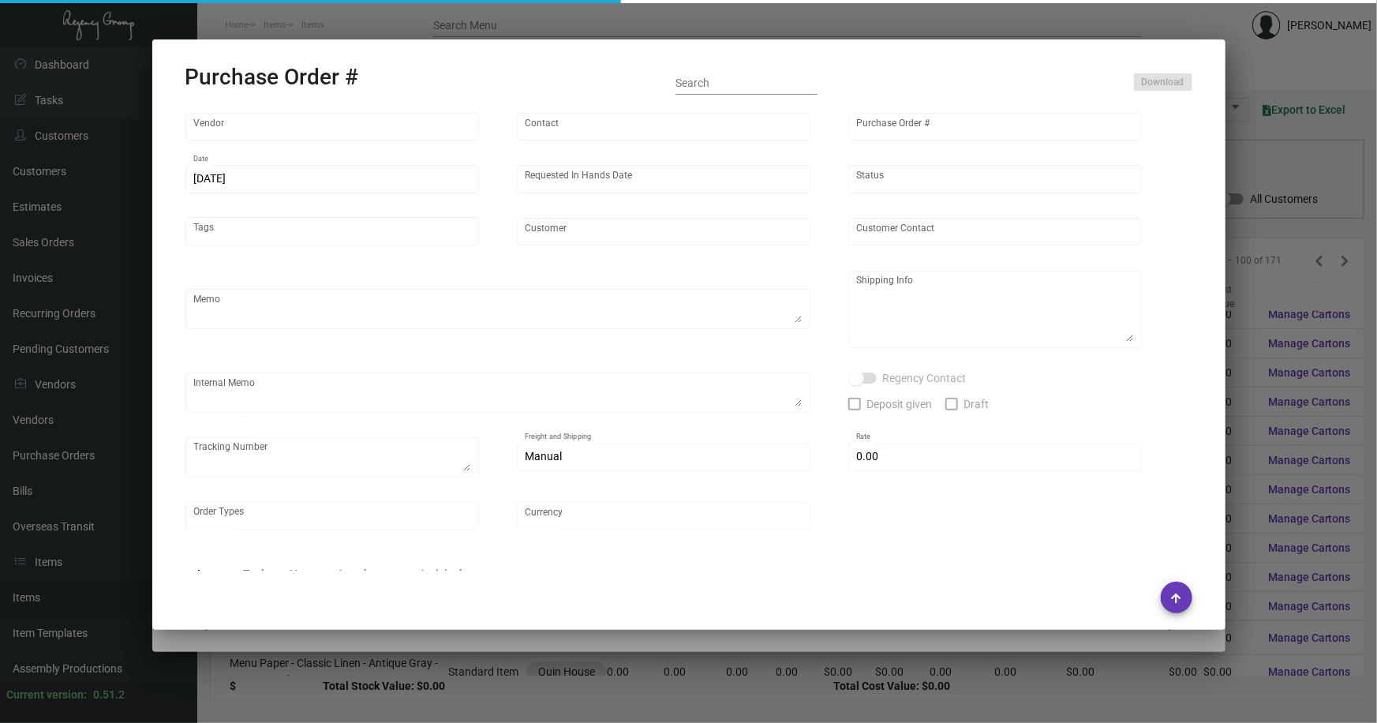
type input "Quin House"
type textarea "Pending membership list."
type textarea "Regency Group NJ - [PERSON_NAME] [STREET_ADDRESS]"
type textarea "Boxes to be send to – ArtCraft Attn: [PERSON_NAME] [STREET_ADDRESS][PERSON_NAME…"
checkbox input "true"
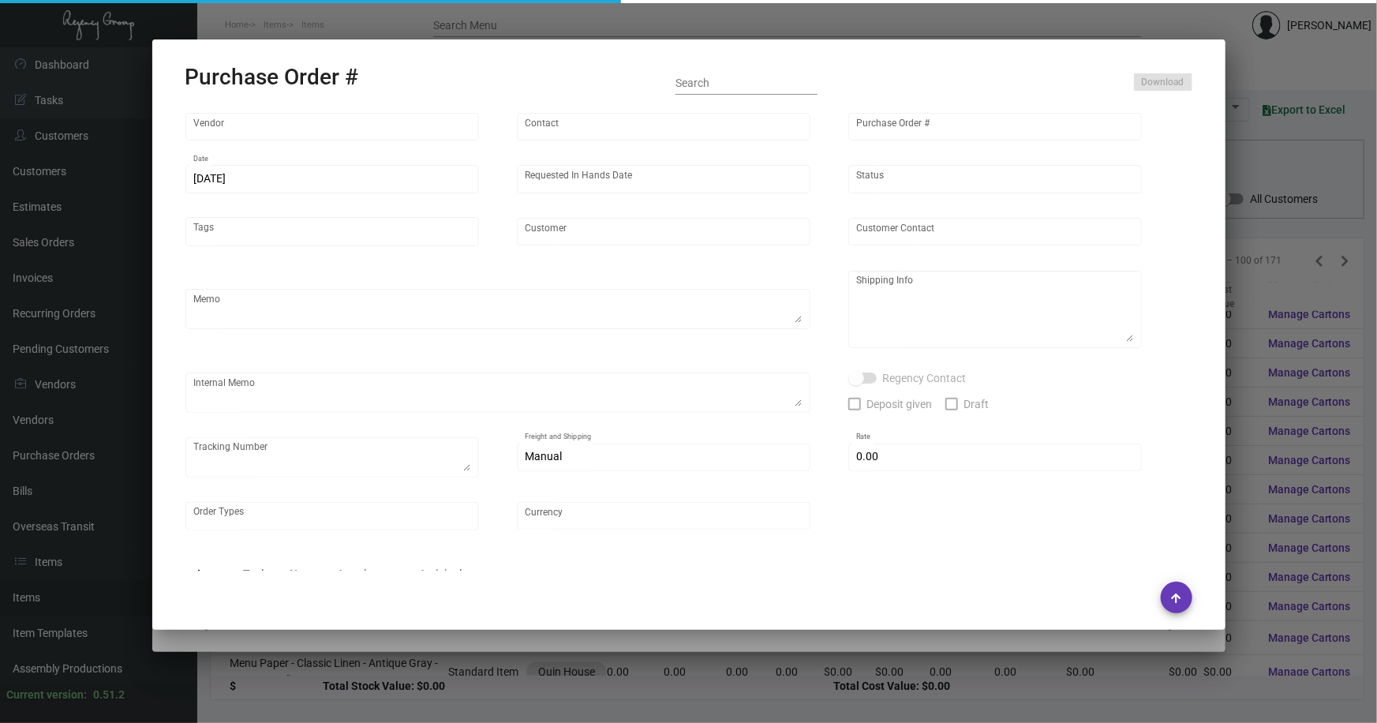
type input "$ 0.00"
type input "United States Dollar $"
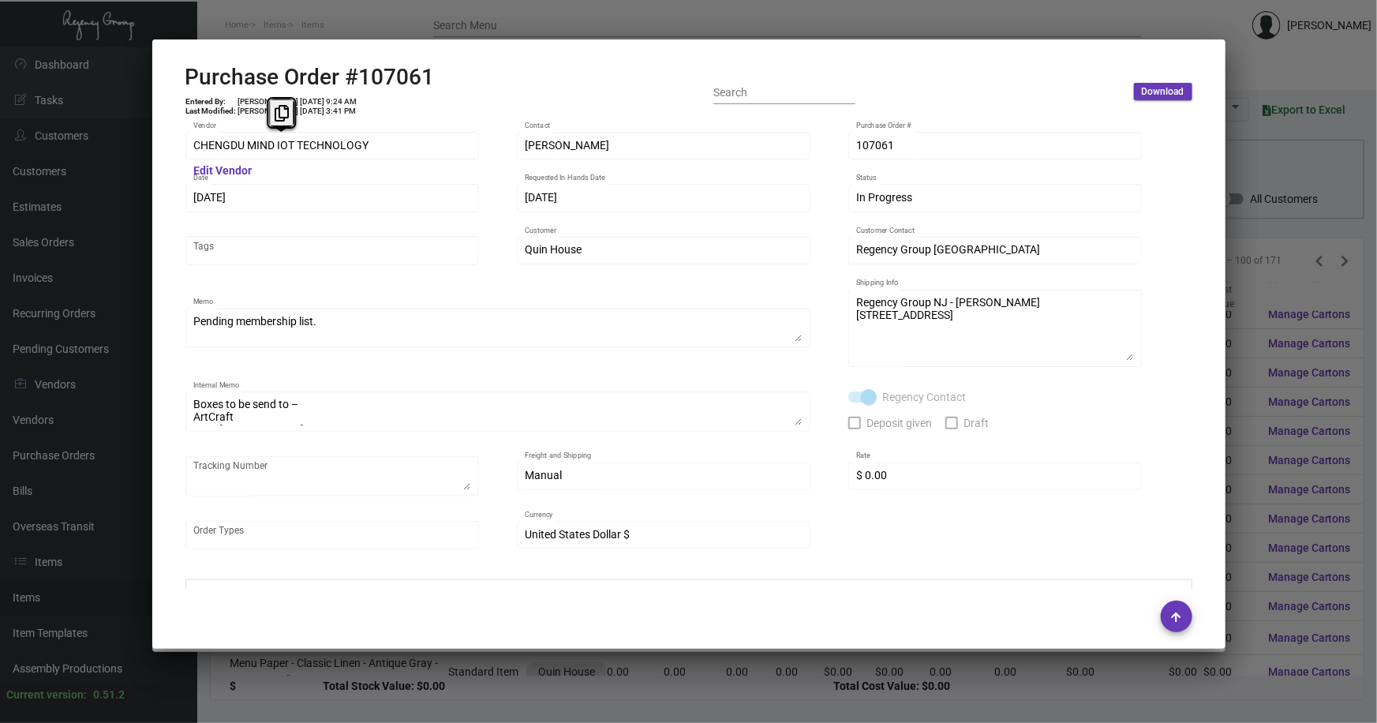
click at [173, 152] on div "CHENGDU MIND IOT TECHNOLOGY Vendor Edit Vendor [PERSON_NAME] Contact 107061 Pur…" at bounding box center [689, 355] width 1045 height 470
